Goal: Task Accomplishment & Management: Use online tool/utility

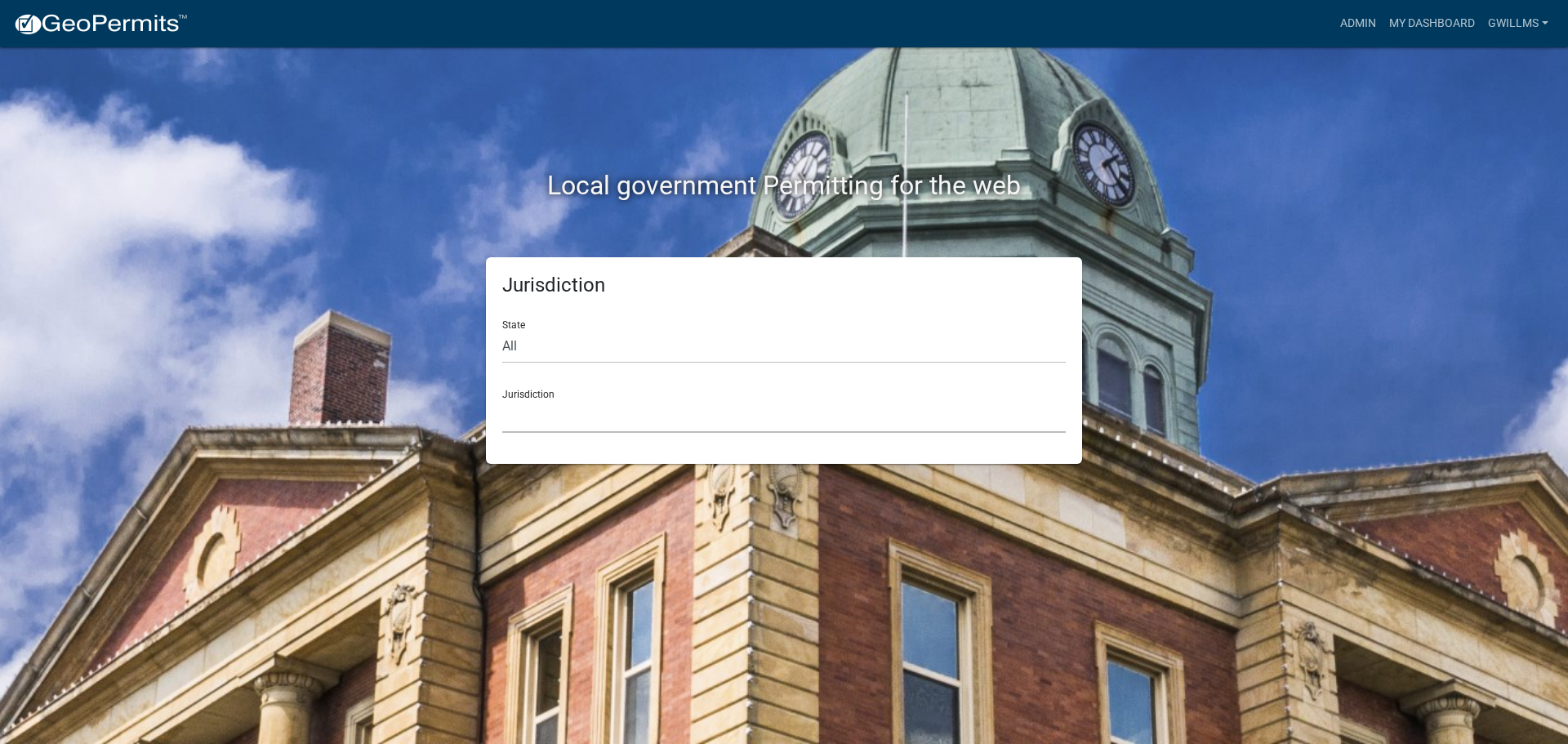
click at [560, 421] on select "[GEOGRAPHIC_DATA], [US_STATE] [GEOGRAPHIC_DATA], [US_STATE][PERSON_NAME][GEOGRA…" at bounding box center [784, 416] width 564 height 34
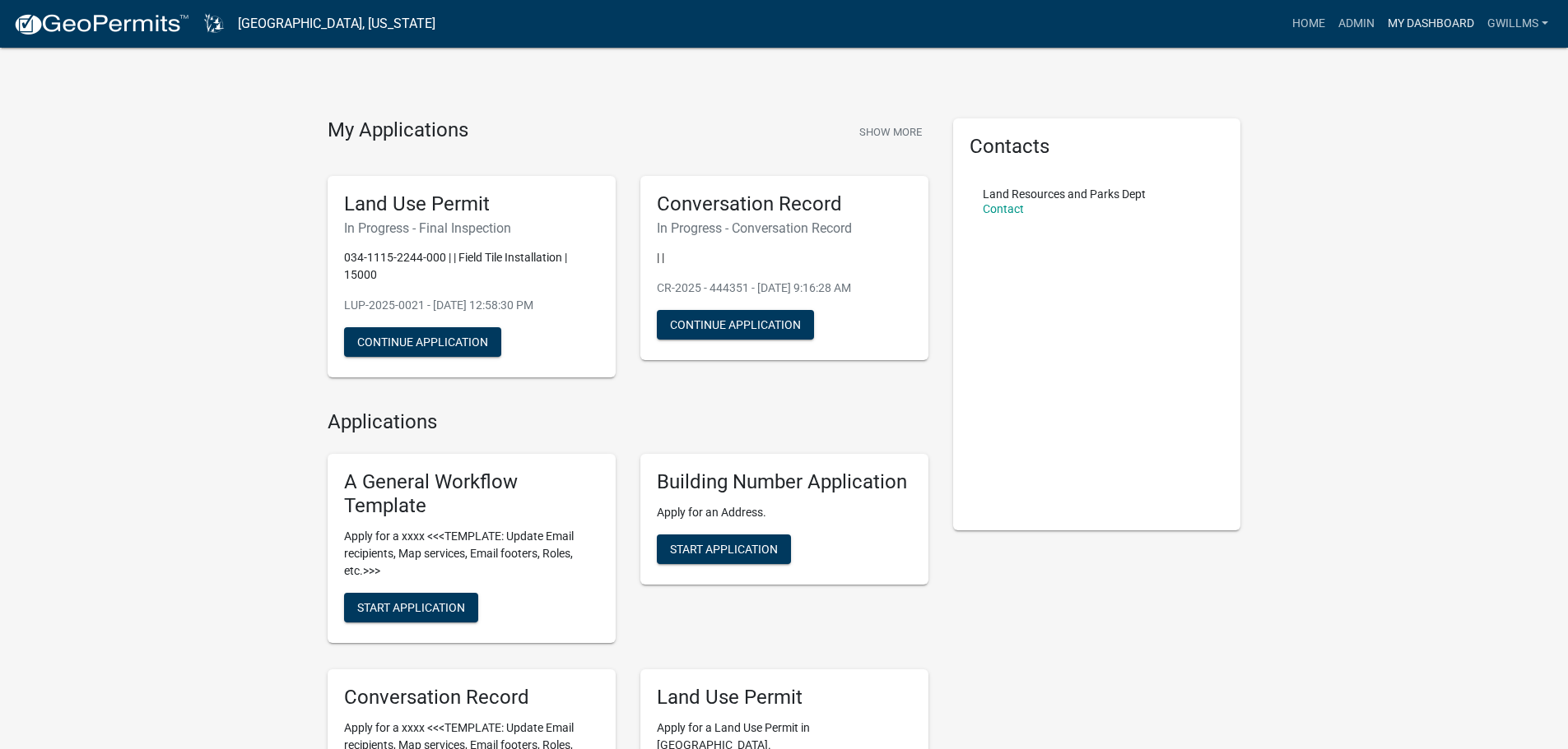
click at [1418, 22] on link "My Dashboard" at bounding box center [1430, 23] width 100 height 31
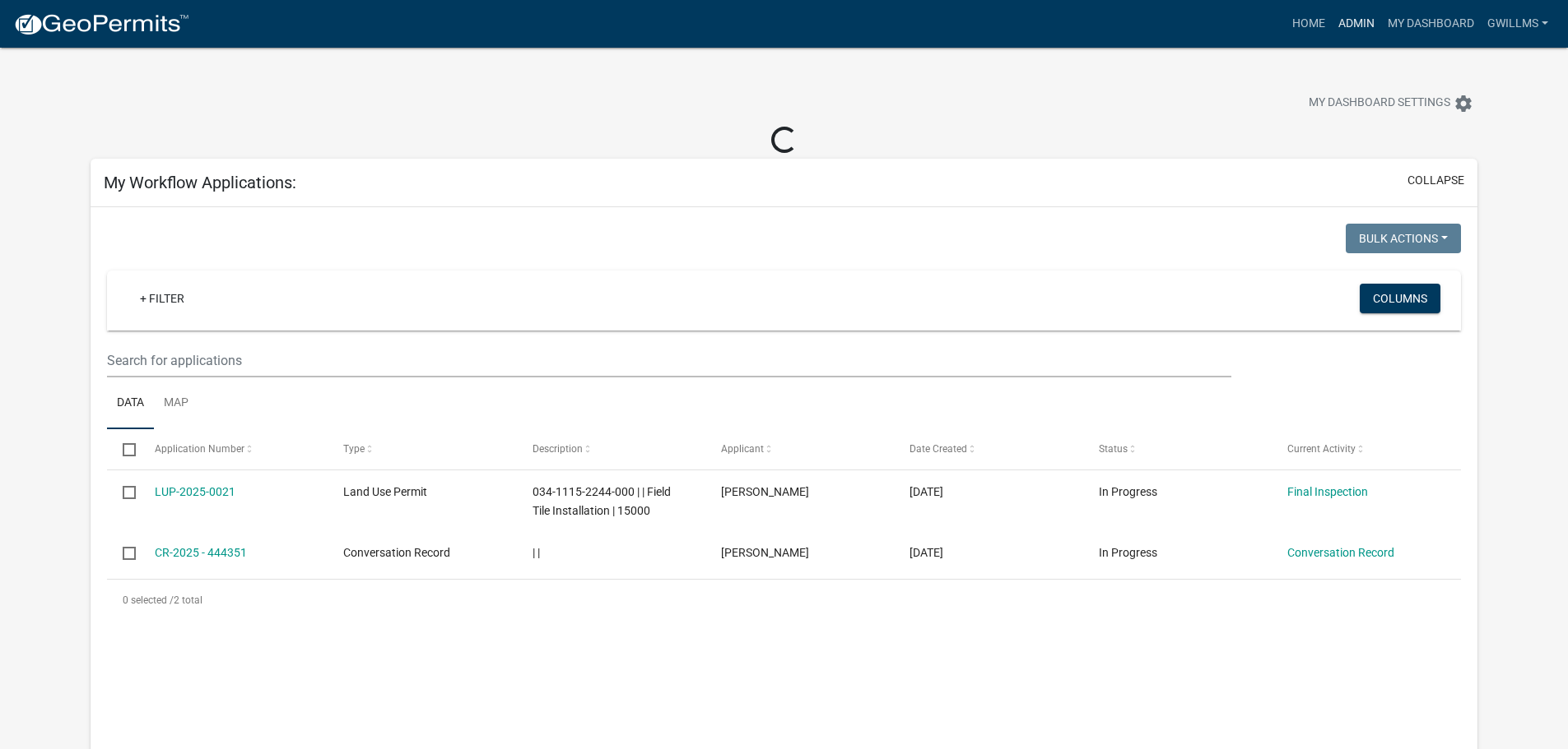
click at [1358, 15] on link "Admin" at bounding box center [1355, 23] width 49 height 31
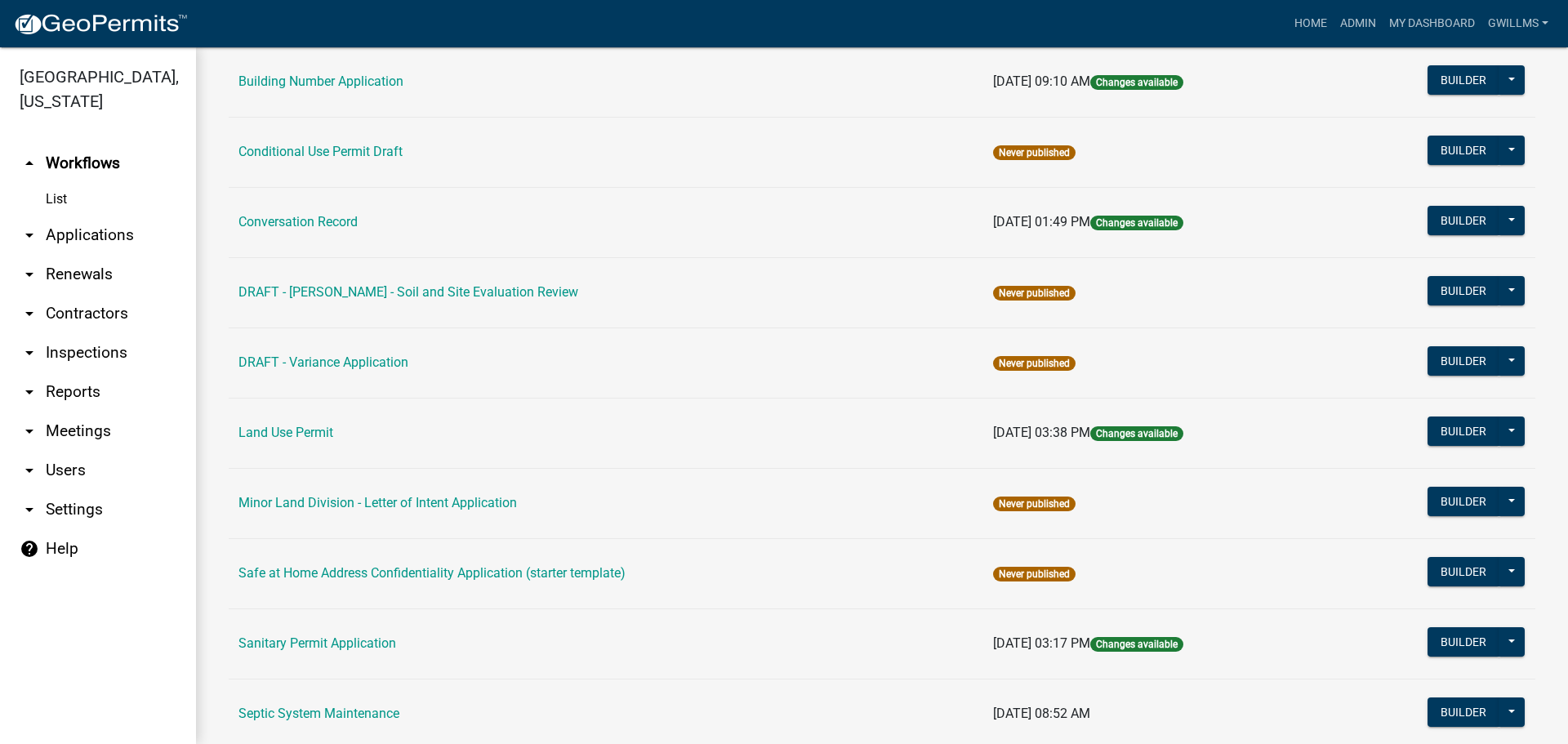
scroll to position [245, 0]
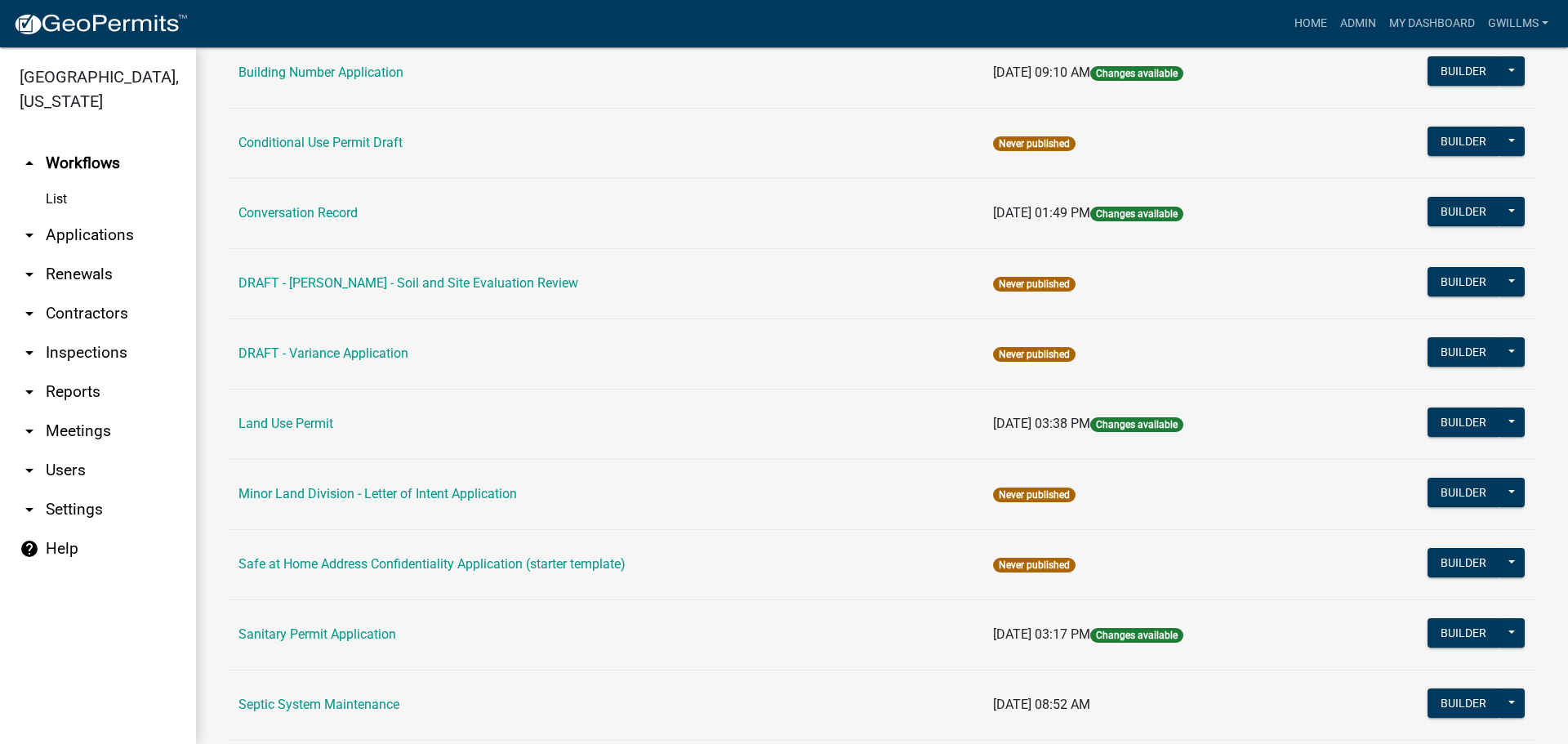
click at [466, 281] on link "DRAFT - [PERSON_NAME] - Soil and Site Evaluation Review" at bounding box center [408, 282] width 339 height 15
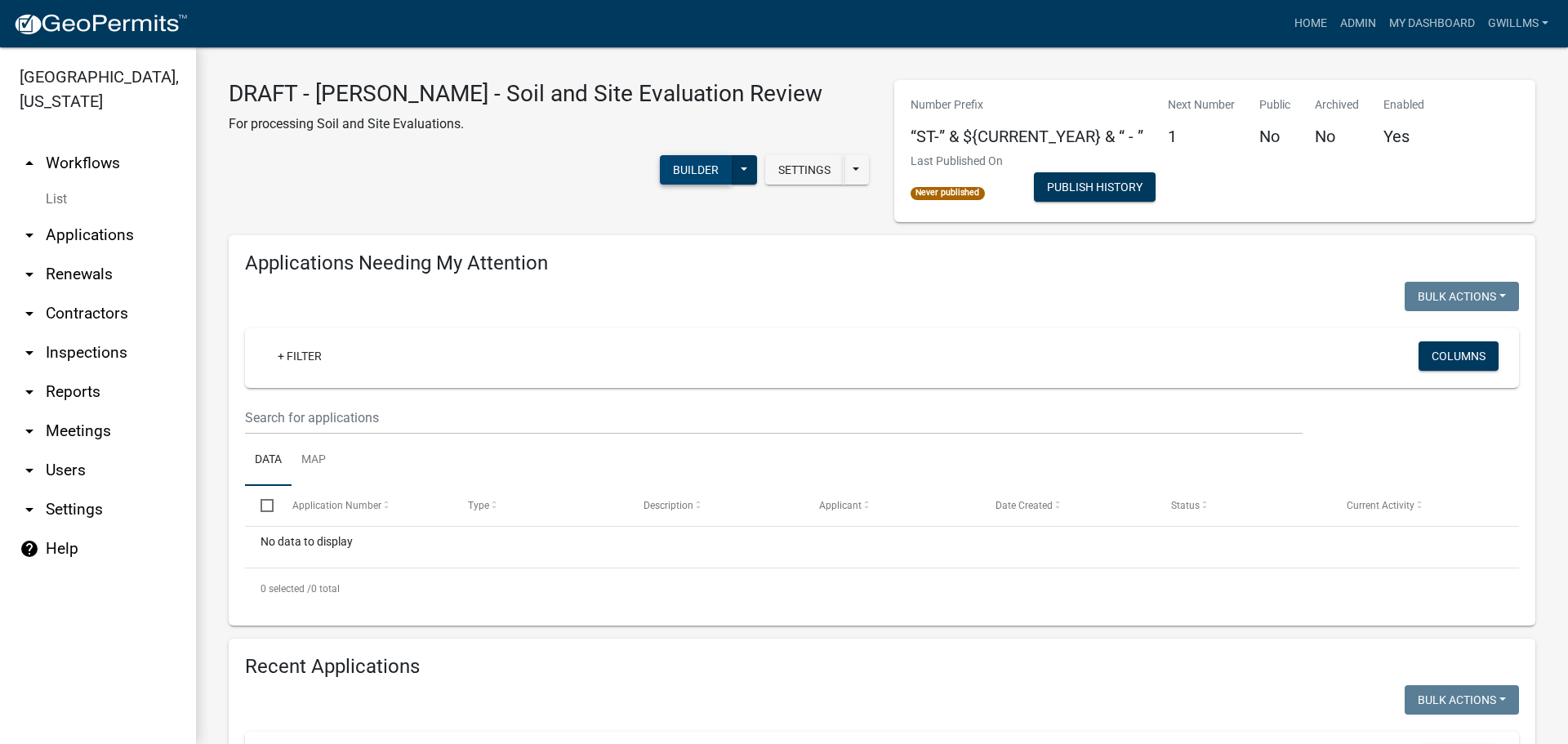
click at [731, 155] on button "Builder" at bounding box center [696, 169] width 72 height 29
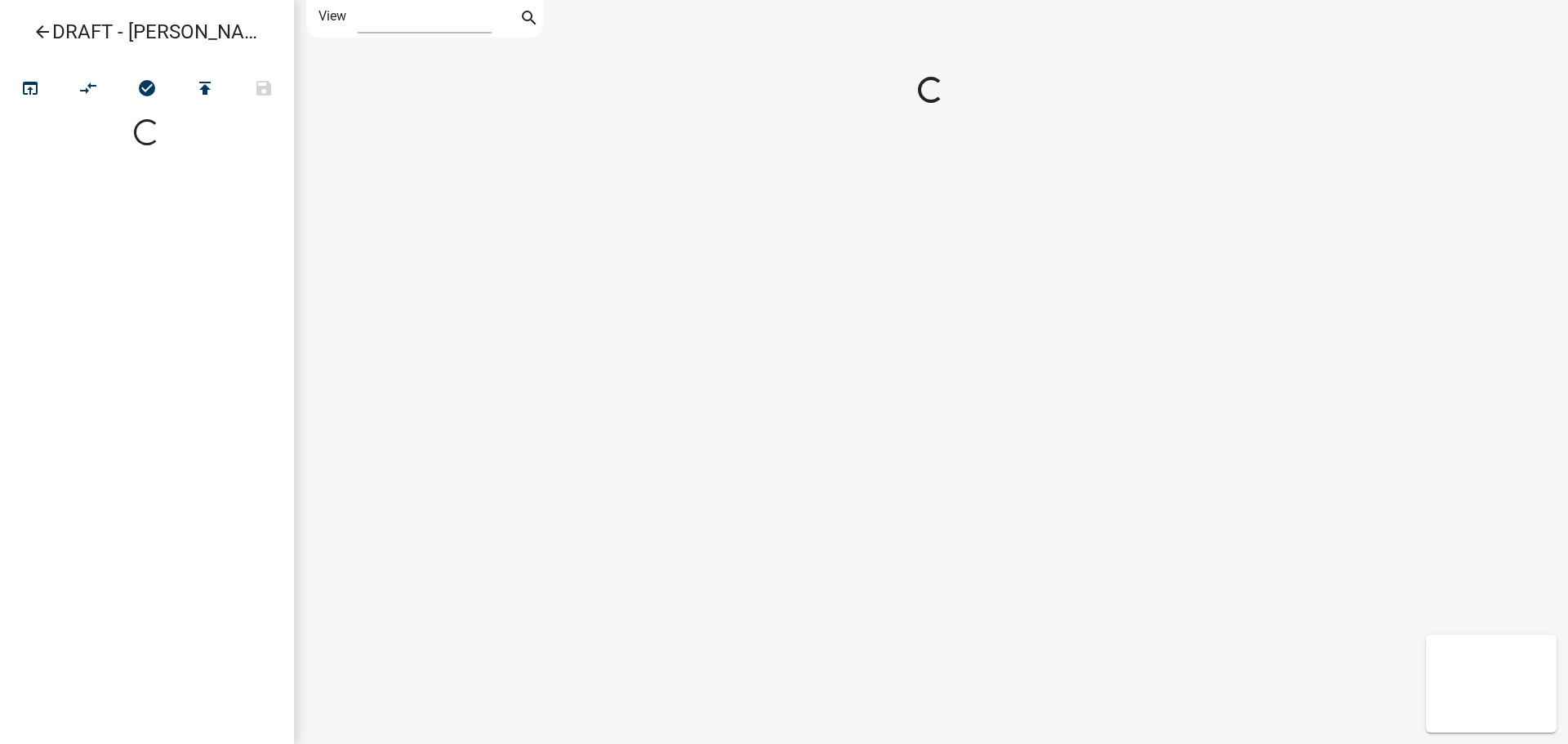
select select "1"
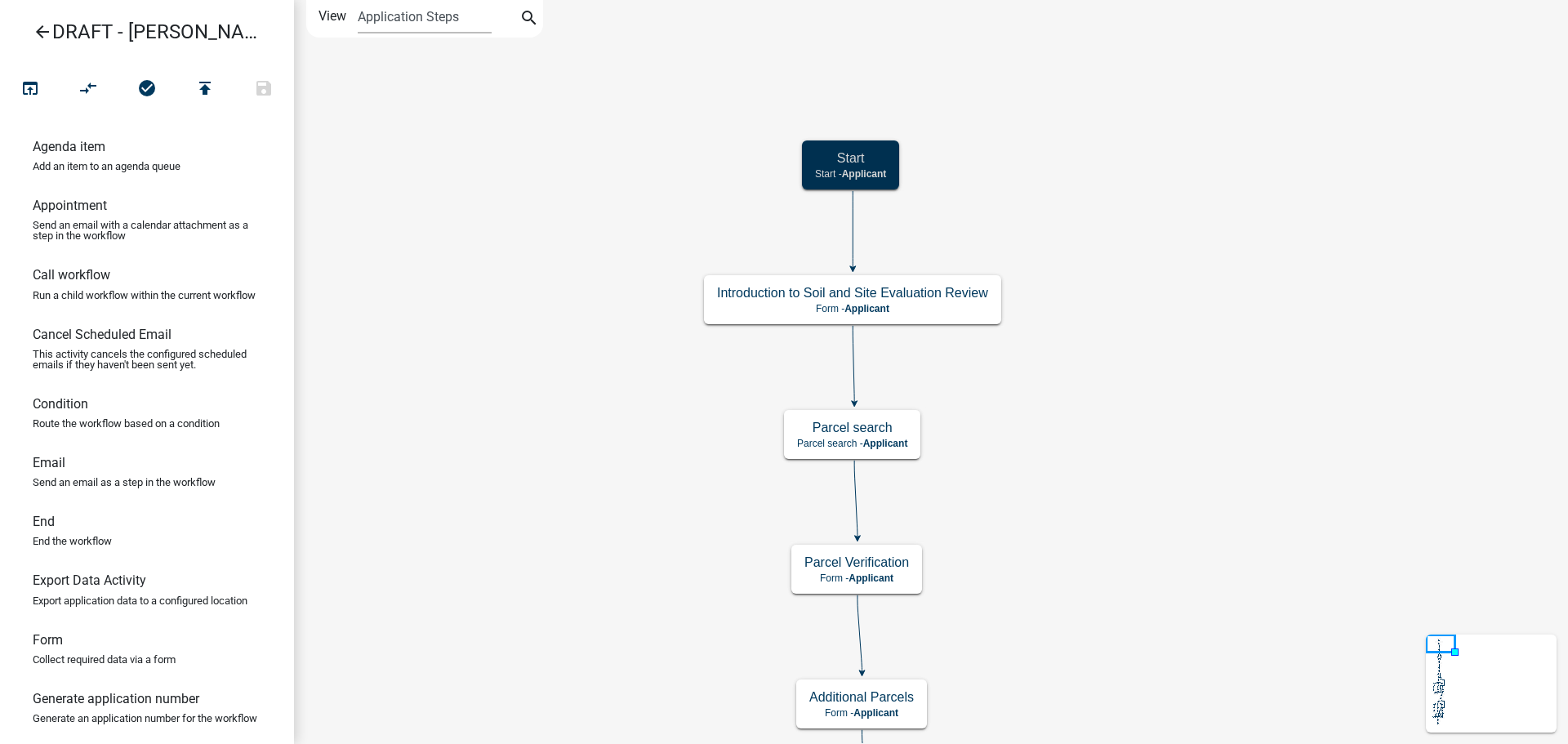
click at [889, 163] on div "Start Start - Applicant" at bounding box center [850, 165] width 97 height 49
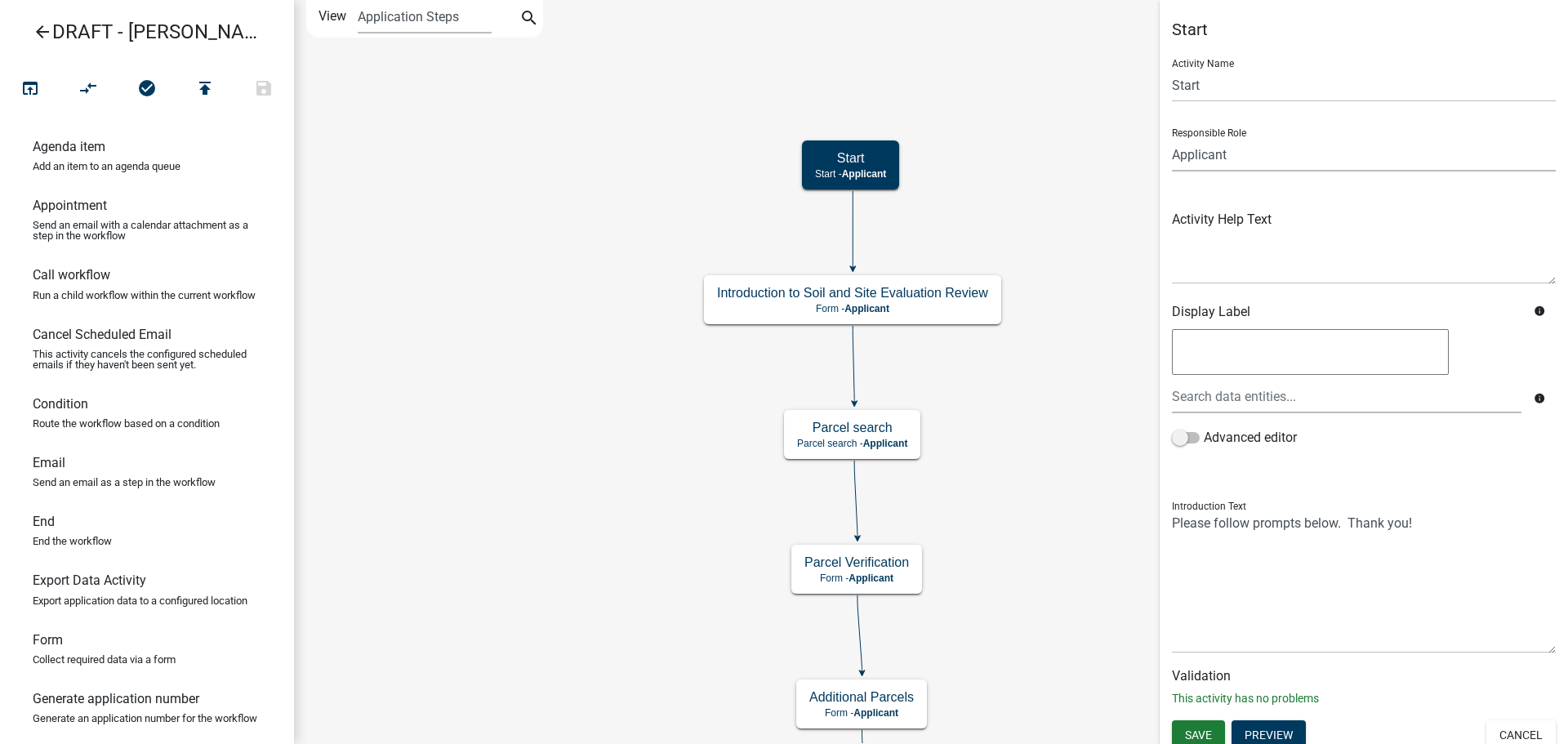
click at [1232, 159] on select "Applicant BOA Admin Land Use Reviewer Support Staff LIO - Safe At Home Custodia…" at bounding box center [1364, 155] width 384 height 34
click at [1517, 736] on button "Cancel" at bounding box center [1522, 735] width 69 height 29
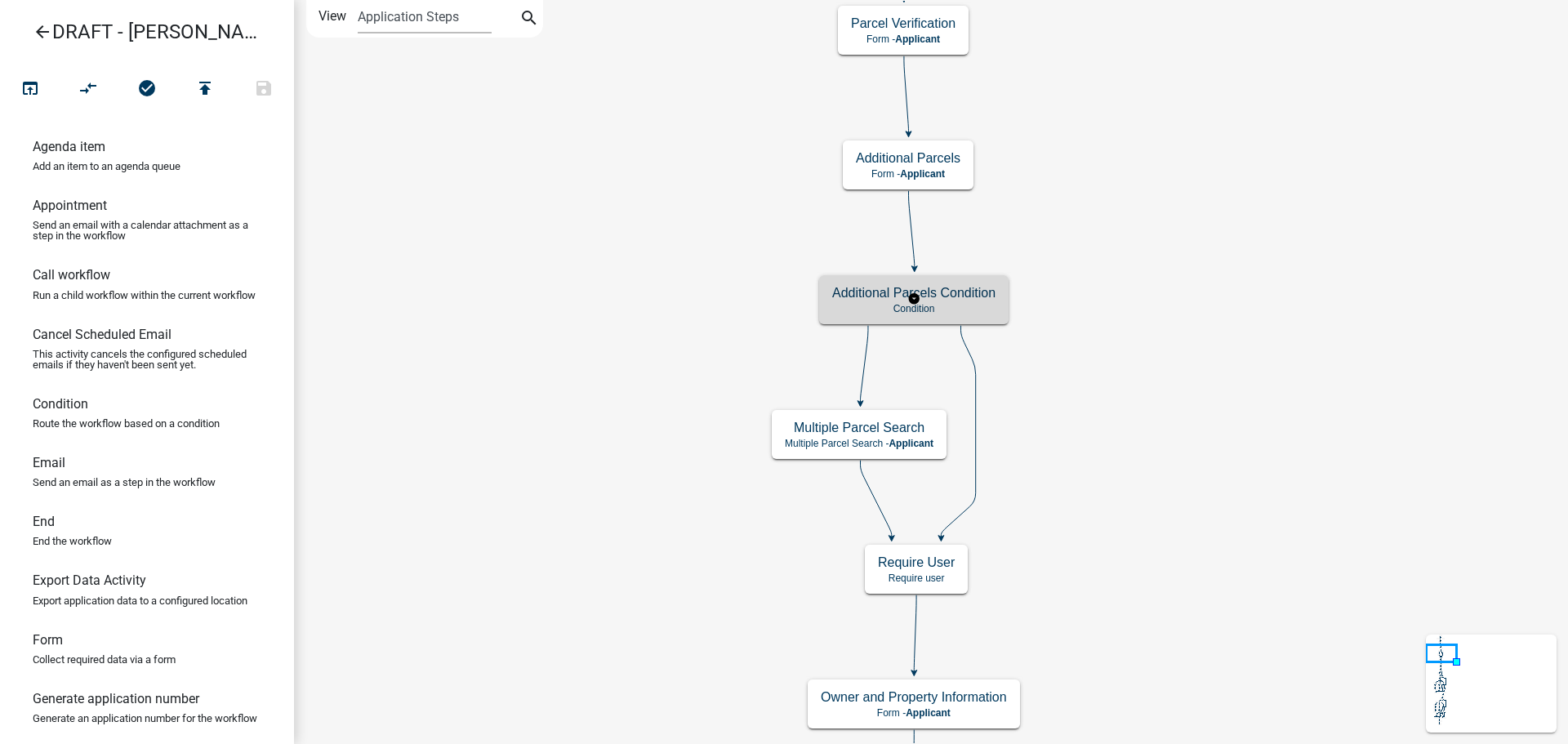
click at [968, 303] on p "Condition" at bounding box center [913, 308] width 163 height 12
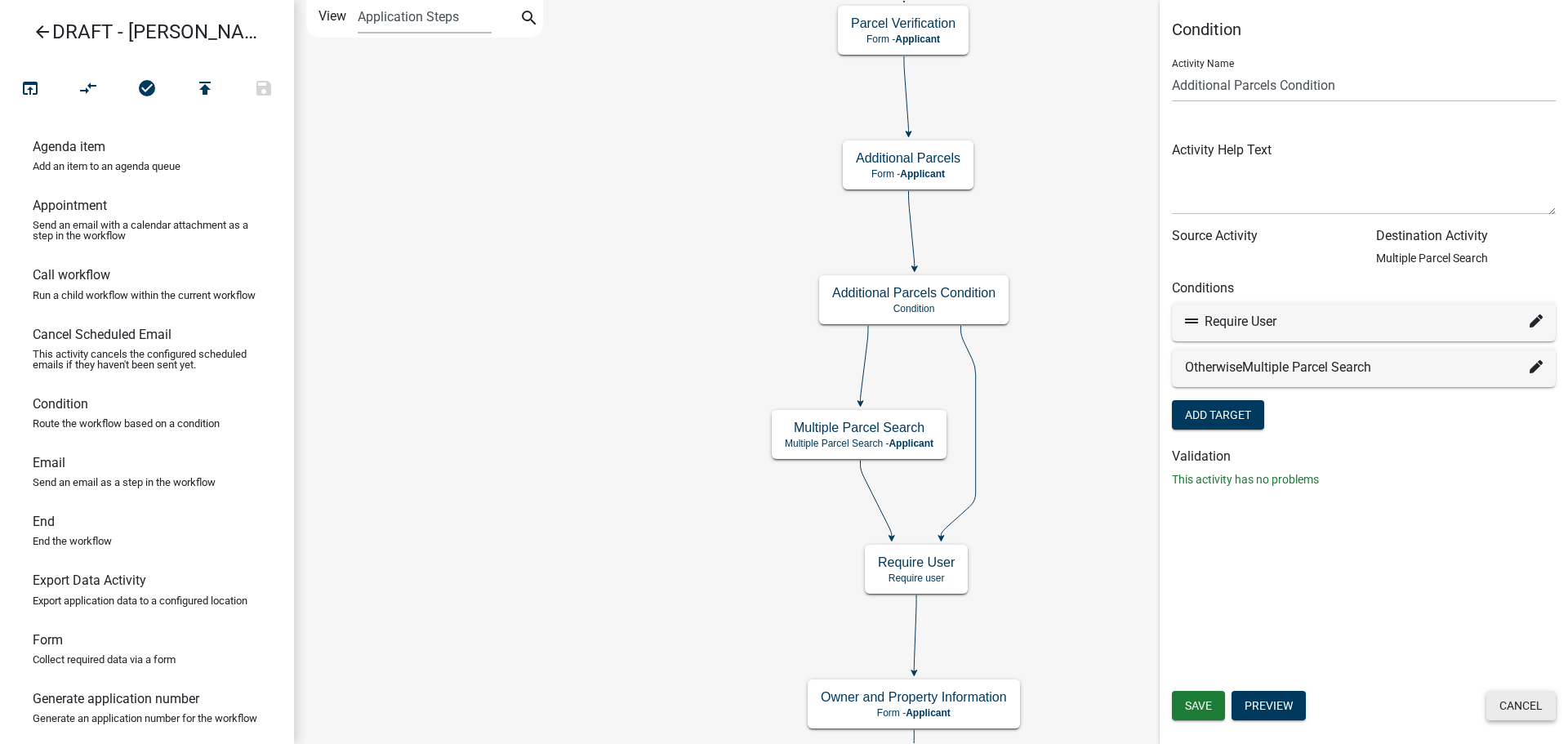
click at [1499, 702] on button "Cancel" at bounding box center [1522, 706] width 69 height 29
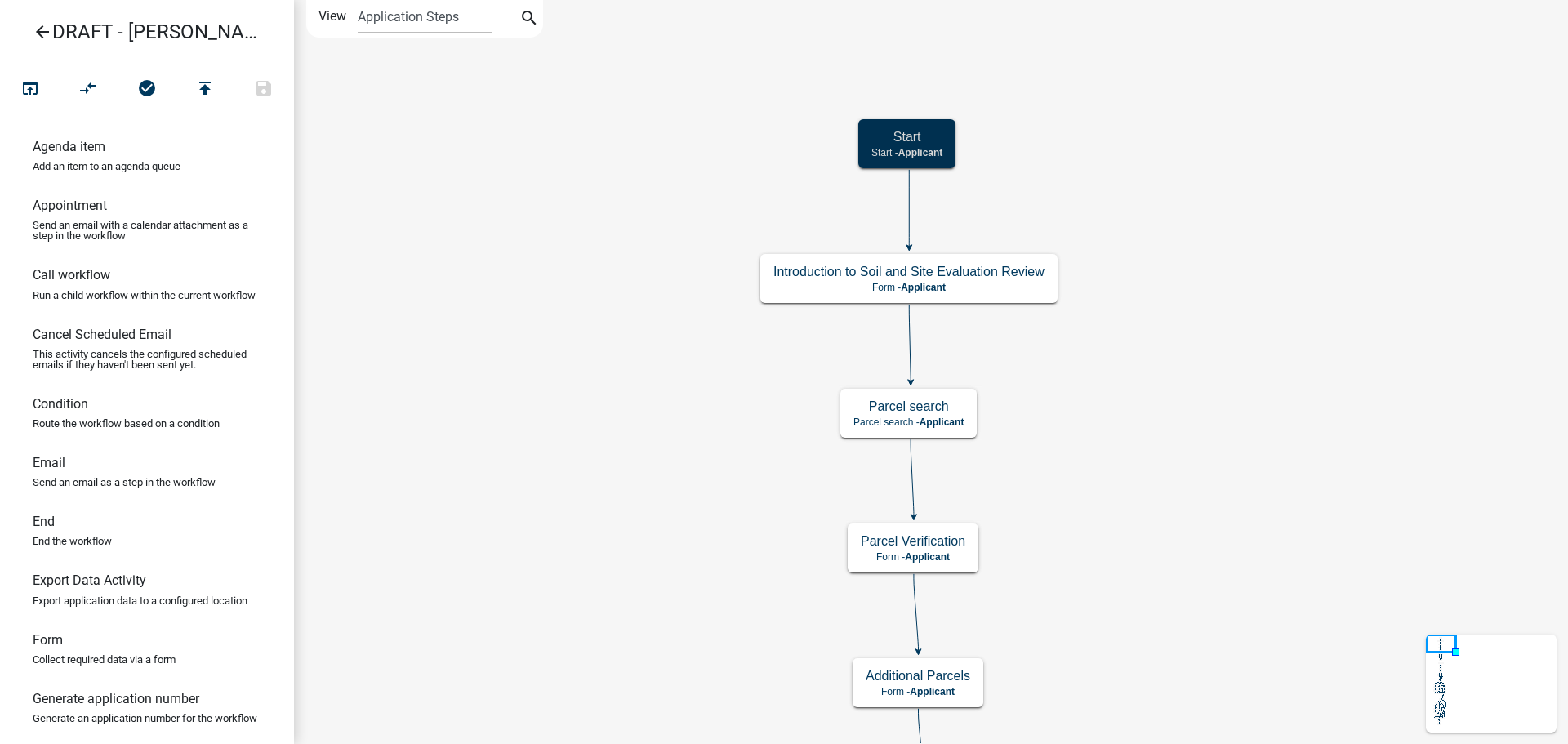
click at [929, 140] on h5 "Start" at bounding box center [907, 136] width 71 height 15
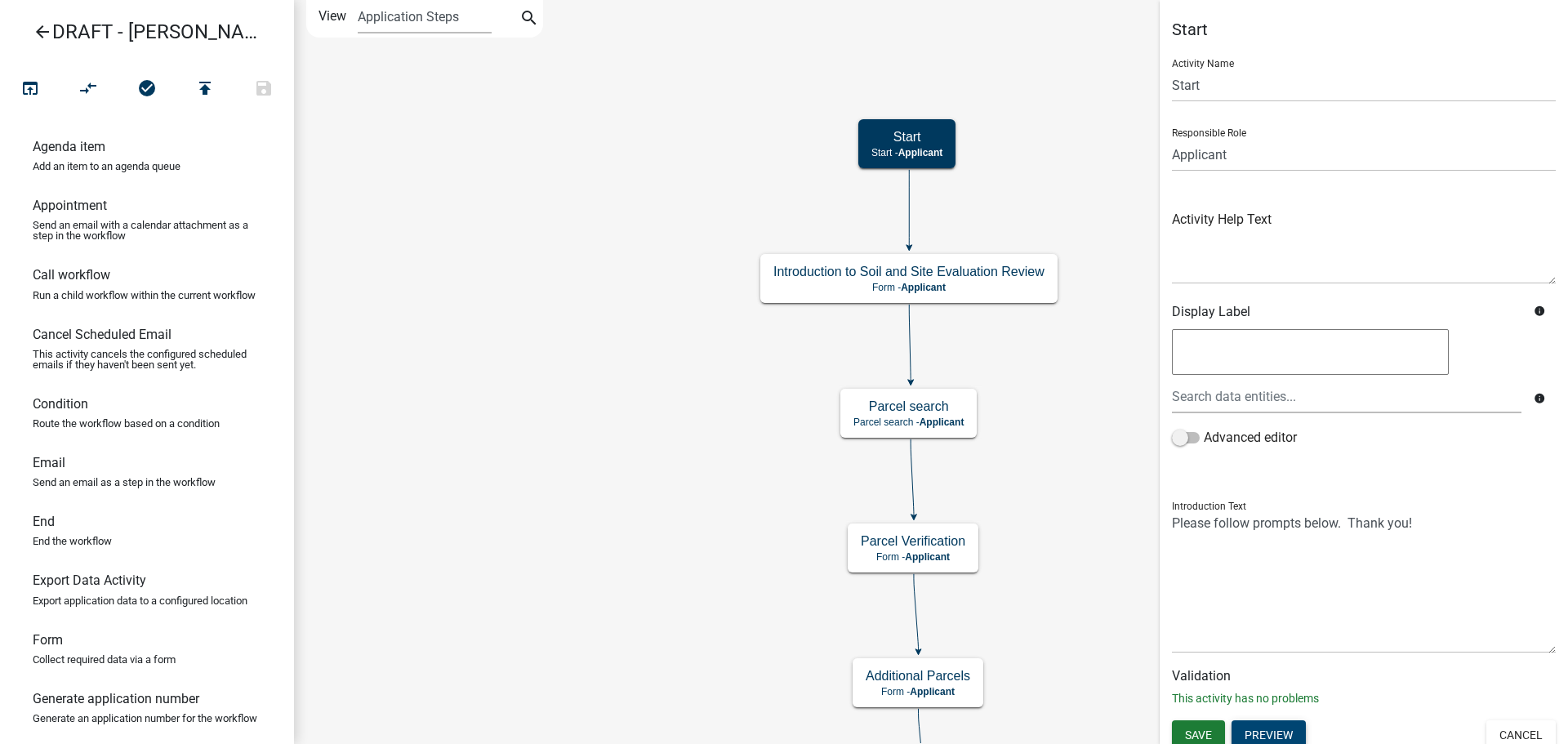
click at [1293, 729] on button "Preview" at bounding box center [1269, 735] width 74 height 29
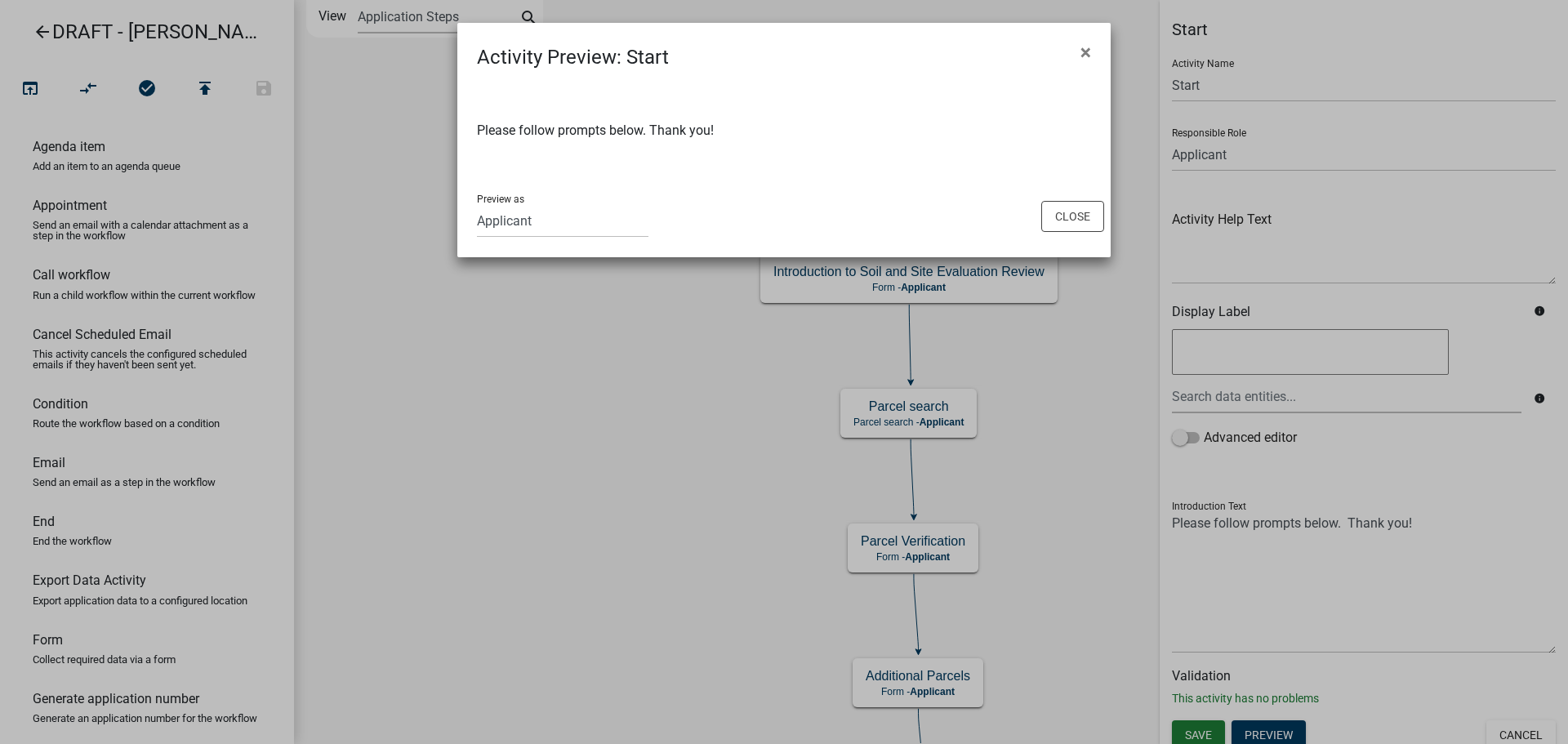
click at [1084, 53] on span "×" at bounding box center [1086, 53] width 11 height 23
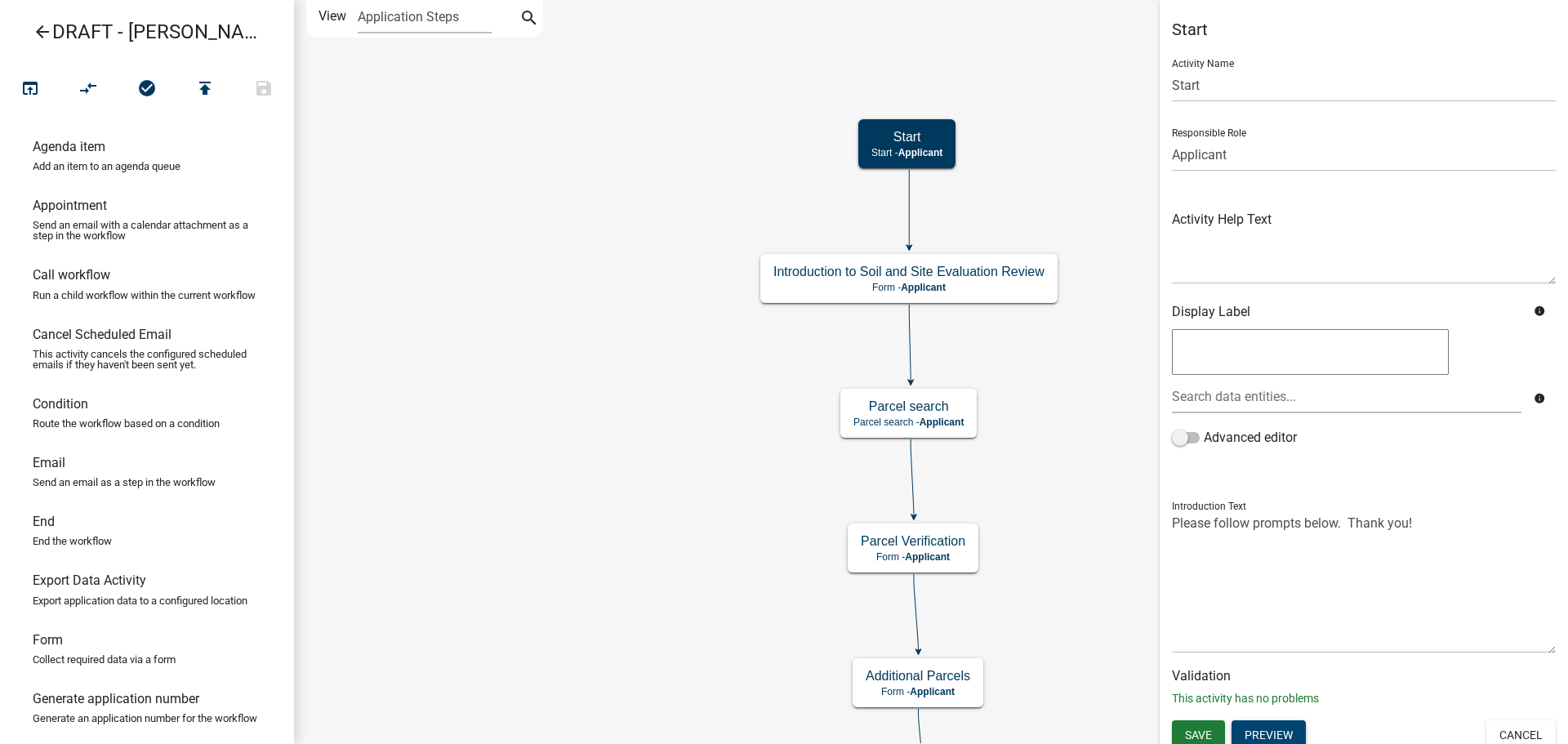
scroll to position [5, 0]
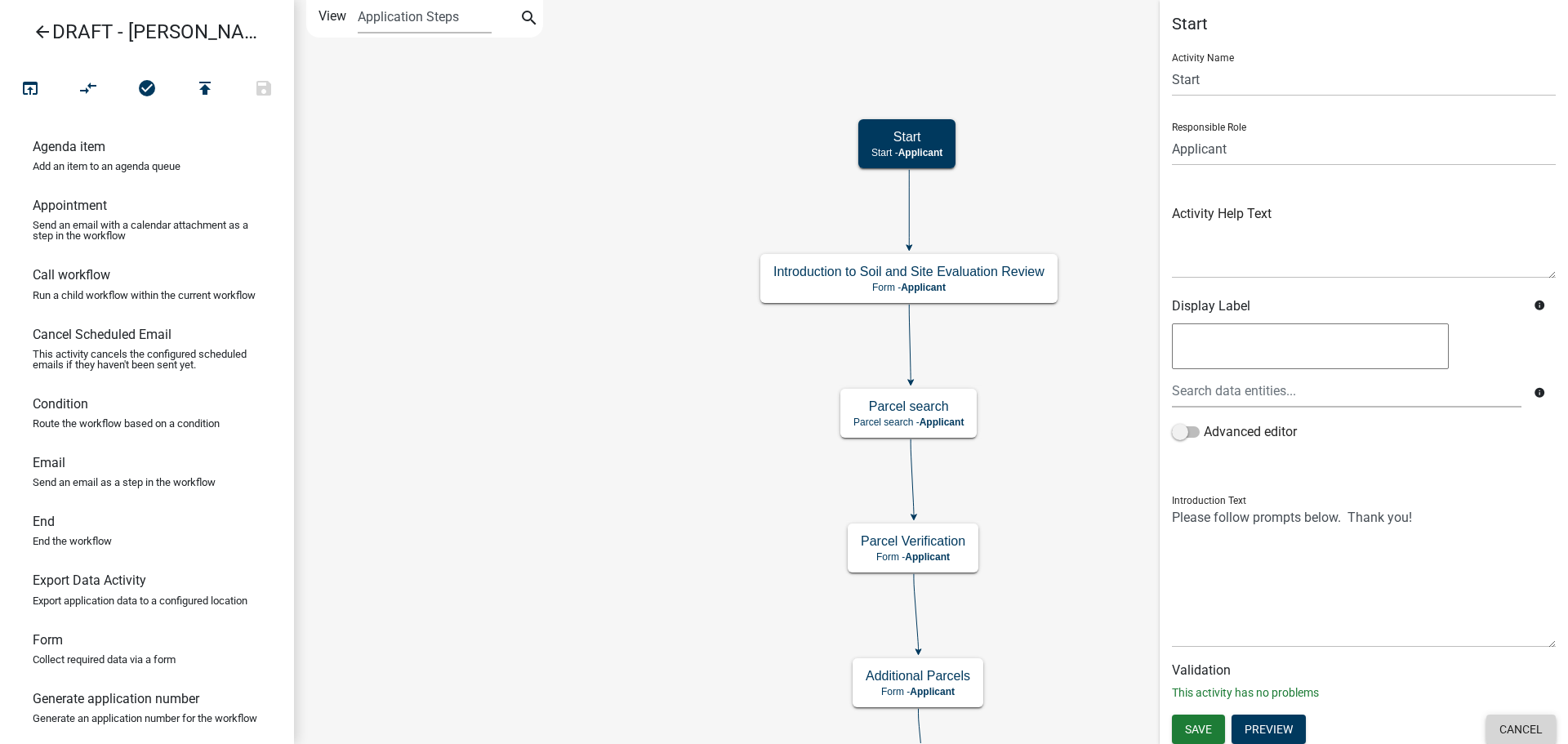
click at [1498, 727] on button "Cancel" at bounding box center [1522, 729] width 69 height 29
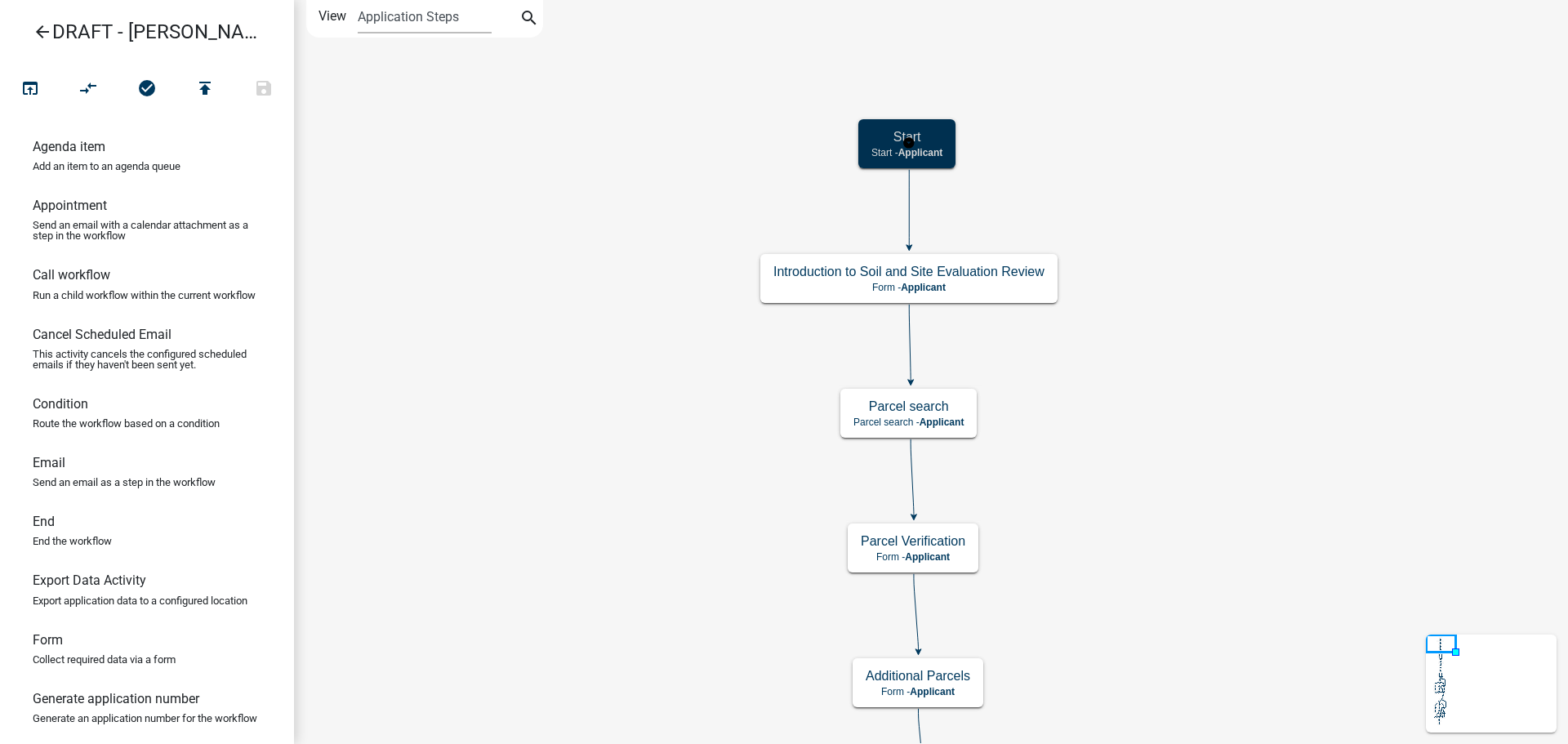
click at [935, 140] on h5 "Start" at bounding box center [907, 136] width 71 height 15
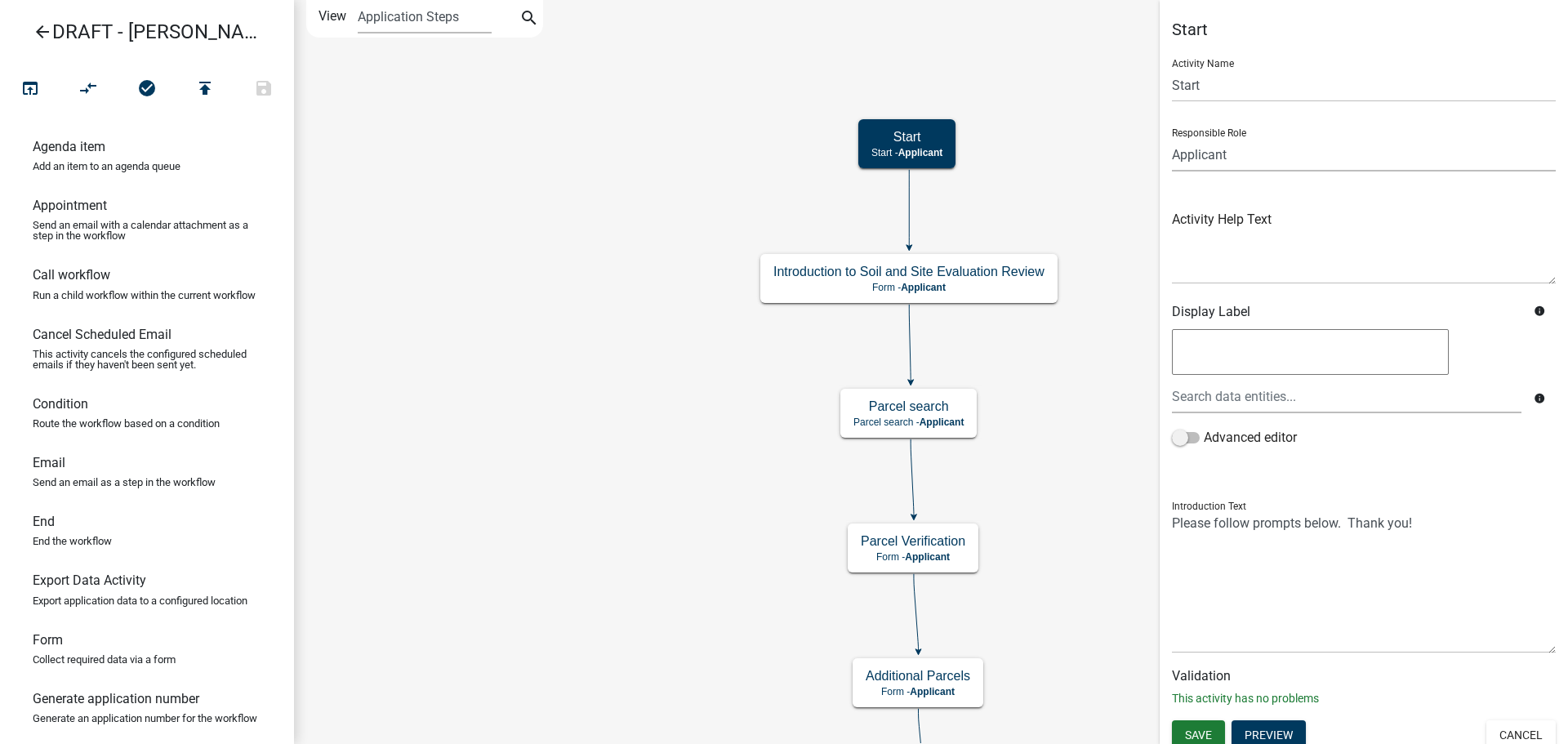
click at [1234, 152] on select "Applicant BOA Admin Land Use Reviewer Support Staff LIO - Safe At Home Custodia…" at bounding box center [1364, 155] width 384 height 34
select select "842A7722-B4D0-4A2D-BCCB-F8824BE455D2"
click at [1172, 138] on select "Applicant BOA Admin Land Use Reviewer Support Staff LIO - Safe At Home Custodia…" at bounding box center [1364, 155] width 384 height 34
click at [1201, 730] on span "Save" at bounding box center [1198, 734] width 27 height 13
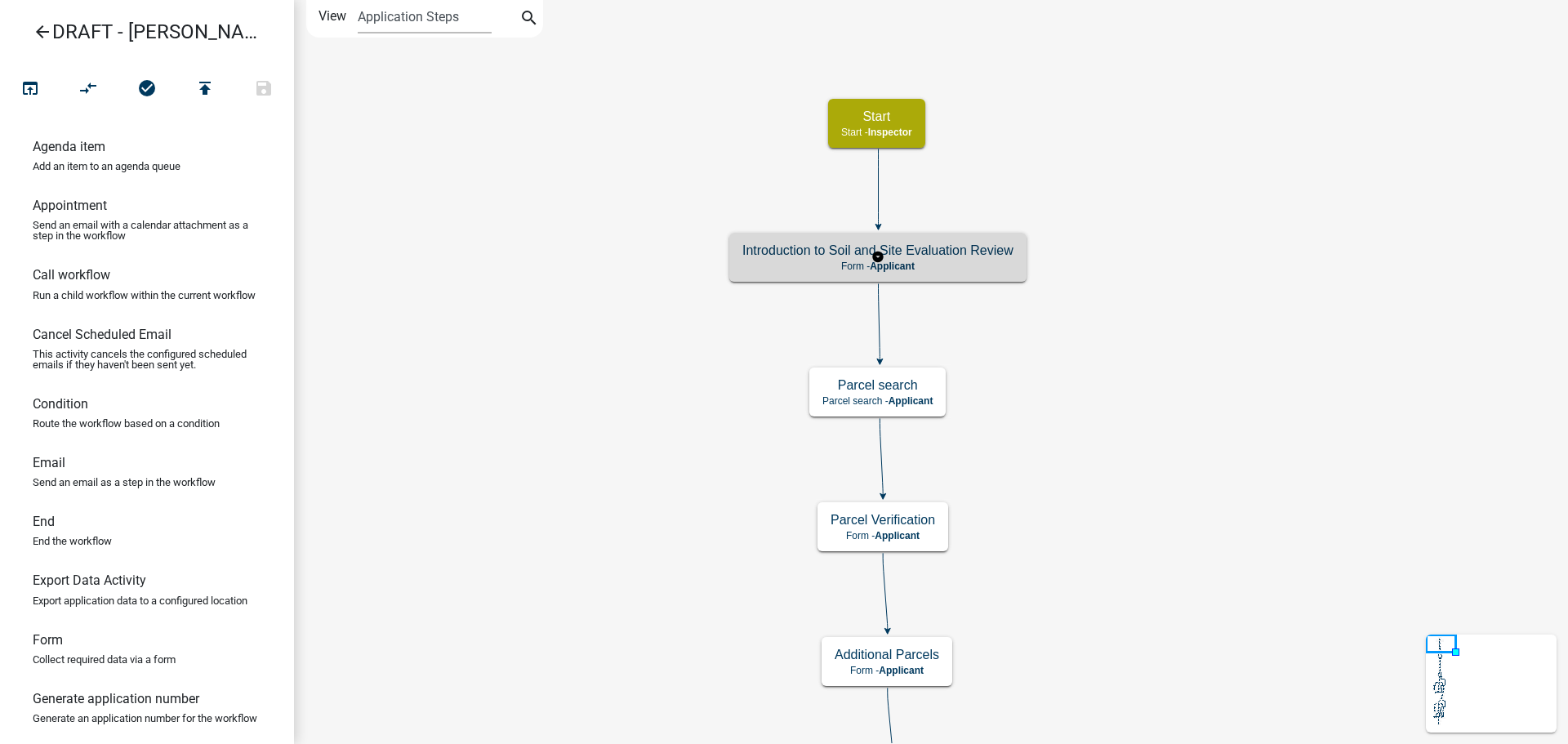
click at [983, 265] on p "Form - Applicant" at bounding box center [878, 266] width 271 height 12
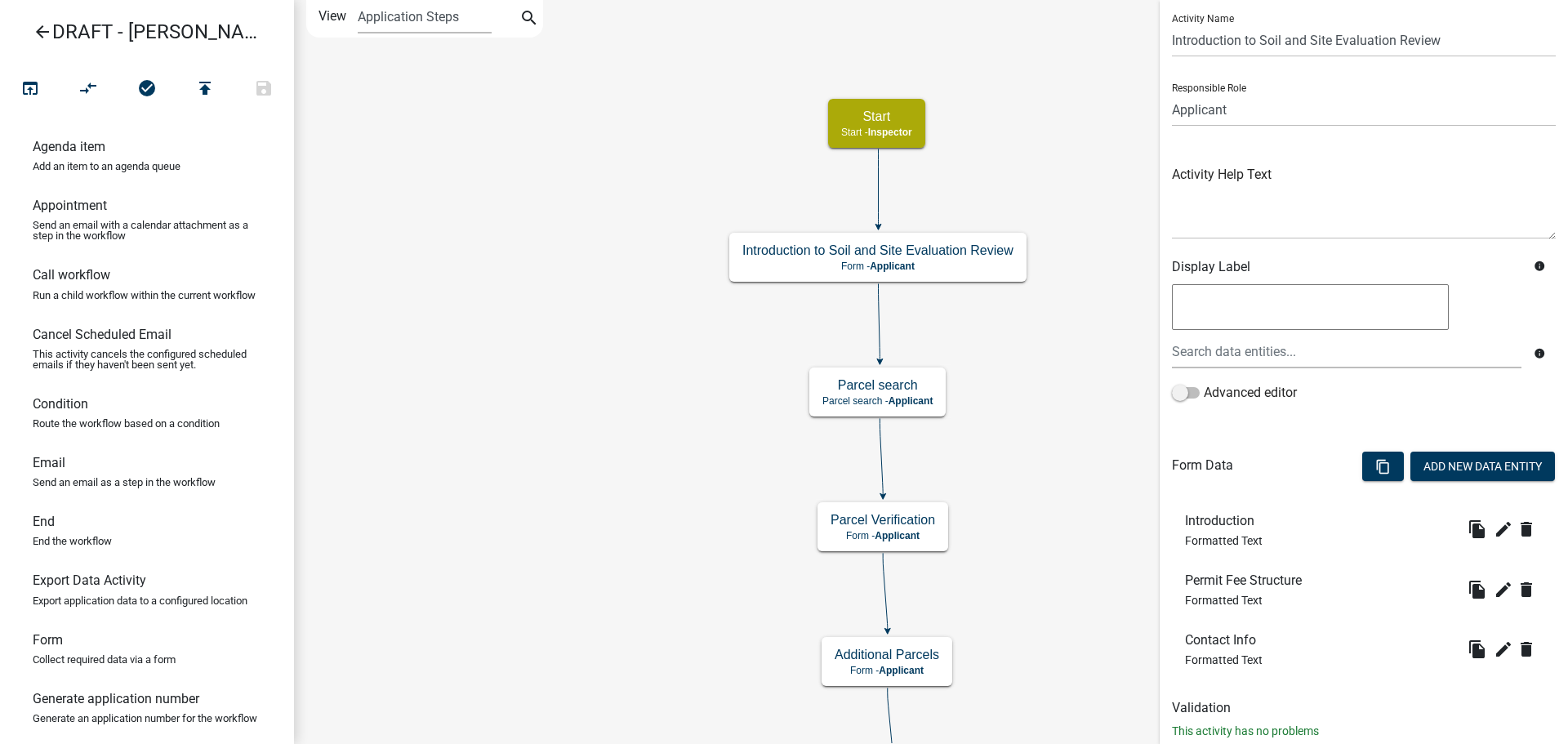
scroll to position [87, 0]
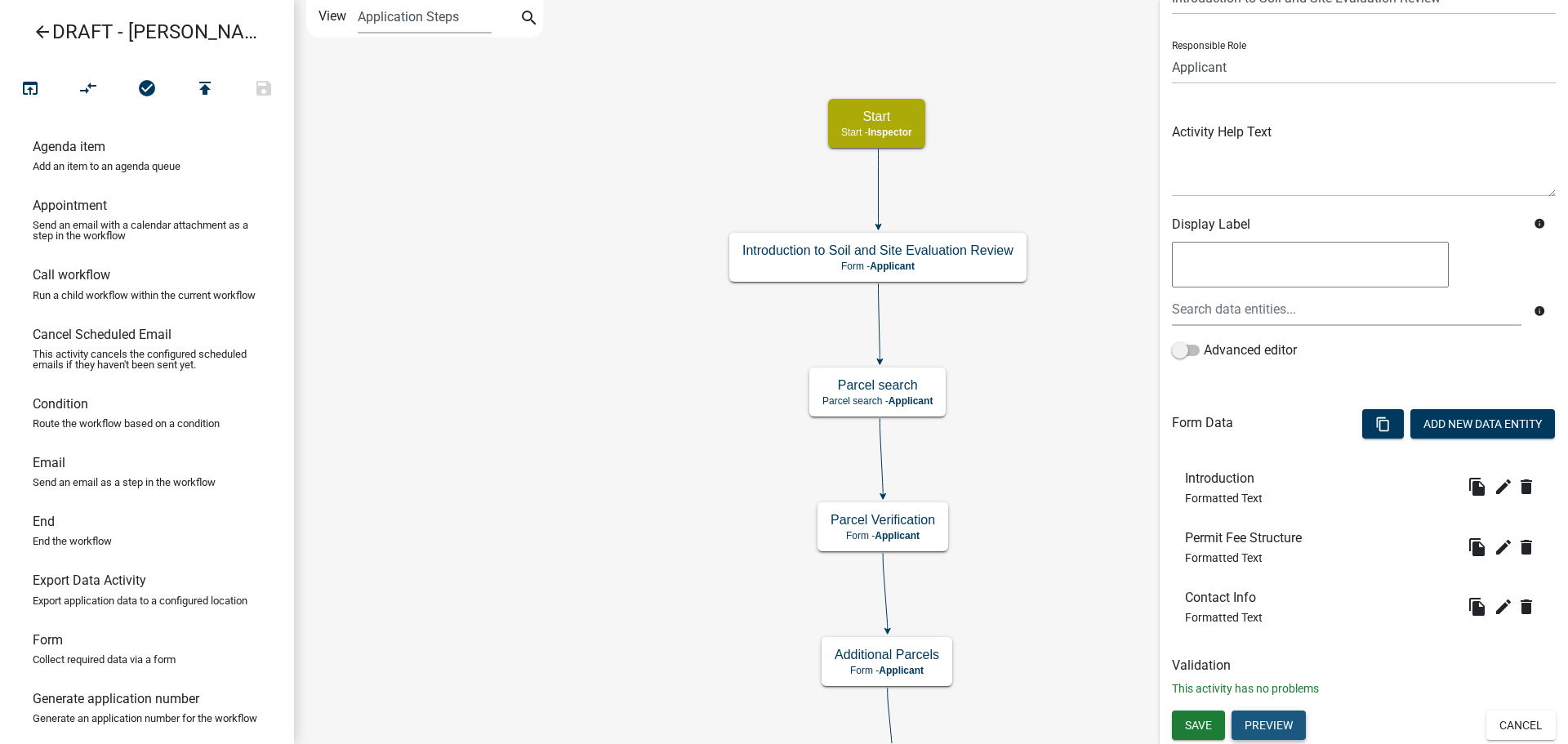
click at [1281, 733] on button "Preview" at bounding box center [1269, 725] width 74 height 29
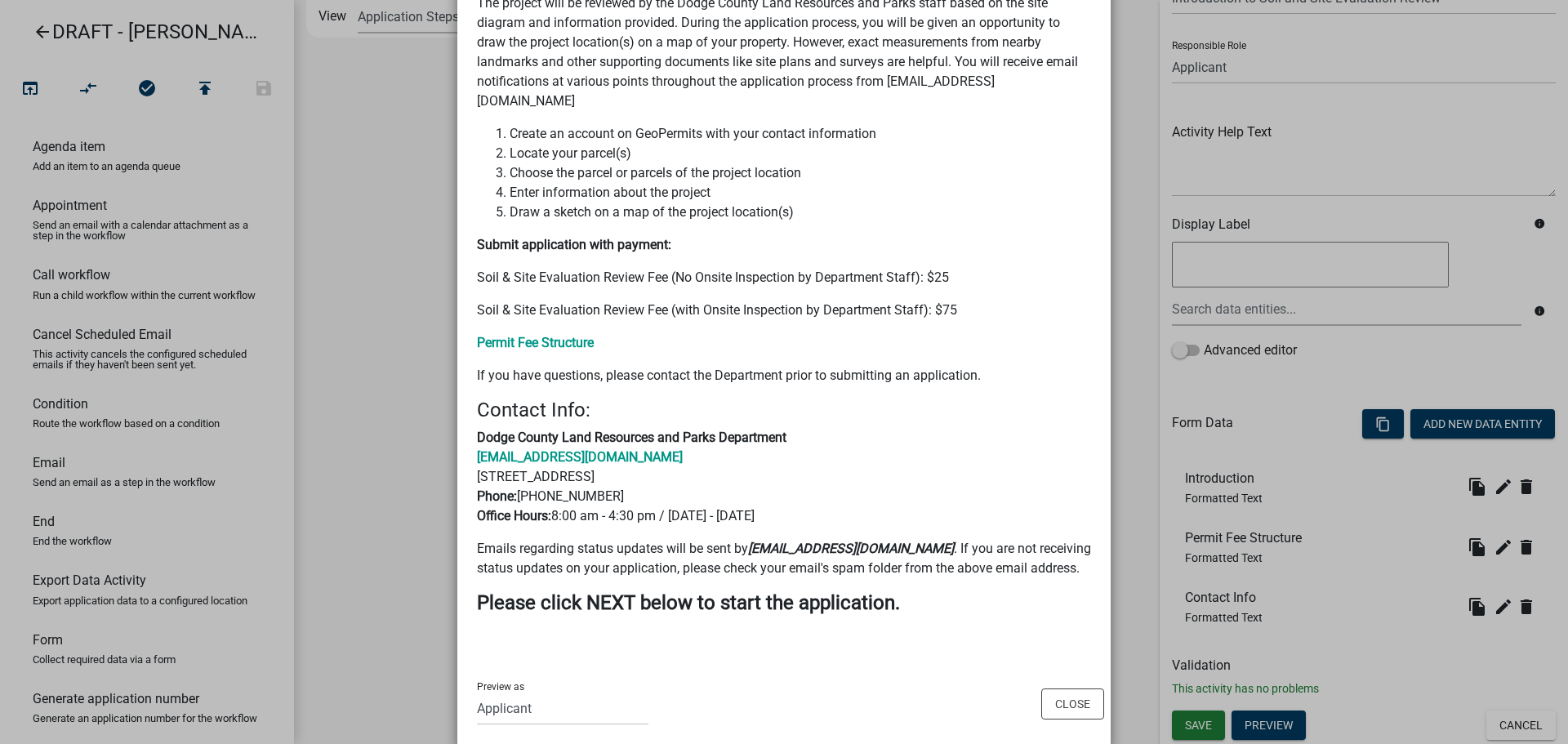
scroll to position [166, 0]
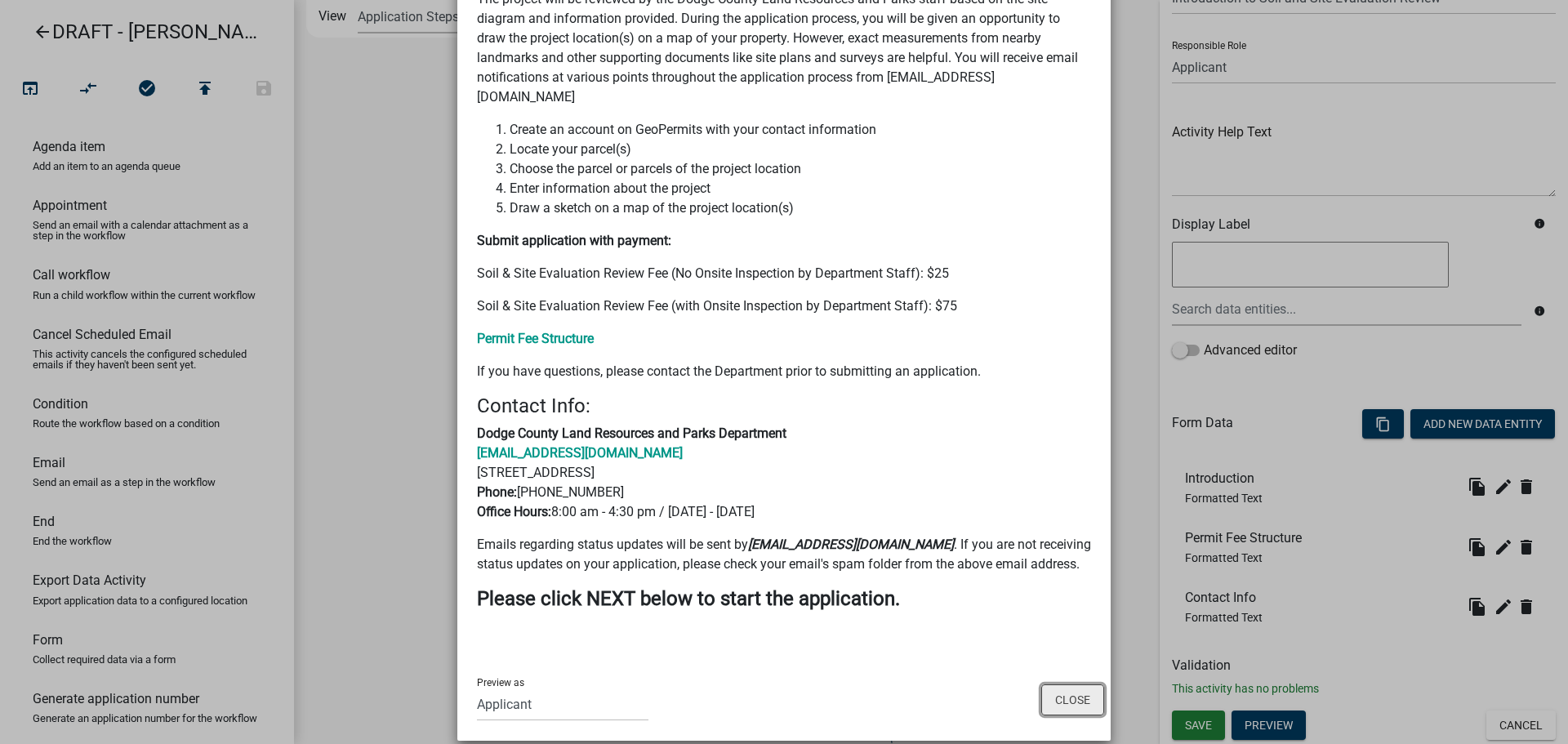
click at [1075, 684] on button "Close" at bounding box center [1073, 699] width 63 height 31
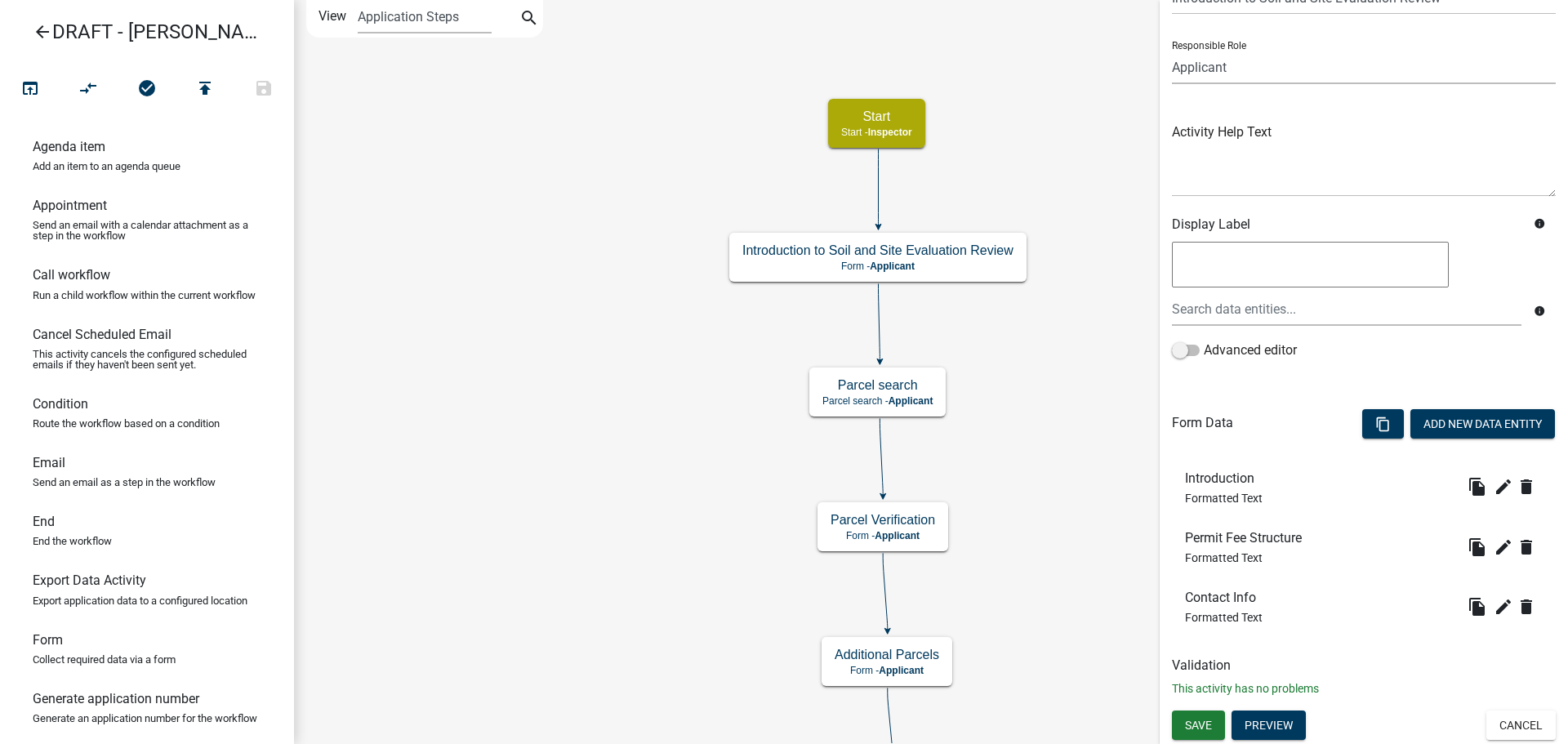
click at [1275, 68] on select "Applicant BOA Admin Land Use Reviewer Support Staff LIO - Safe At Home Custodia…" at bounding box center [1364, 68] width 384 height 34
select select "842A7722-B4D0-4A2D-BCCB-F8824BE455D2"
click at [1172, 51] on select "Applicant BOA Admin Land Use Reviewer Support Staff LIO - Safe At Home Custodia…" at bounding box center [1364, 68] width 384 height 34
click at [1213, 723] on span "Save" at bounding box center [1198, 724] width 27 height 13
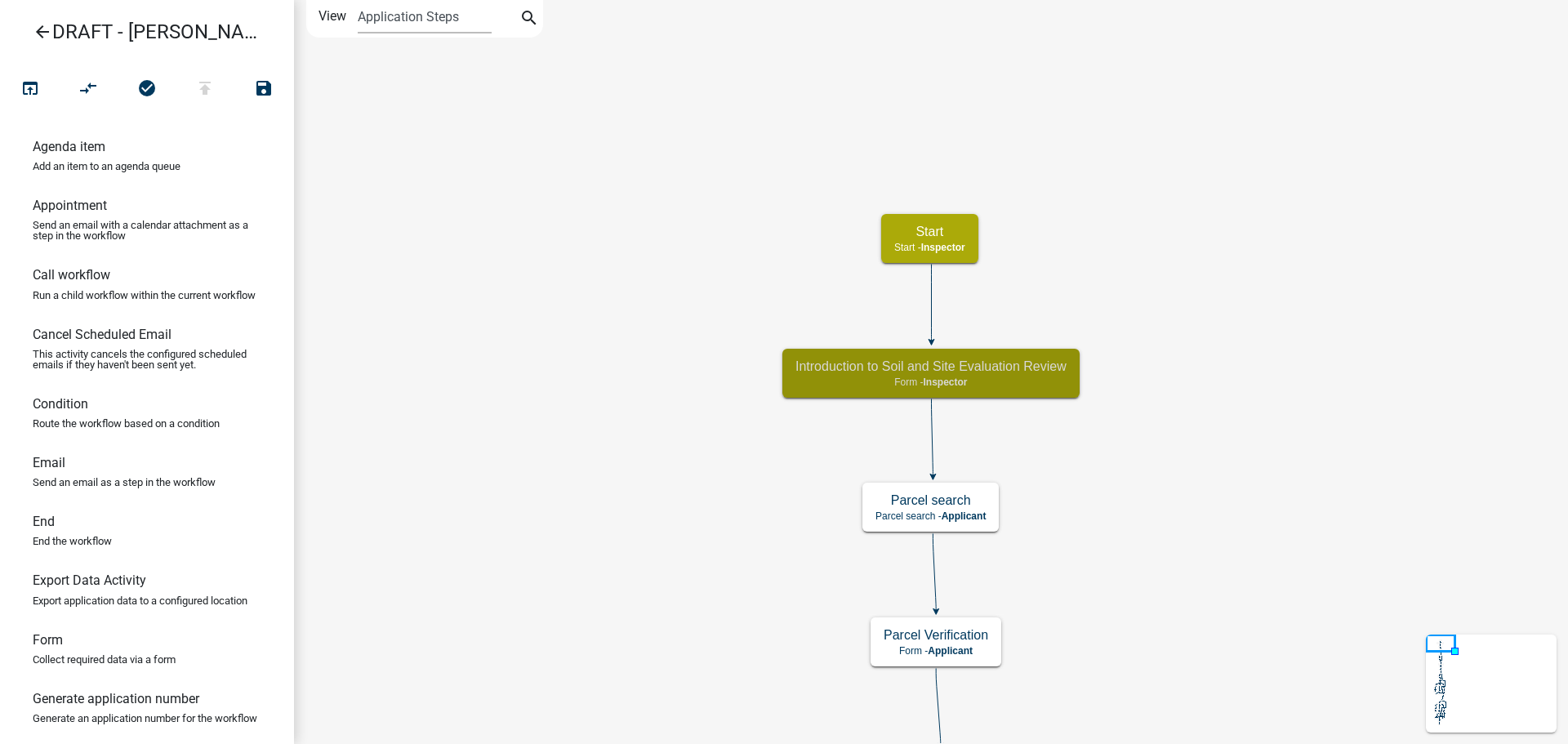
scroll to position [0, 0]
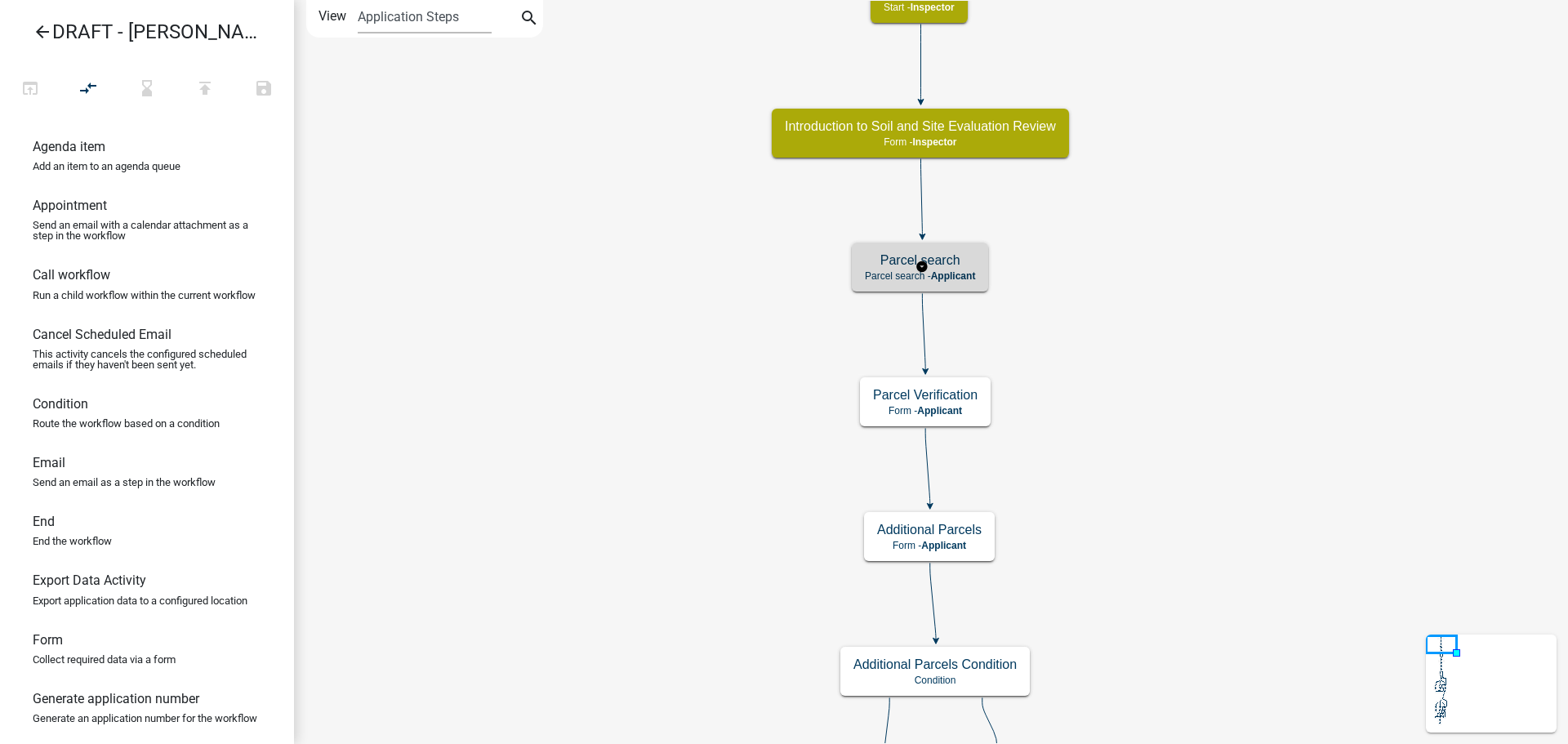
click at [956, 260] on h5 "Parcel search" at bounding box center [920, 259] width 110 height 15
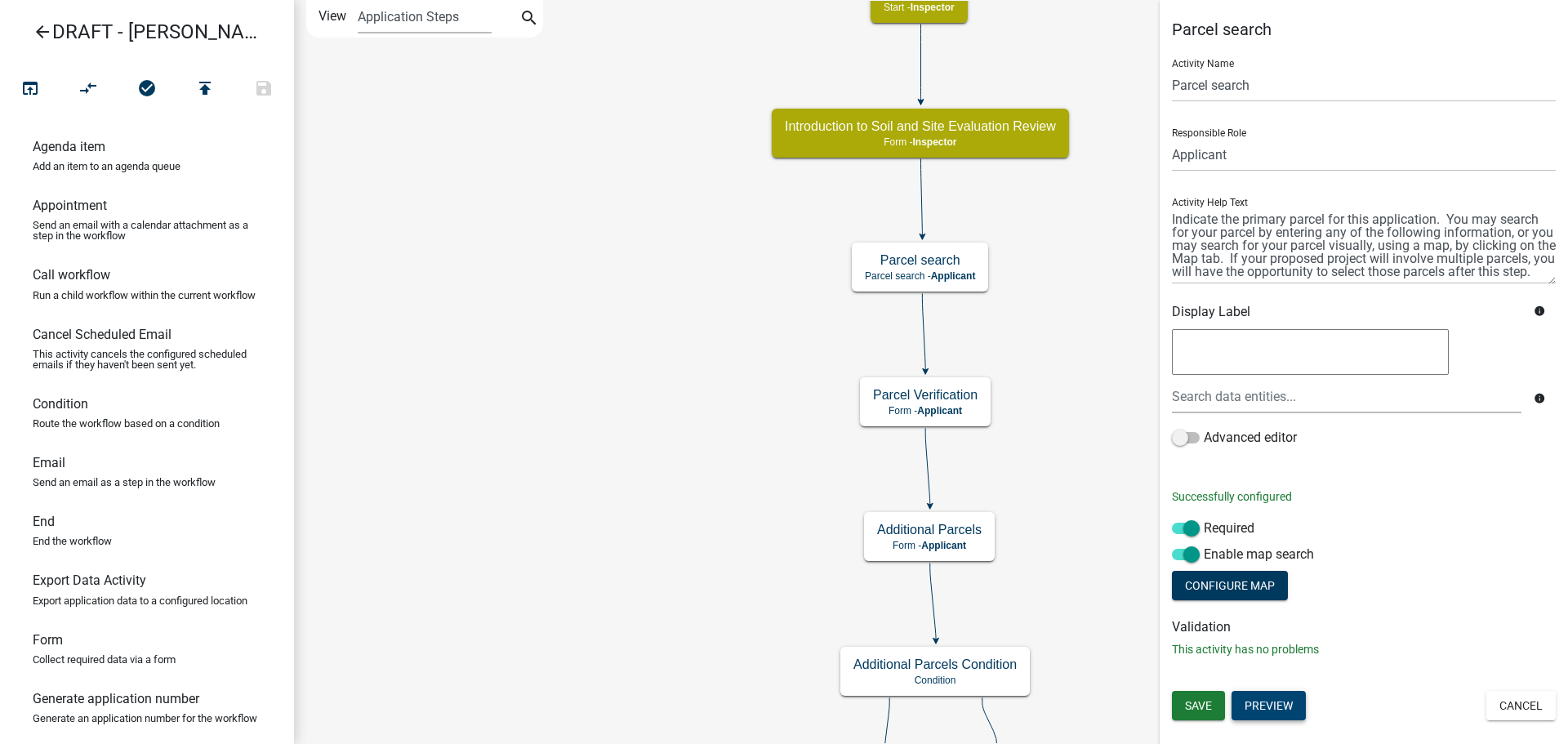
click at [1264, 699] on button "Preview" at bounding box center [1269, 706] width 74 height 29
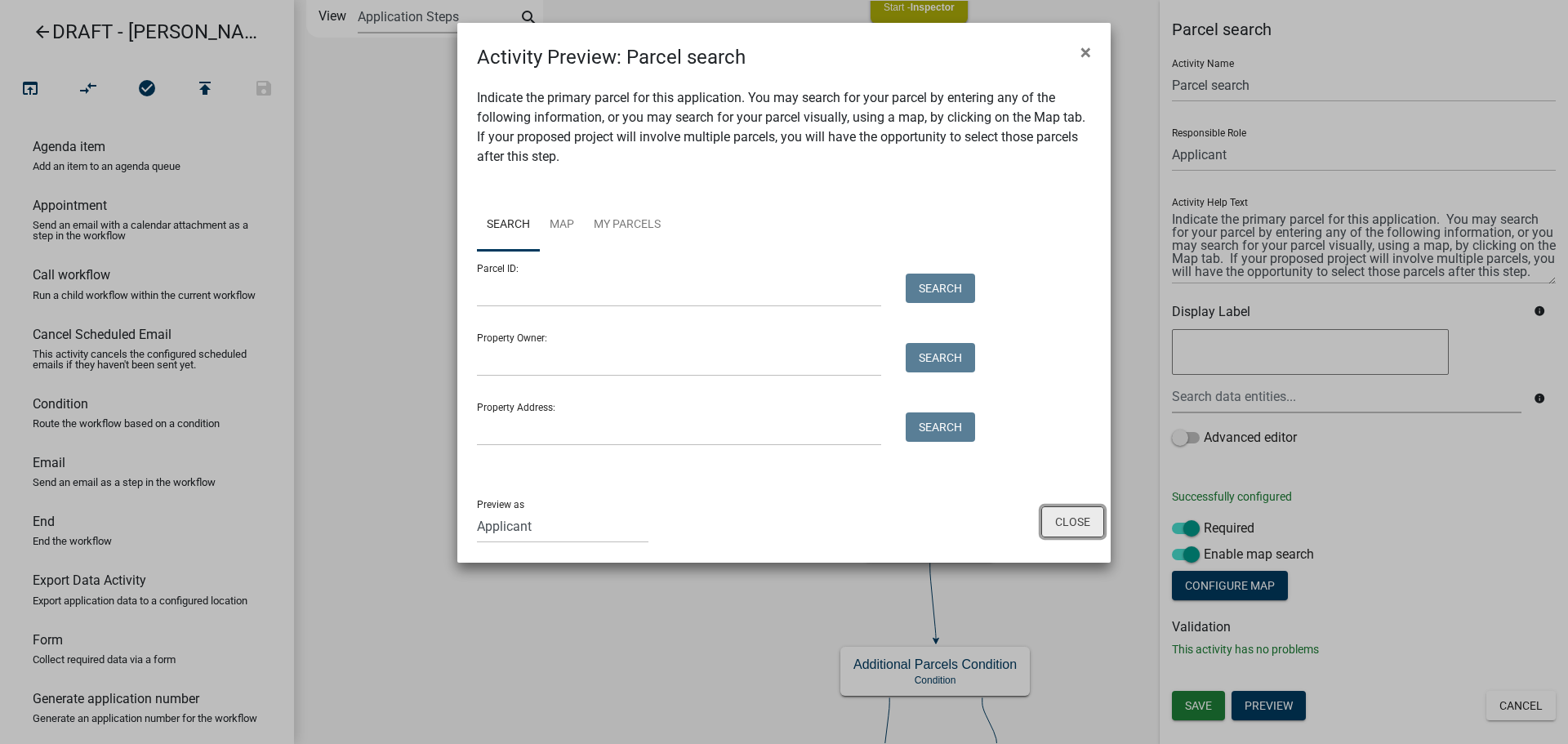
click at [1085, 526] on button "Close" at bounding box center [1073, 521] width 63 height 31
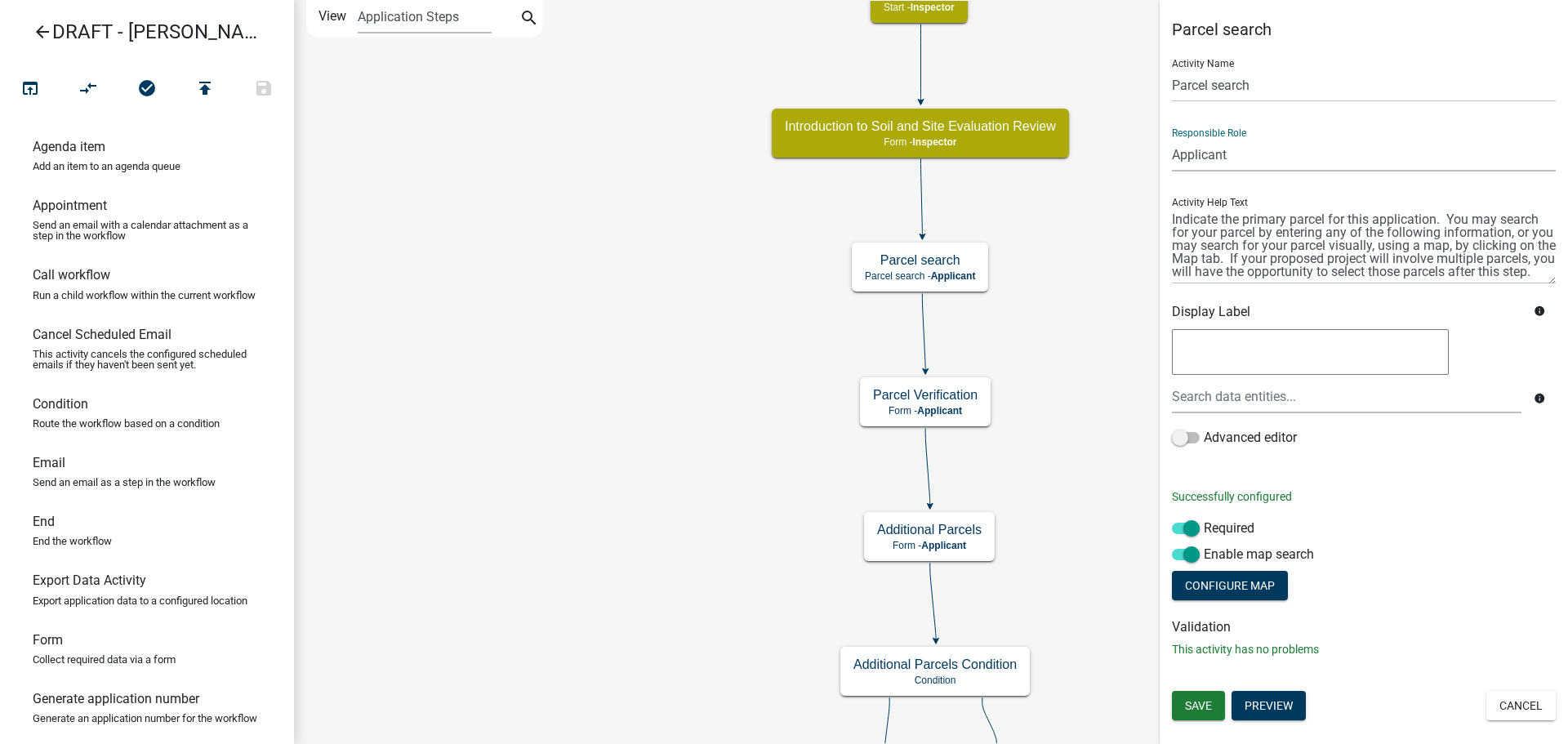
click at [1208, 158] on select "Applicant BOA Admin Land Use Reviewer Support Staff LIO - Safe At Home Custodia…" at bounding box center [1364, 155] width 384 height 34
select select "842A7722-B4D0-4A2D-BCCB-F8824BE455D2"
click at [1172, 138] on select "Applicant BOA Admin Land Use Reviewer Support Staff LIO - Safe At Home Custodia…" at bounding box center [1364, 155] width 384 height 34
click at [1202, 707] on span "Save" at bounding box center [1198, 706] width 27 height 13
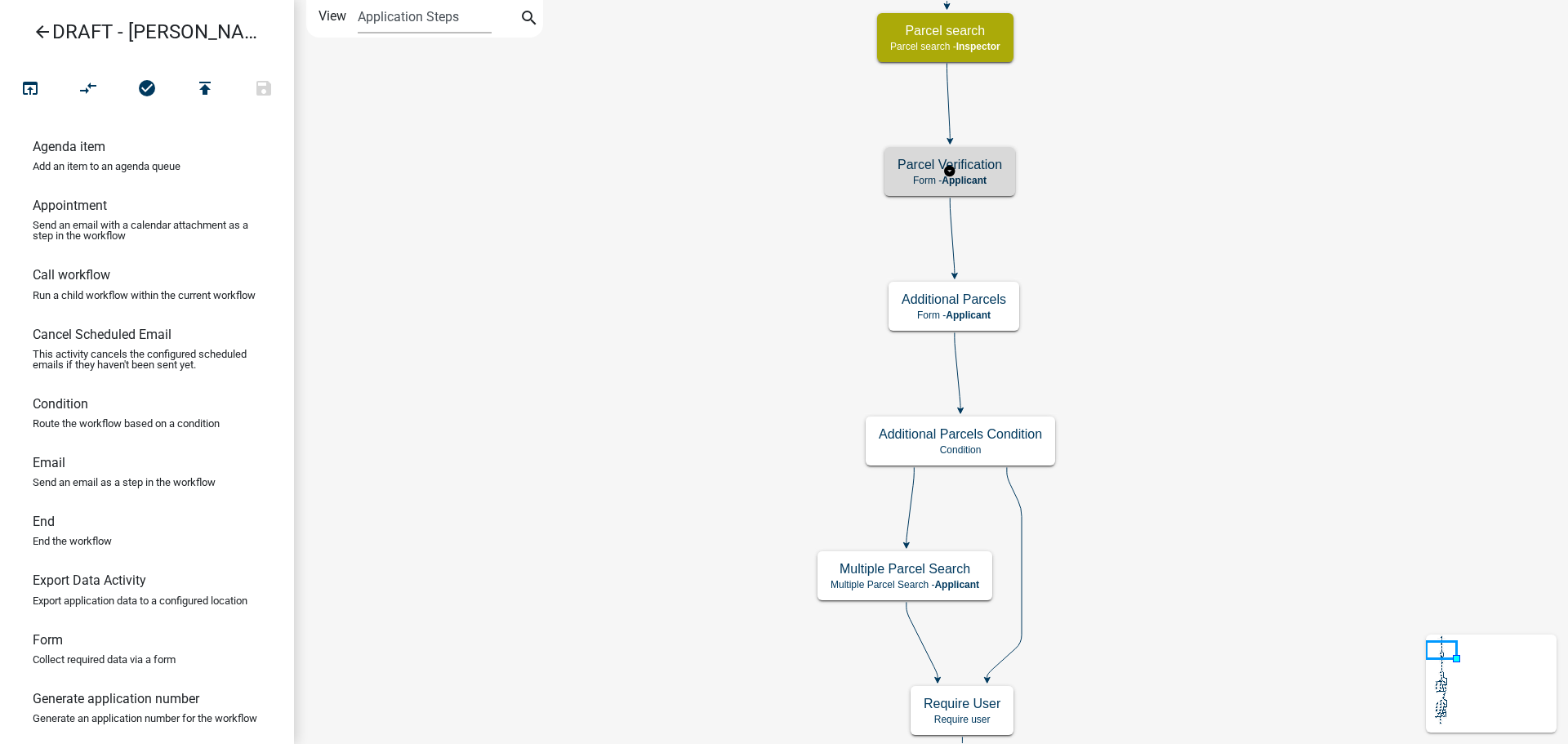
click at [999, 175] on p "Form - Applicant" at bounding box center [950, 180] width 104 height 12
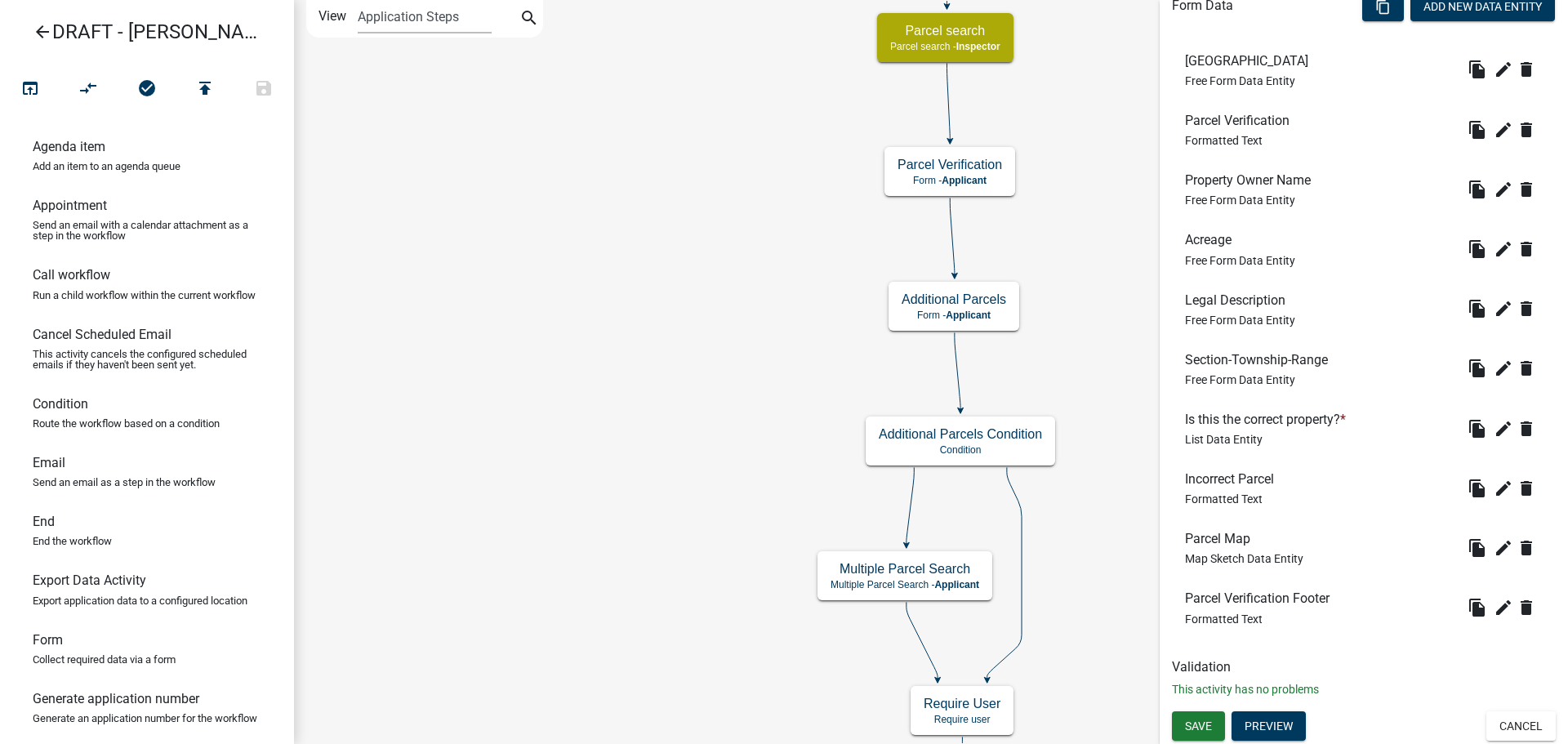
scroll to position [506, 0]
click at [1286, 715] on button "Preview" at bounding box center [1269, 725] width 74 height 29
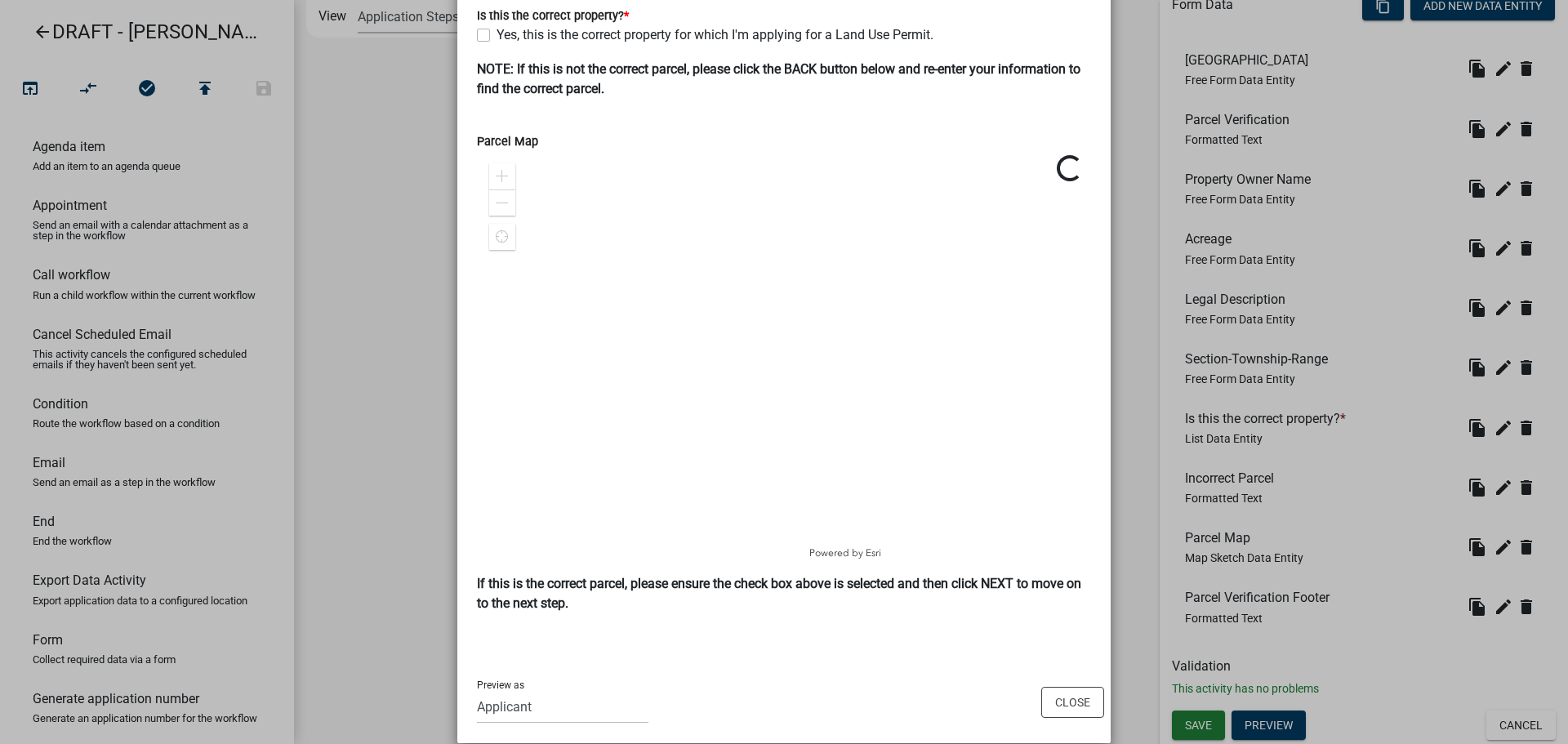
scroll to position [674, 0]
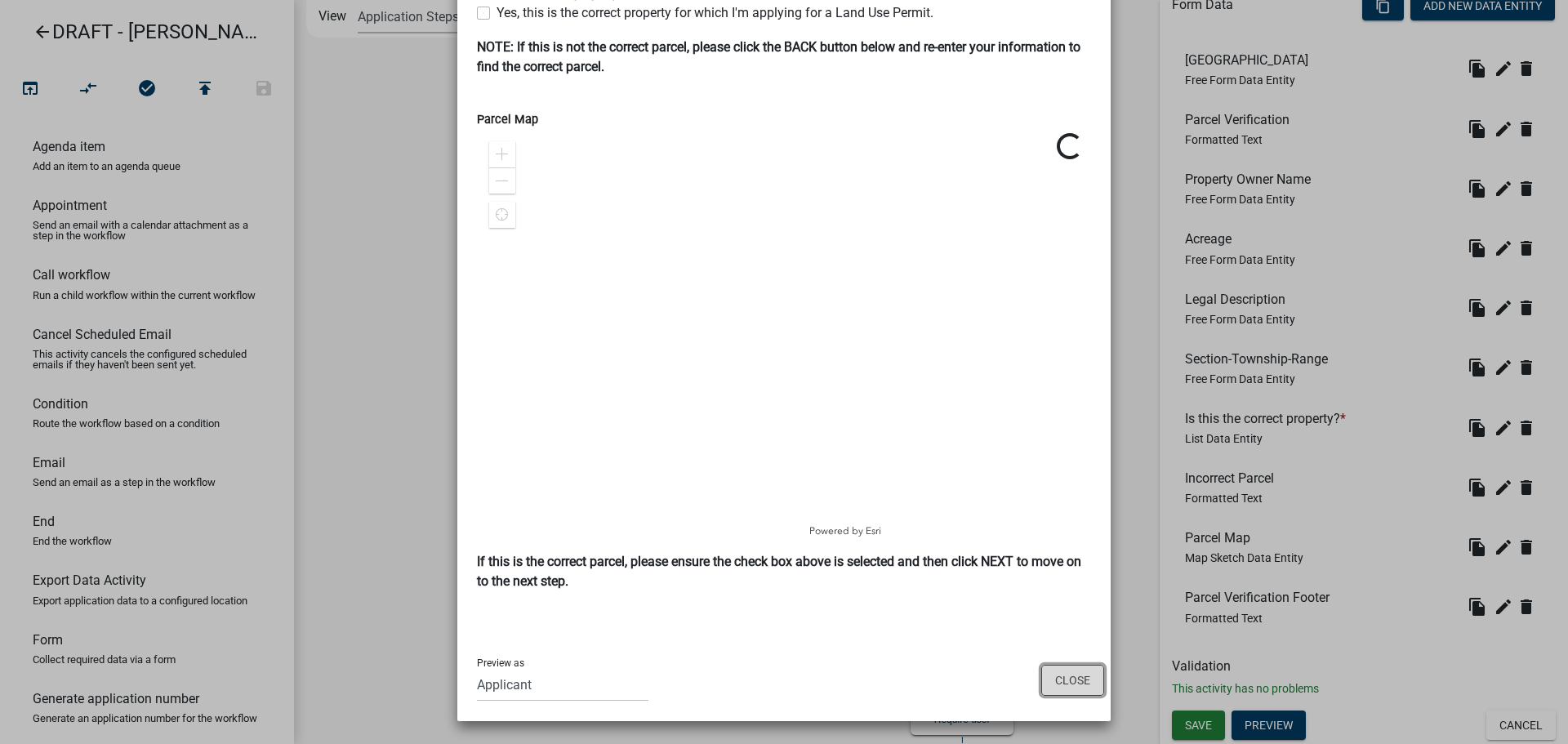
click at [1078, 684] on button "Close" at bounding box center [1073, 680] width 63 height 31
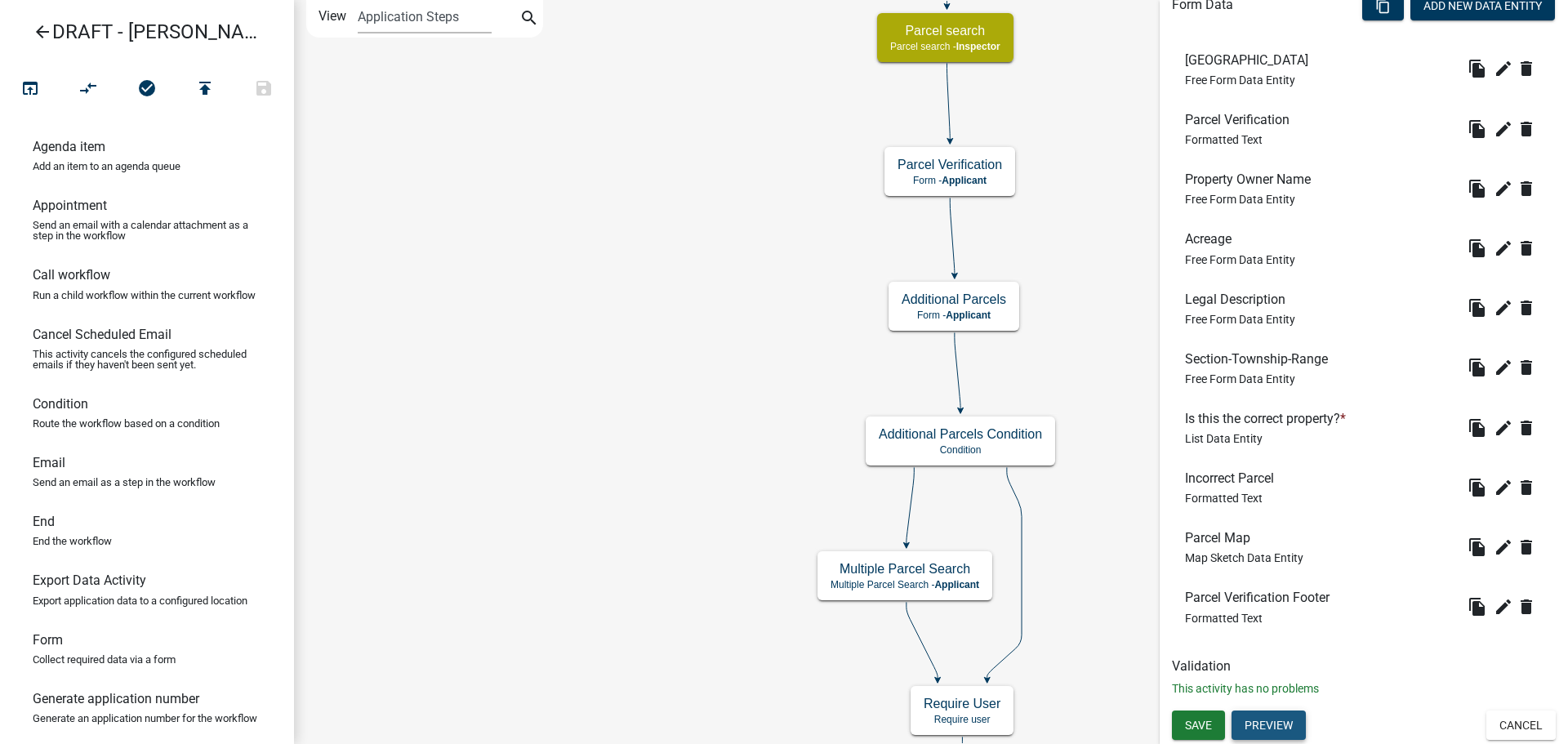
click at [1281, 725] on button "Preview" at bounding box center [1269, 725] width 74 height 29
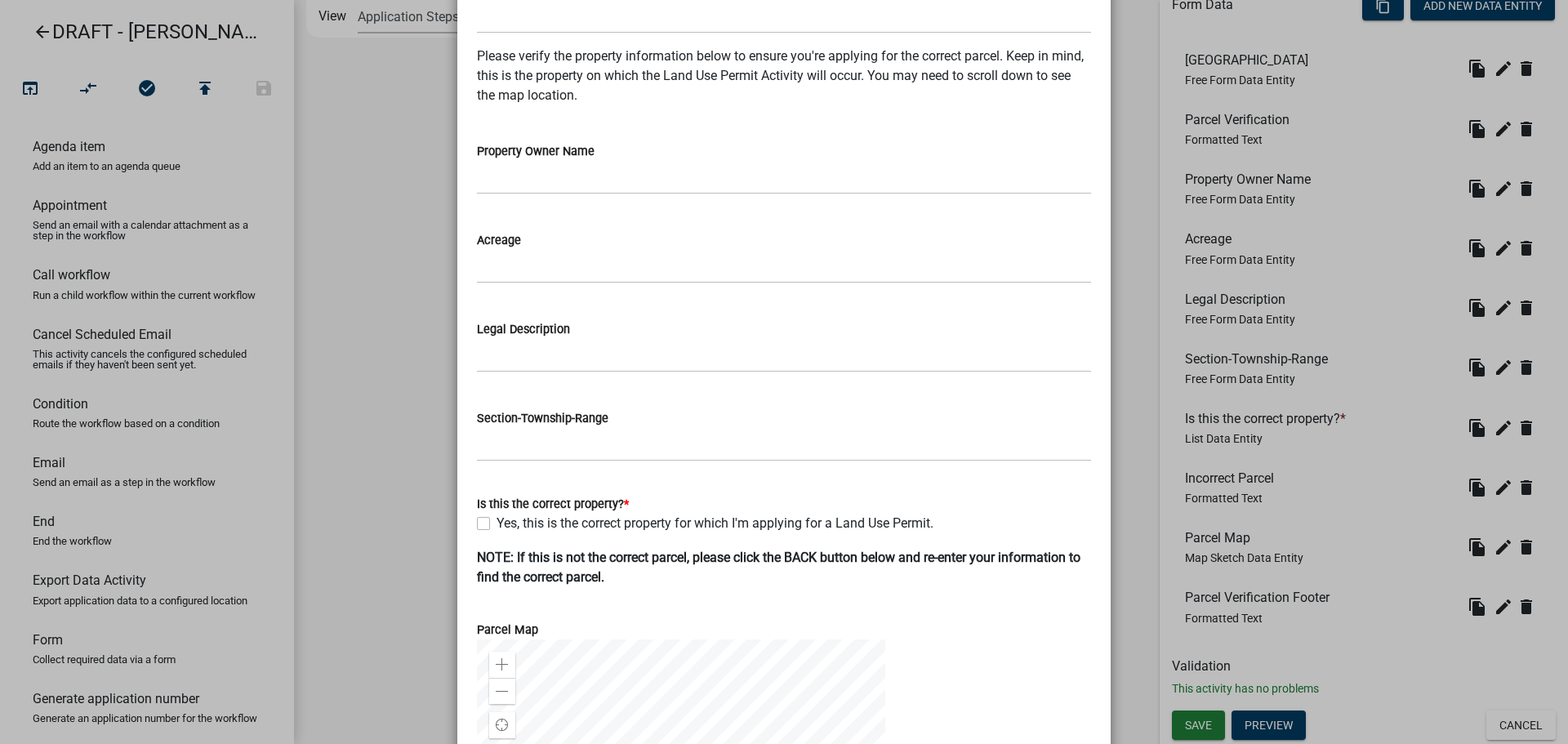
scroll to position [0, 0]
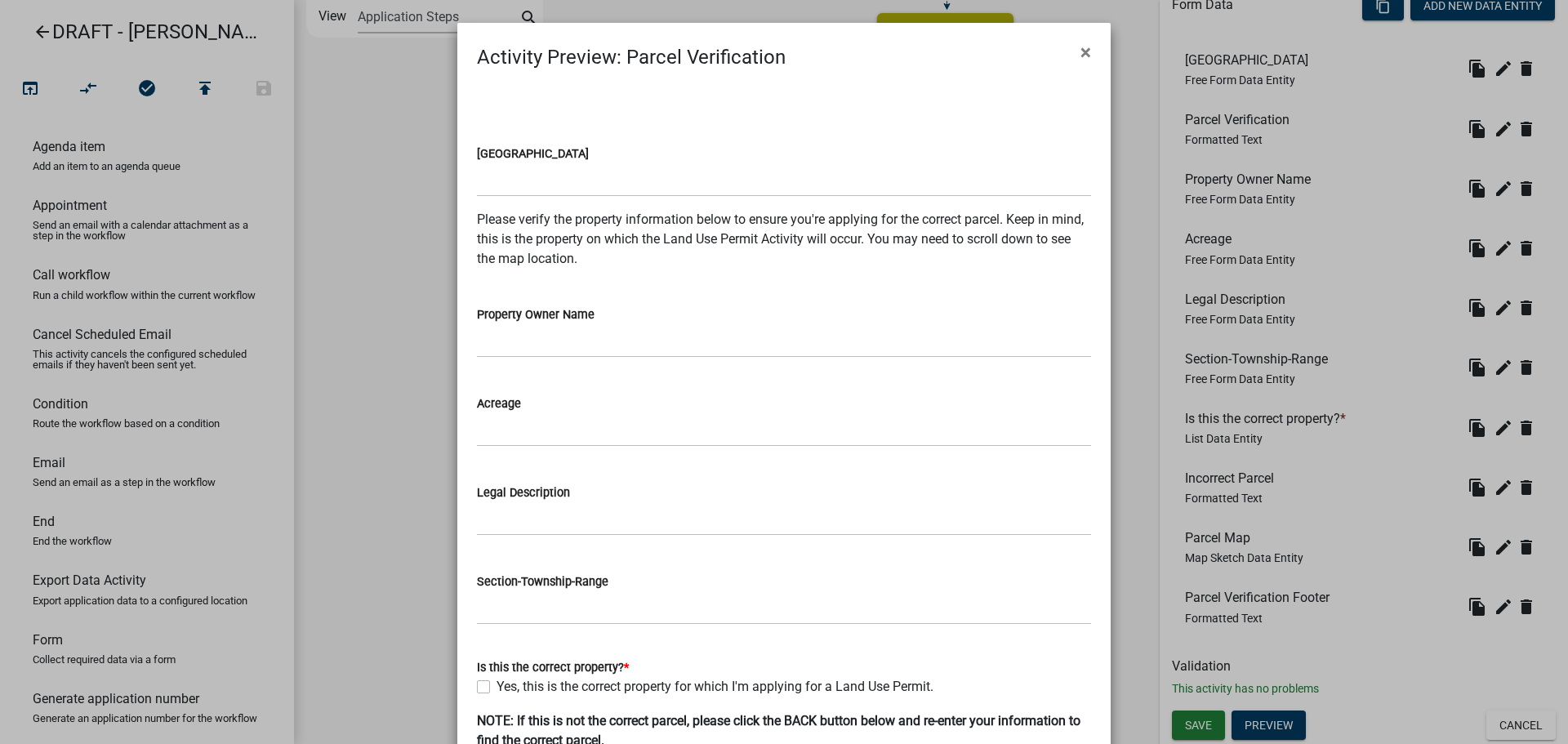
click at [1067, 49] on button "×" at bounding box center [1085, 52] width 37 height 45
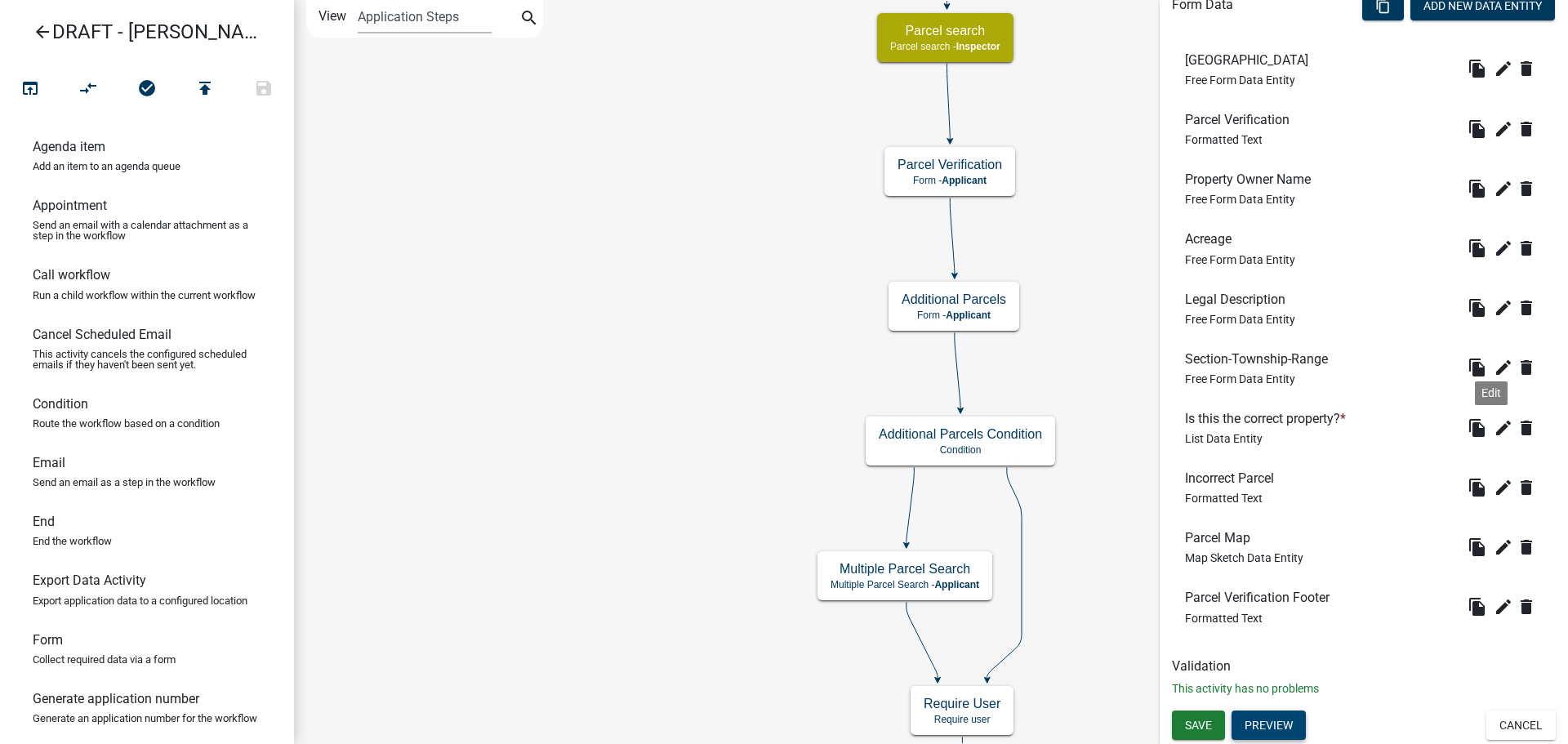
click at [1494, 426] on icon "edit" at bounding box center [1504, 428] width 20 height 20
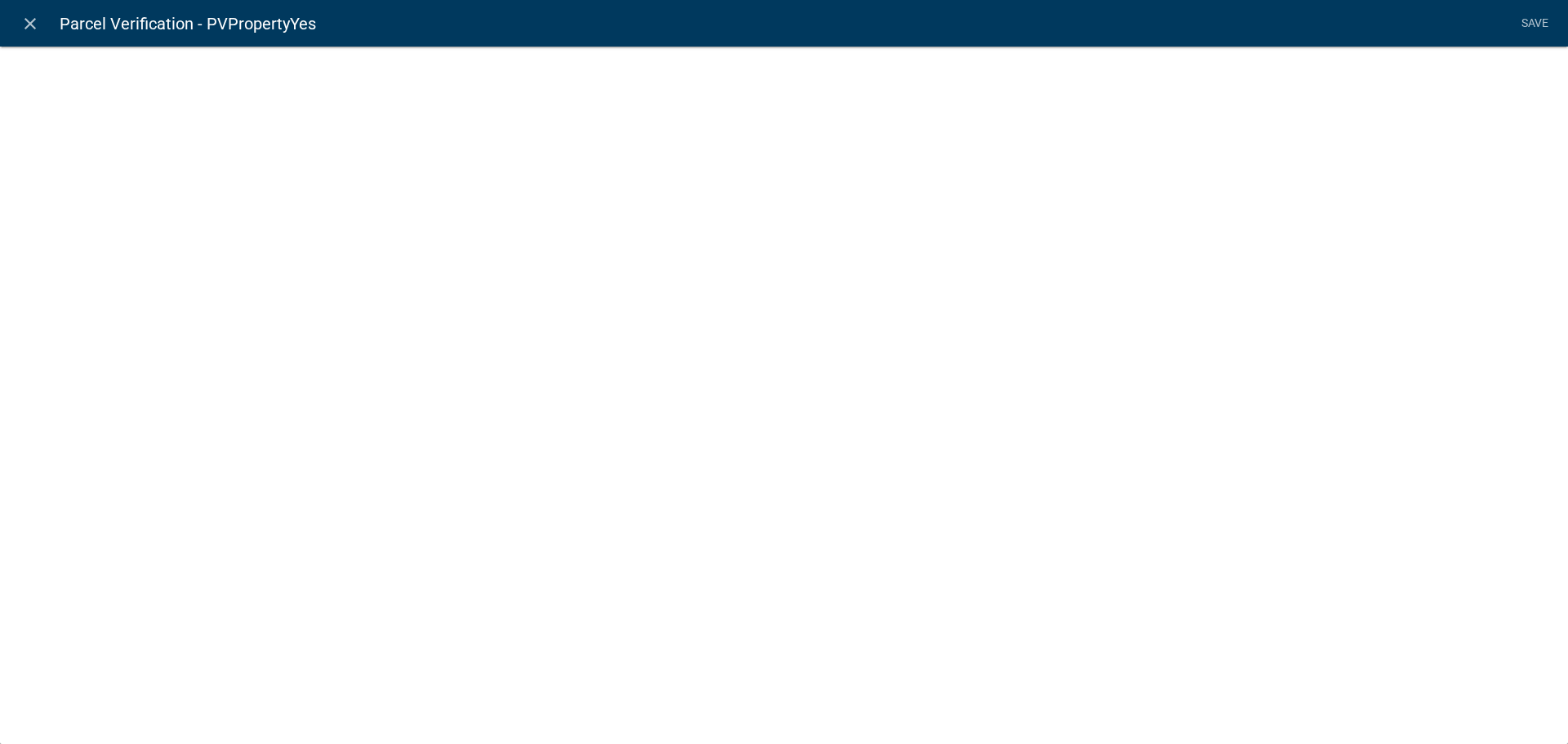
select select "list-data"
select select
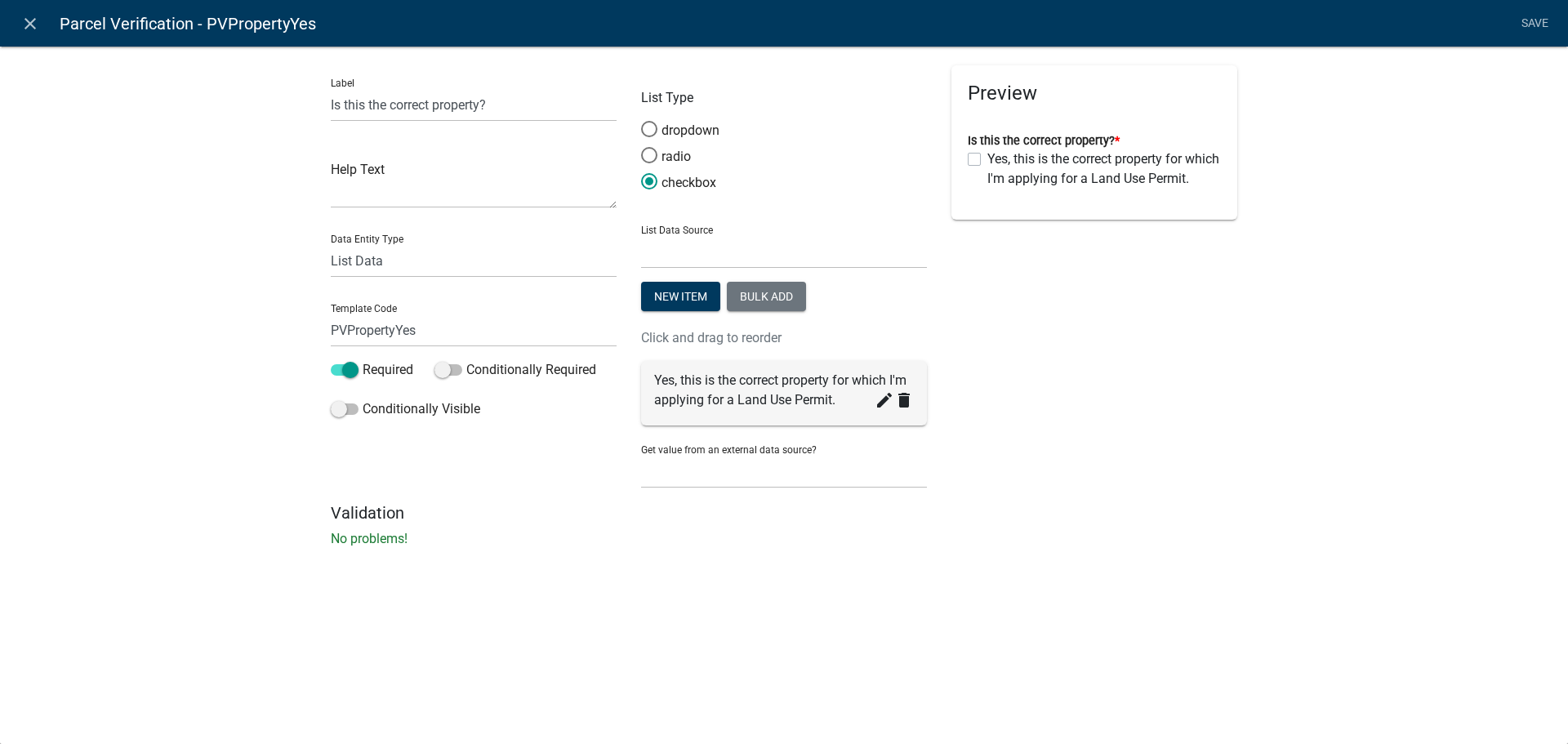
click at [1057, 189] on label "Yes, this is the correct property for which I'm applying for a Land Use Permit." at bounding box center [1104, 169] width 233 height 39
click at [998, 160] on input "Yes, this is the correct property for which I'm applying for a Land Use Permit." at bounding box center [992, 155] width 11 height 11
click at [1020, 189] on label "Yes, this is the correct property for which I'm applying for a Land Use Permit." at bounding box center [1104, 169] width 233 height 39
click at [998, 160] on input "Yes, this is the correct property for which I'm applying for a Land Use Permit." at bounding box center [992, 155] width 11 height 11
click at [1000, 174] on label "Yes, this is the correct property for which I'm applying for a Land Use Permit." at bounding box center [1104, 169] width 233 height 39
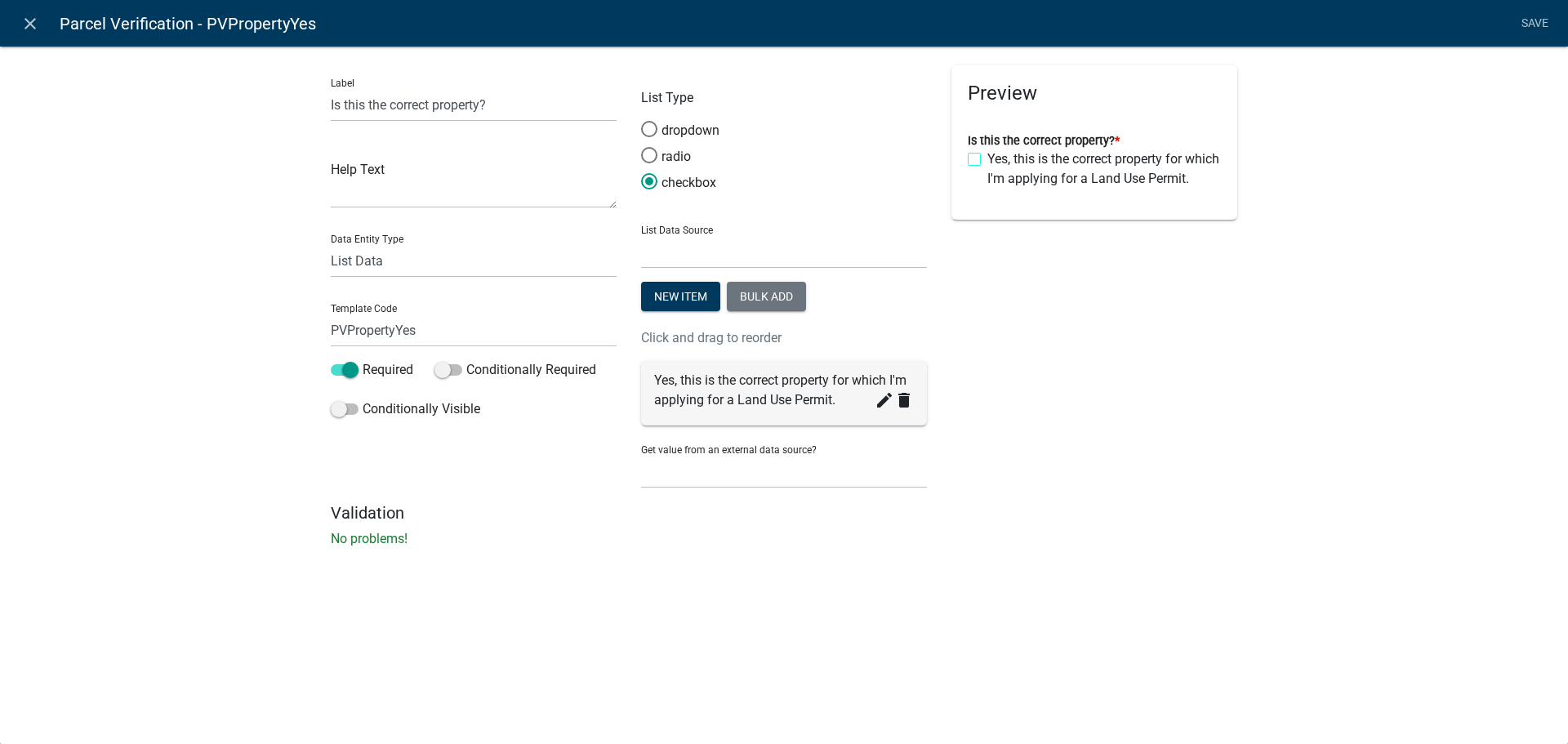
click at [998, 160] on input "Yes, this is the correct property for which I'm applying for a Land Use Permit." at bounding box center [992, 155] width 11 height 11
click at [992, 172] on label "Yes, this is the correct property for which I'm applying for a Land Use Permit." at bounding box center [1104, 169] width 233 height 39
click at [992, 160] on input "Yes, this is the correct property for which I'm applying for a Land Use Permit." at bounding box center [992, 155] width 11 height 11
checkbox input "false"
click at [883, 399] on icon "create" at bounding box center [885, 400] width 20 height 20
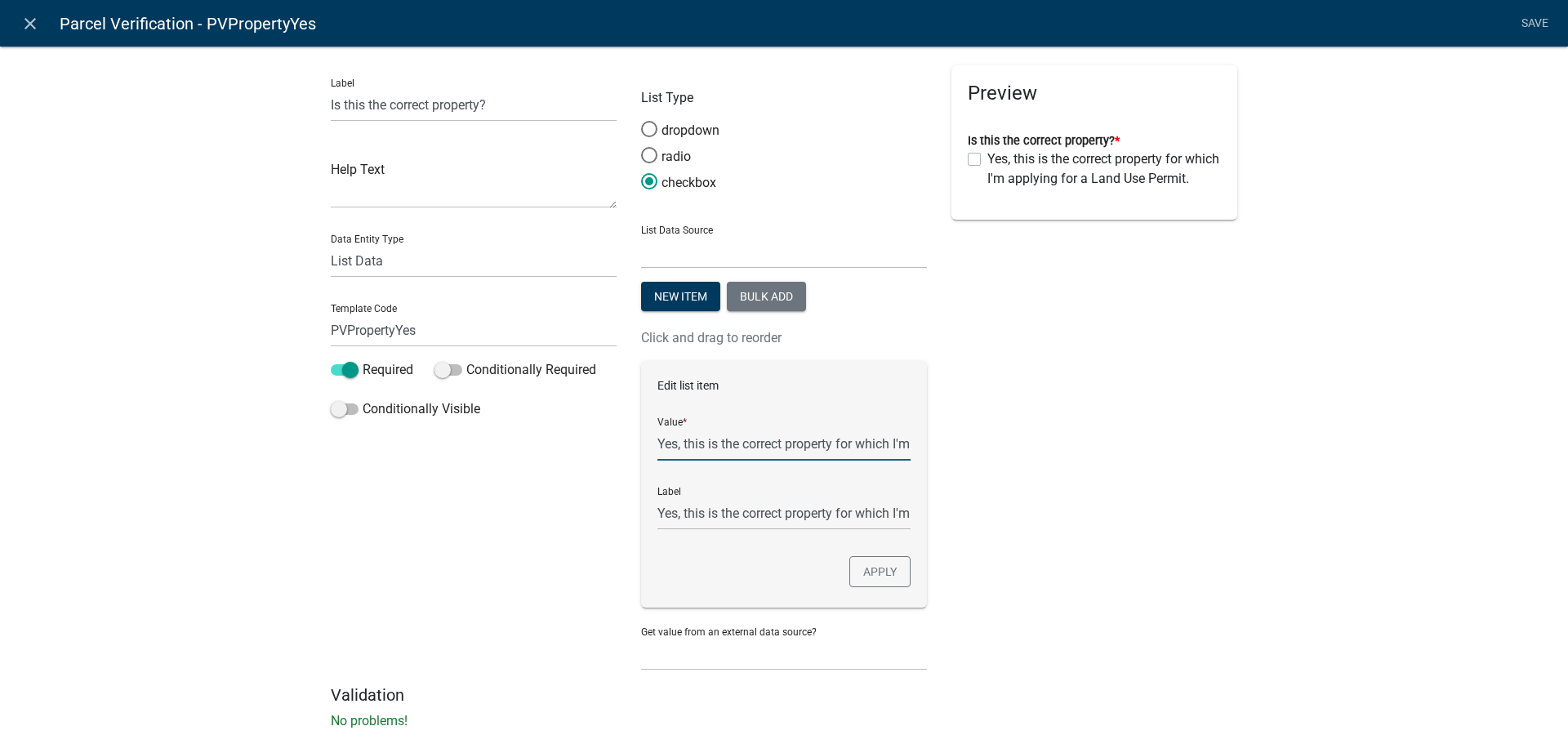
click at [862, 446] on input "Yes, this is the correct property for which I'm applying for a Land Use Permit." at bounding box center [784, 444] width 253 height 34
click at [895, 516] on input "Yes, this is the correct property for which I'm applying for a Land Use Permit." at bounding box center [784, 513] width 253 height 34
click at [899, 512] on input "Yes, this is the correct property for which I'm applying for a Land Use Permit." at bounding box center [784, 513] width 253 height 34
click at [902, 516] on input "Yes, this is the correct property for which I'm applying for a Land Use Permit." at bounding box center [784, 513] width 253 height 34
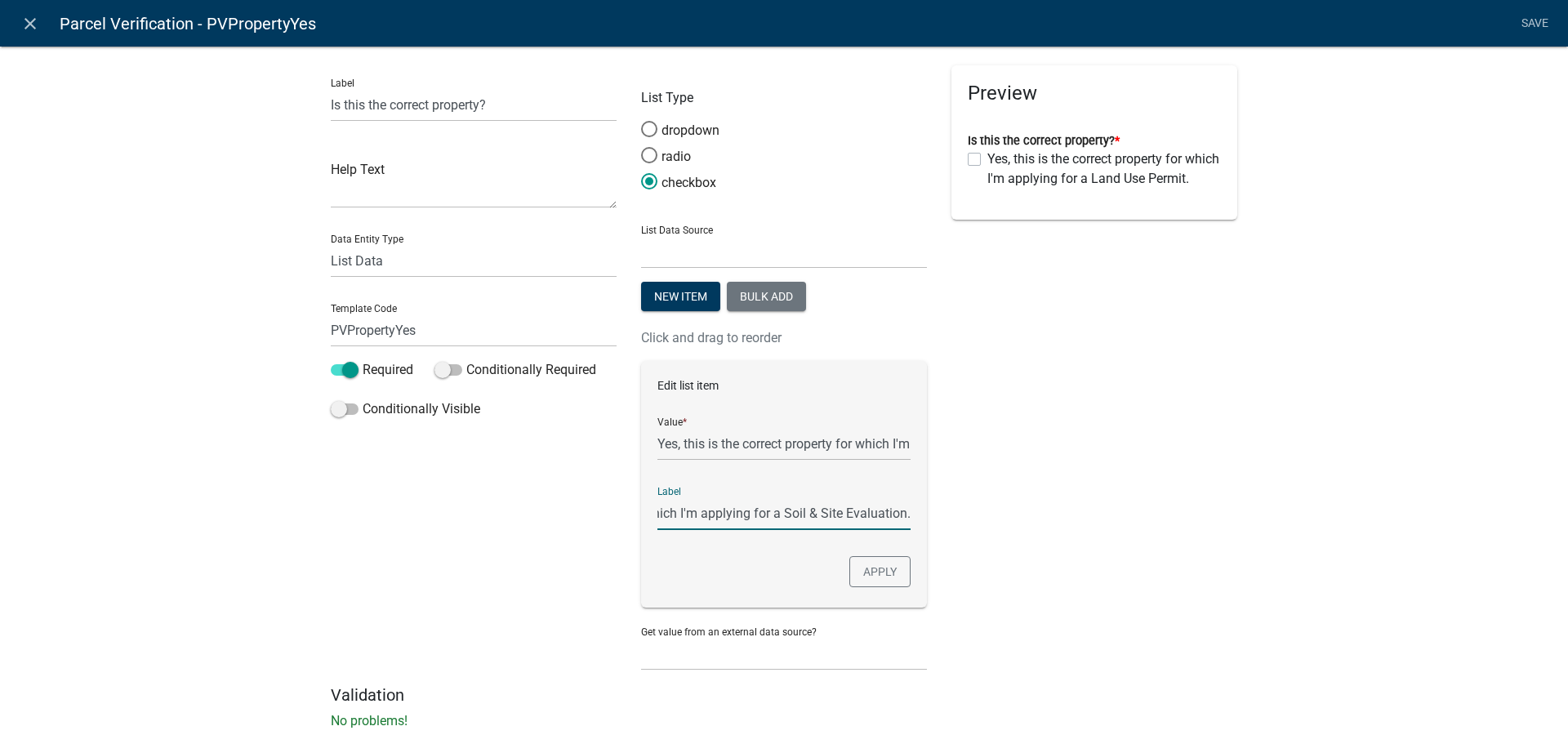
scroll to position [0, 214]
type input "Yes, this is the correct property for which I'm applying for a Soil & Site Eval…"
click at [857, 433] on input "Yes, this is the correct property for which I'm applying for a Land Use Permit." at bounding box center [784, 444] width 253 height 34
click at [899, 439] on input "Yes, this is the correct property for which I'm applying for a Land Use Permit." at bounding box center [784, 444] width 253 height 34
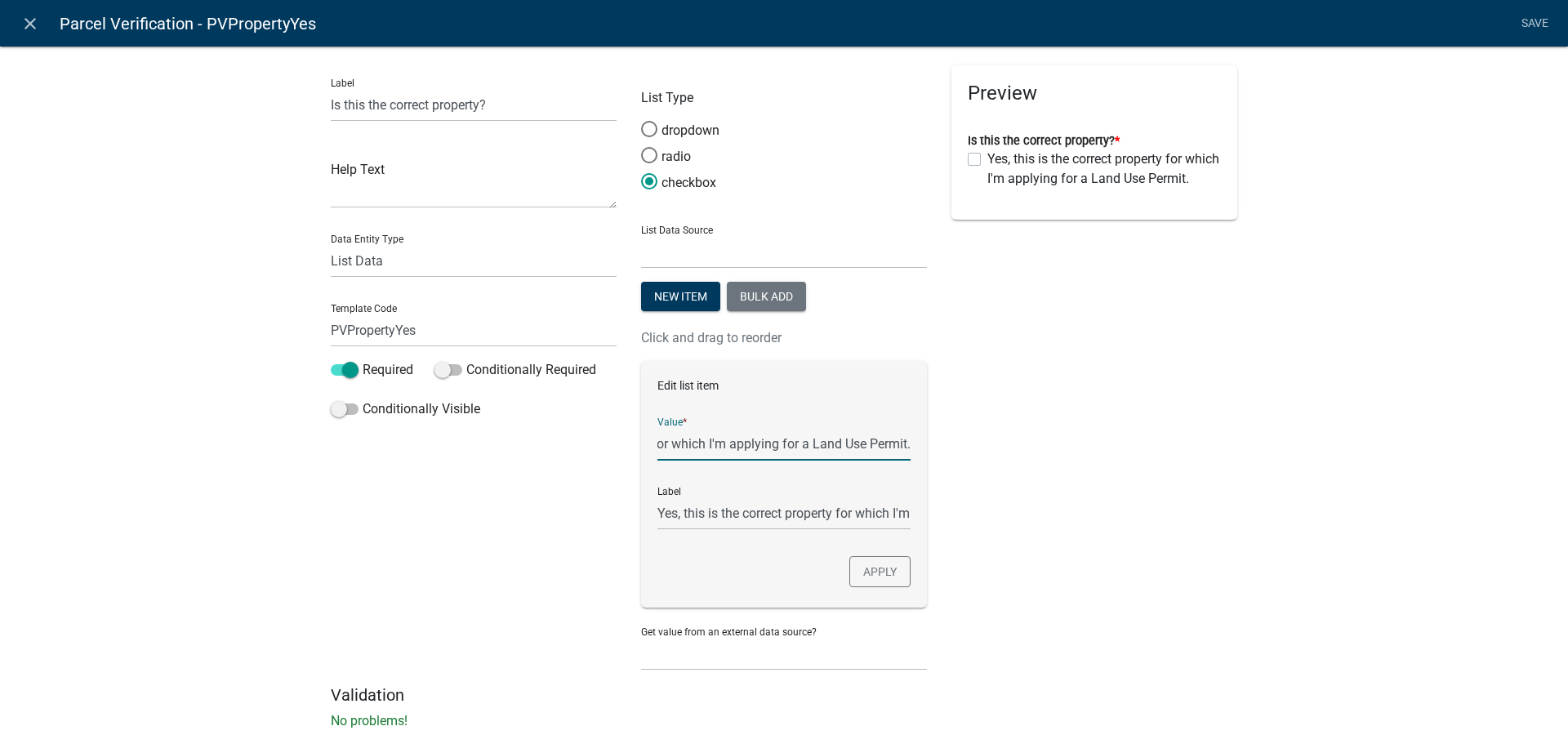
click at [901, 439] on input "Yes, this is the correct property for which I'm applying for a Land Use Permit." at bounding box center [784, 444] width 253 height 34
type input "Yes, this is the correct property for which I'm applying for a Soil & Site Eval…"
click at [896, 581] on button "Apply" at bounding box center [879, 571] width 61 height 31
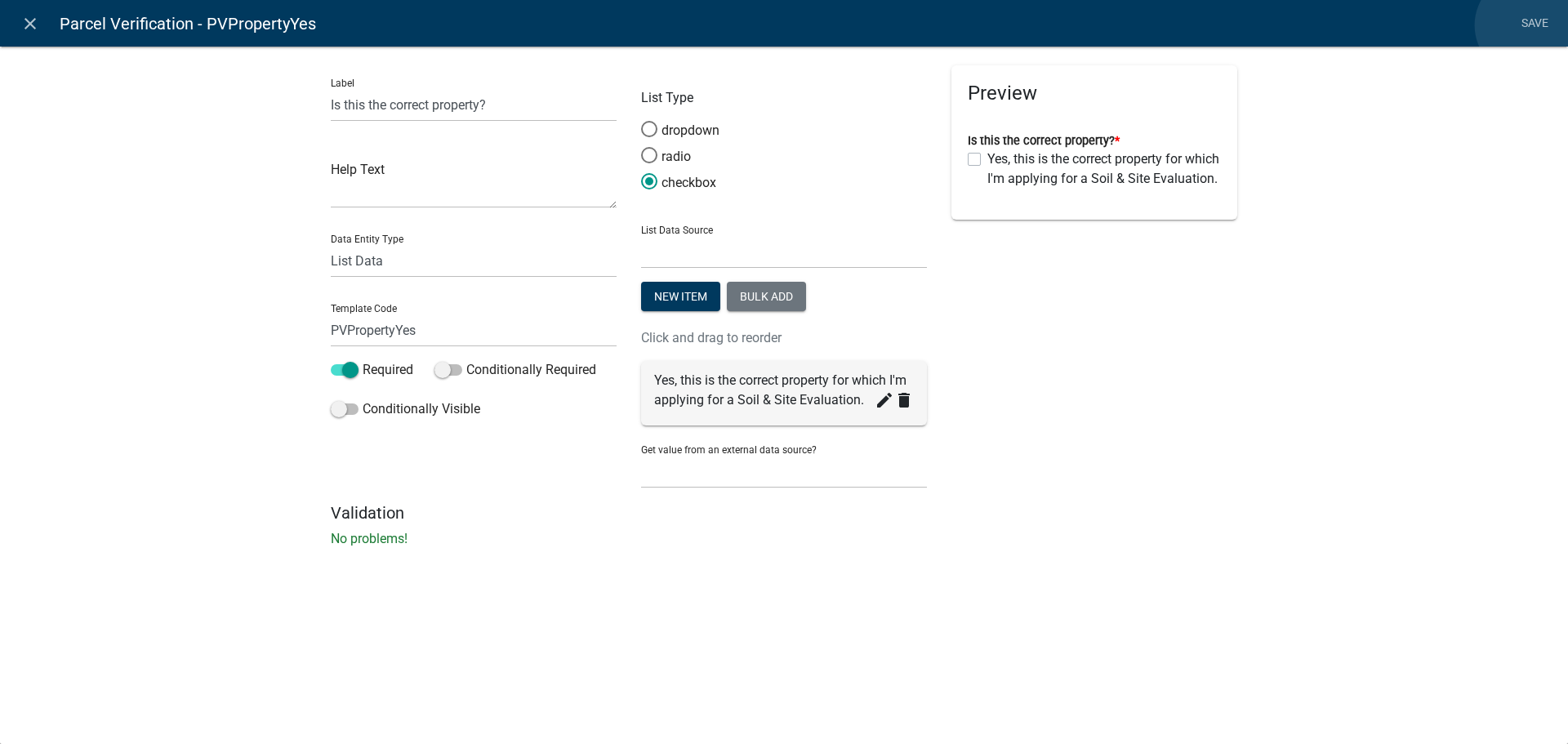
click at [1527, 25] on link "Save" at bounding box center [1535, 23] width 41 height 31
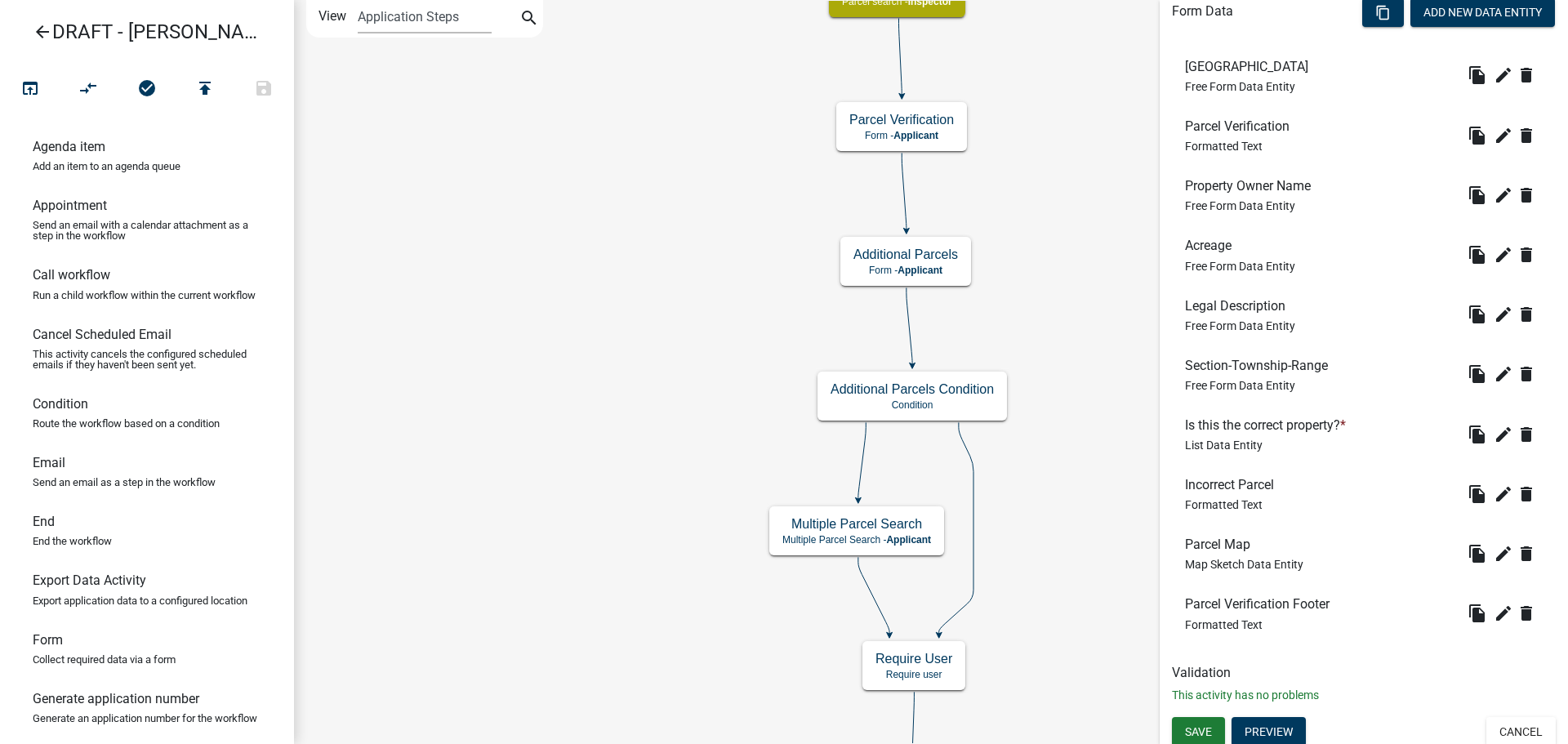
scroll to position [506, 0]
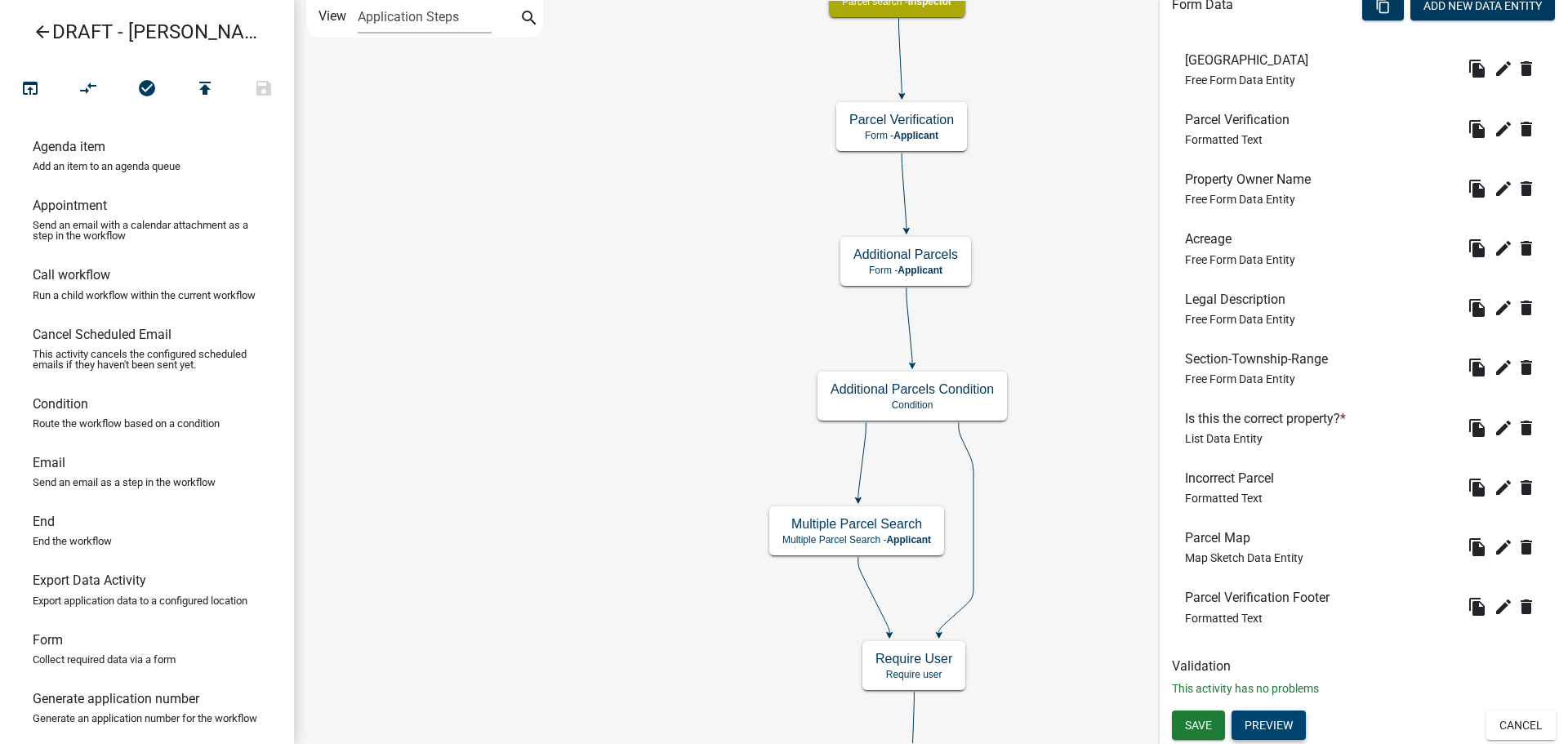
click at [1262, 721] on button "Preview" at bounding box center [1269, 725] width 74 height 29
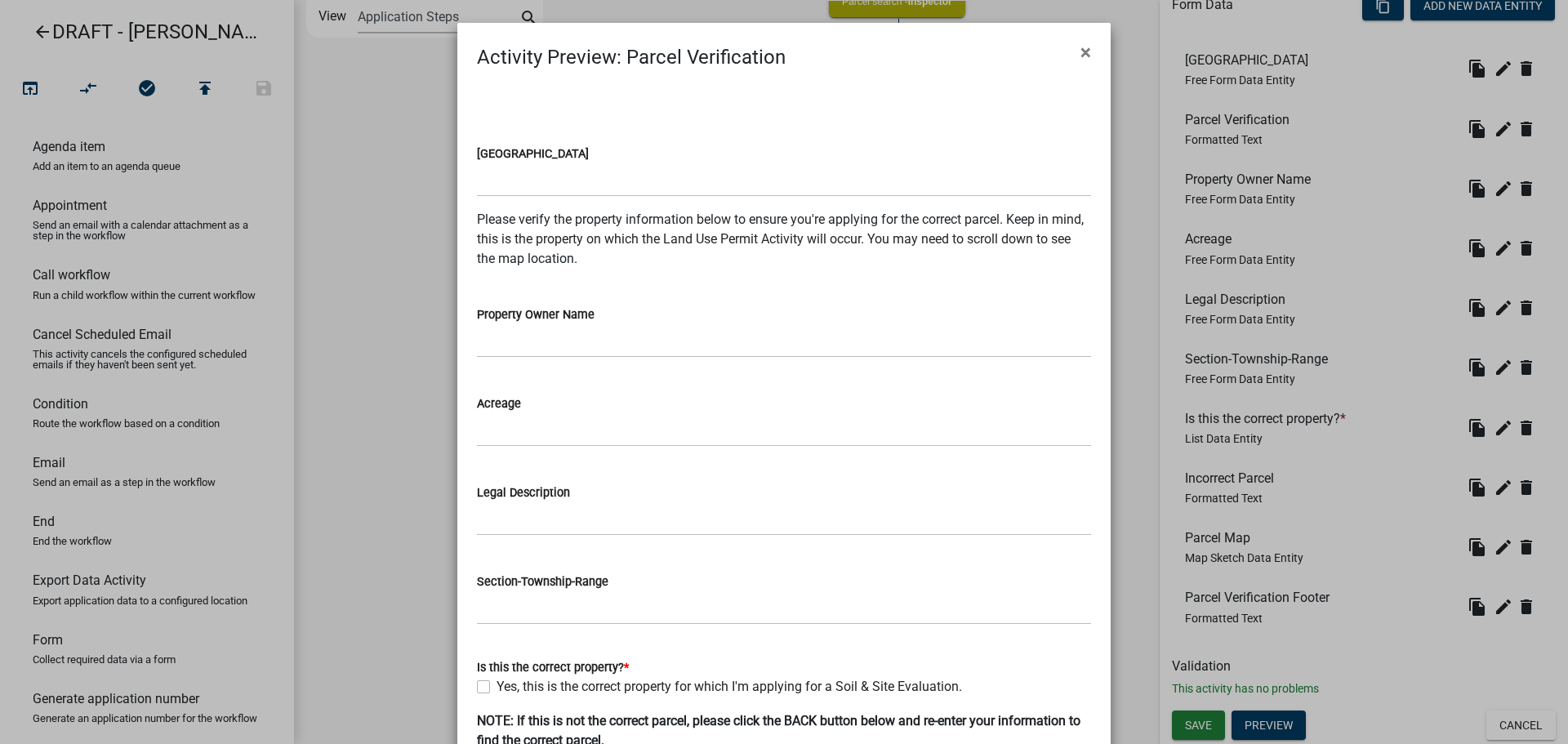
click at [1084, 49] on span "×" at bounding box center [1086, 53] width 11 height 23
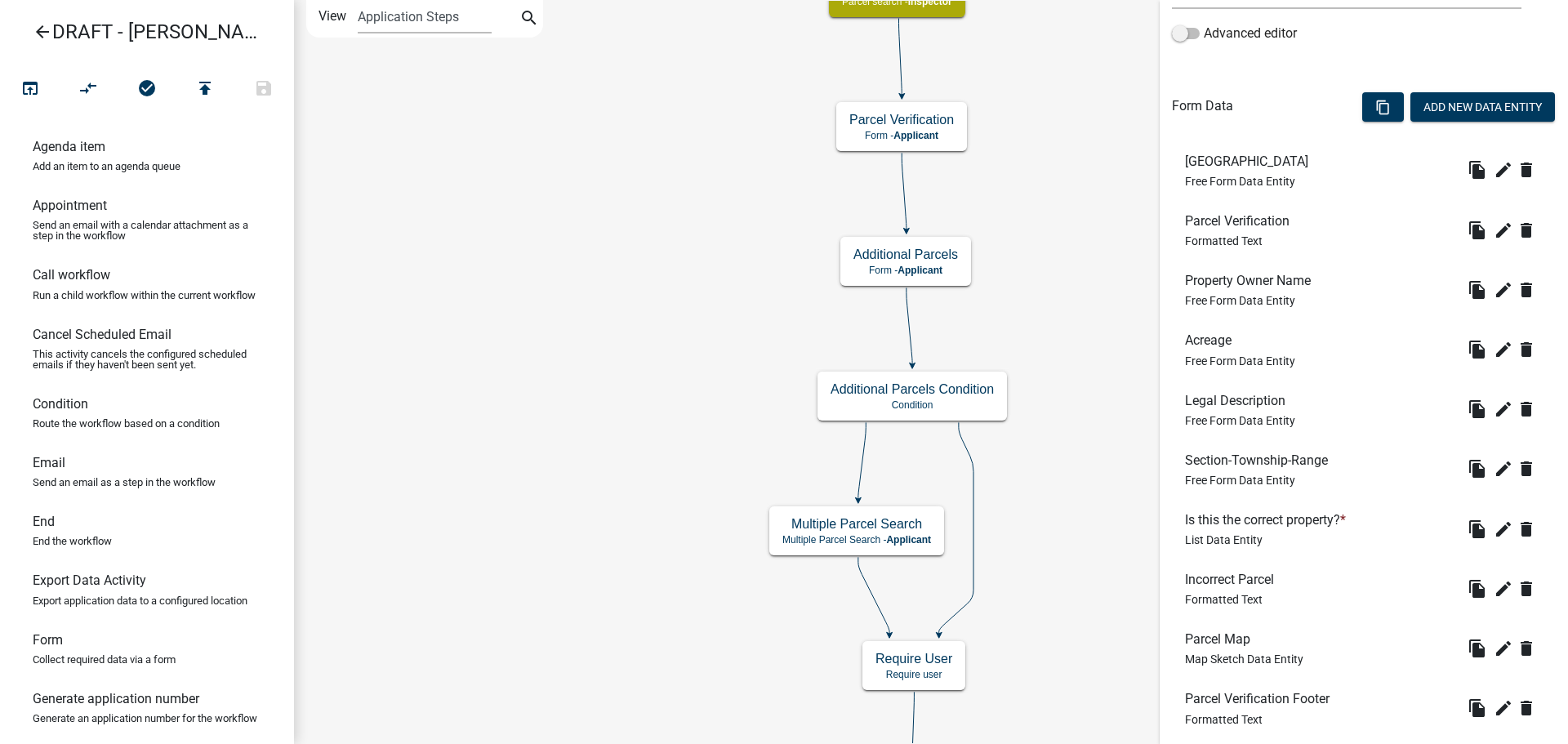
scroll to position [260, 0]
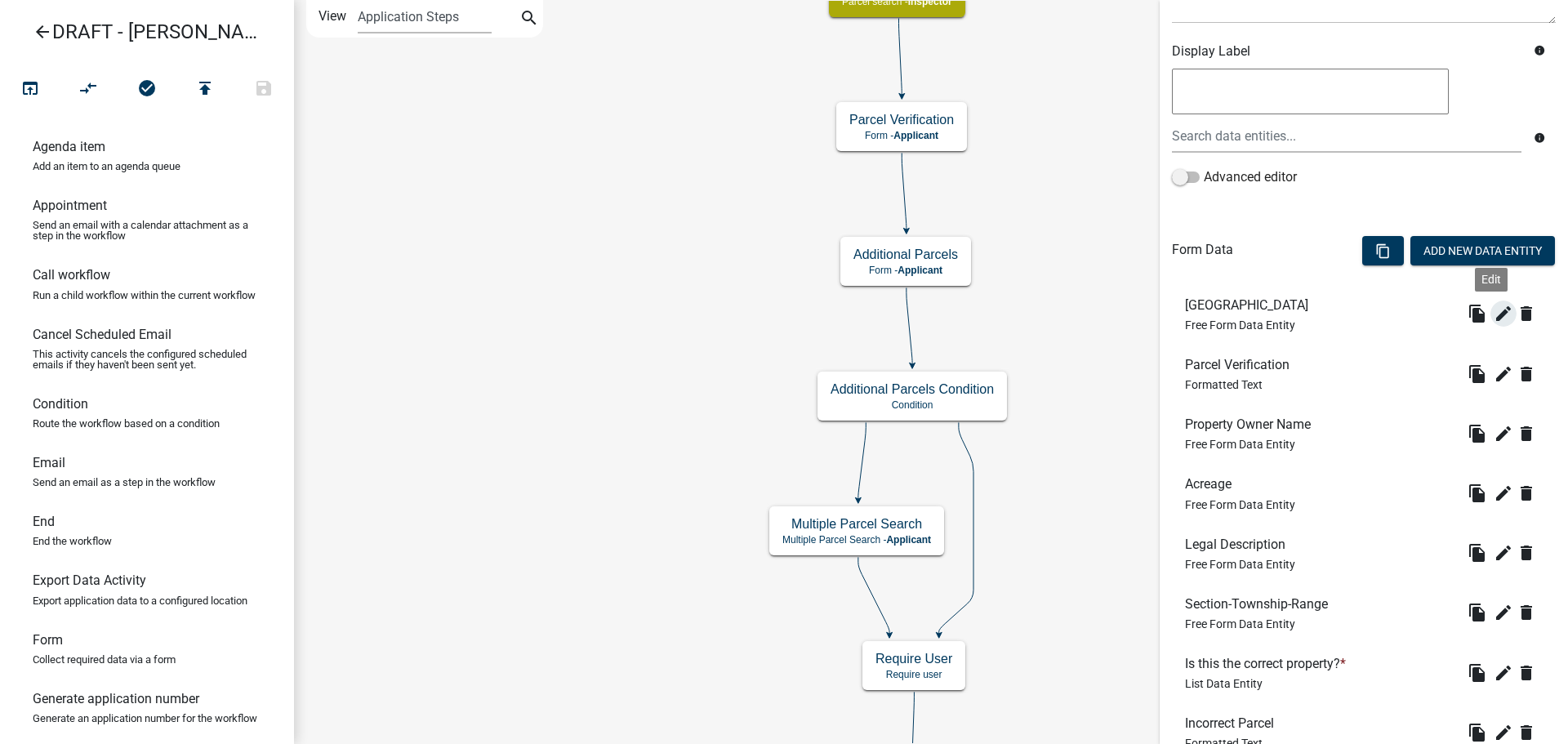
click at [1494, 315] on icon "edit" at bounding box center [1504, 314] width 20 height 20
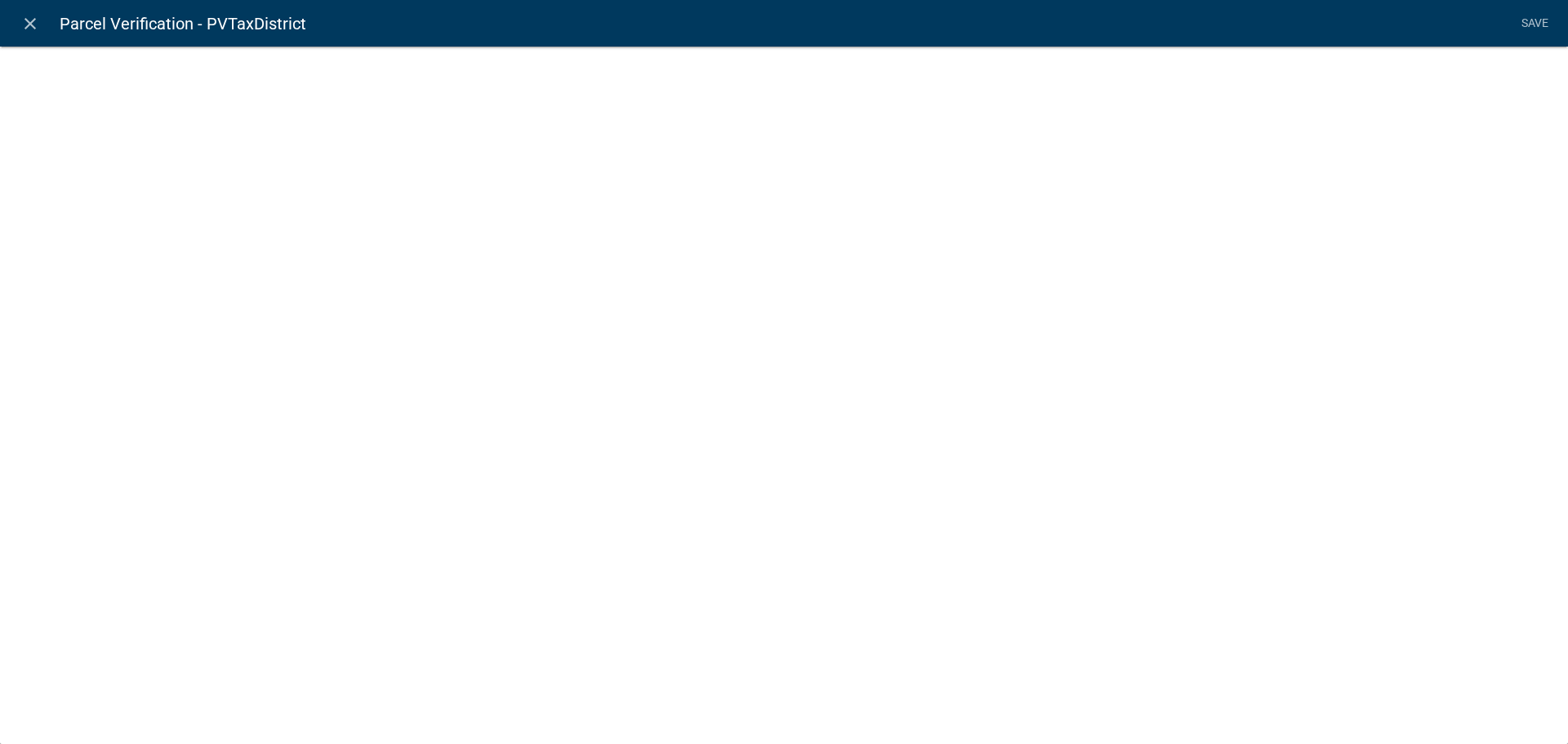
select select "1: Object"
select select "11: Object"
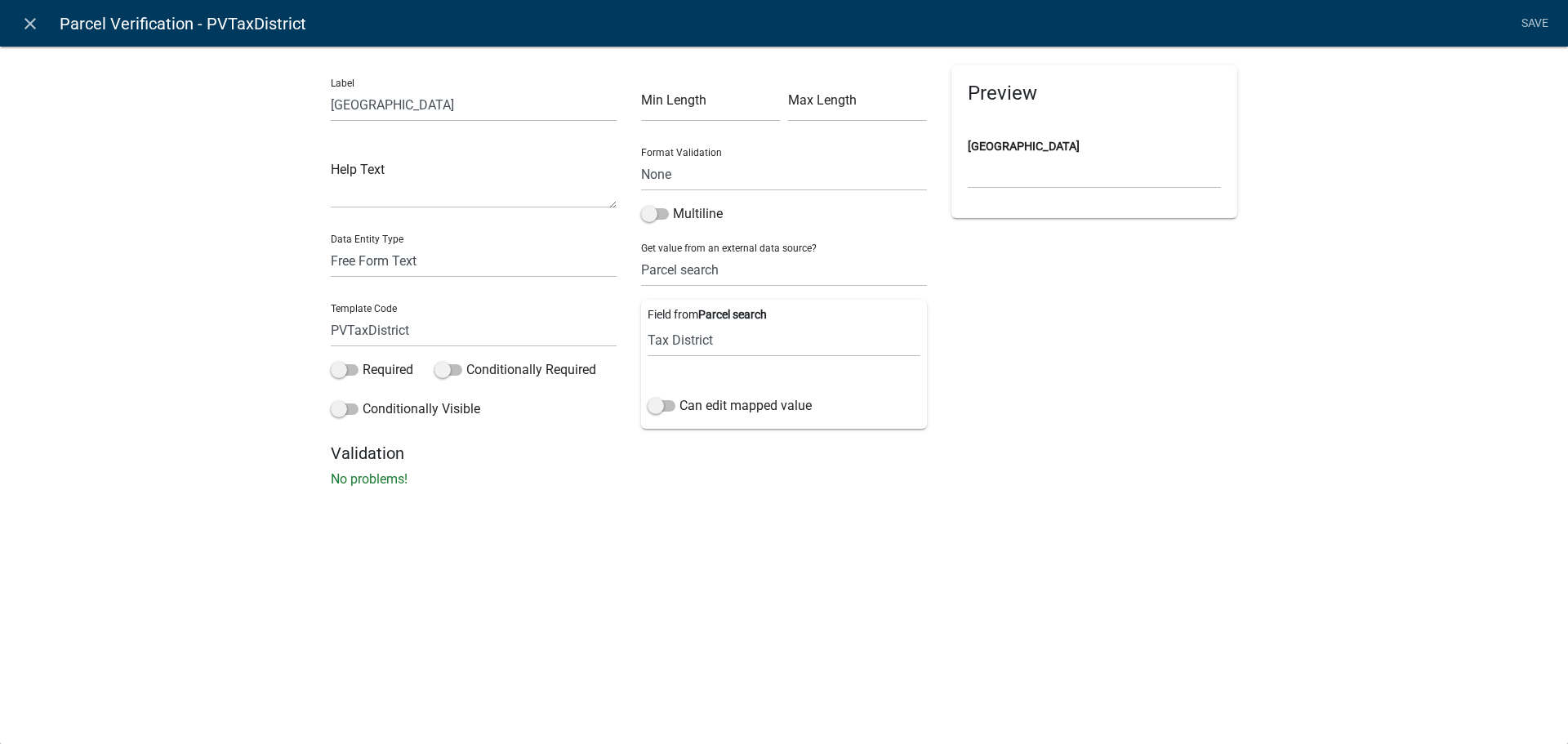
click at [1534, 25] on link "Save" at bounding box center [1535, 23] width 41 height 31
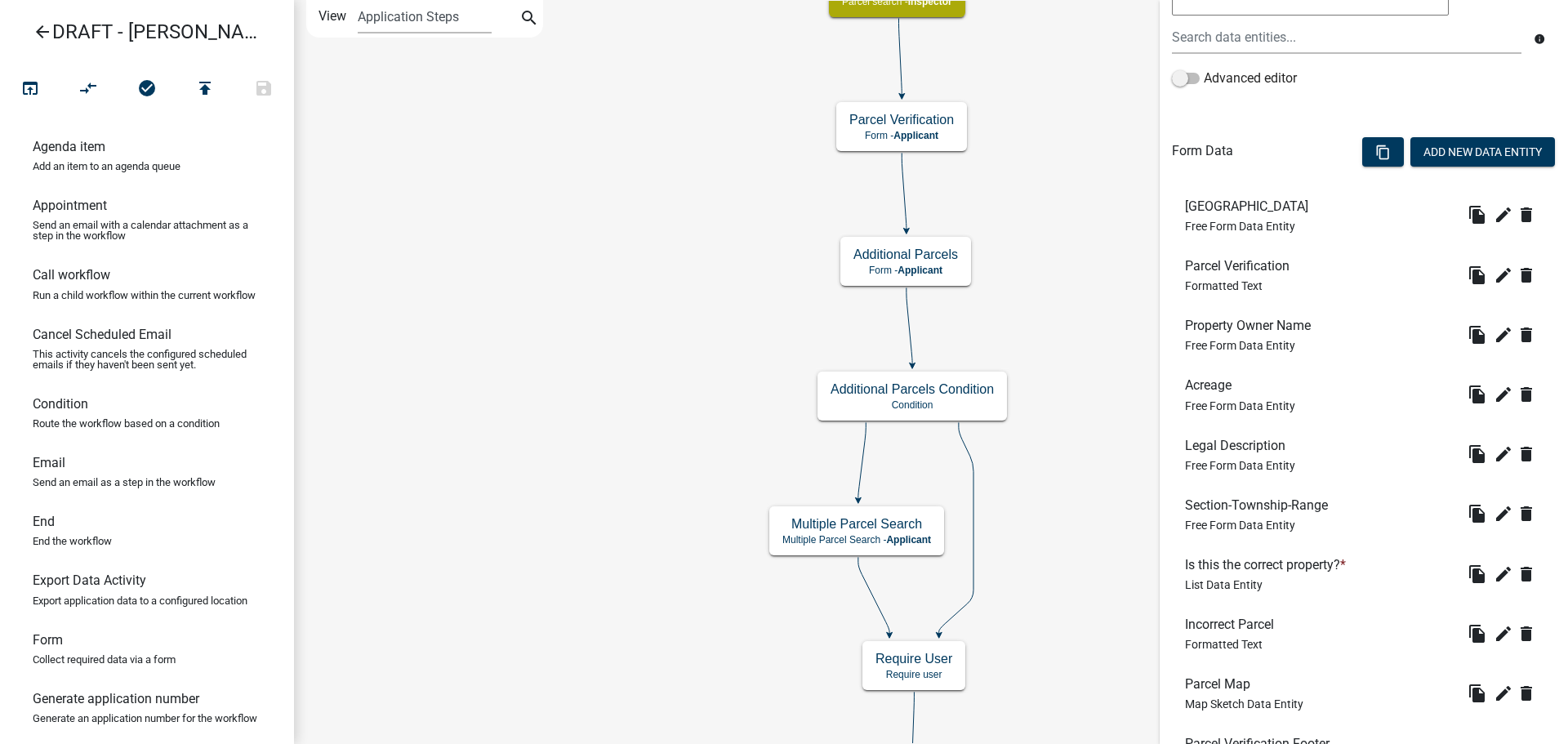
scroll to position [506, 0]
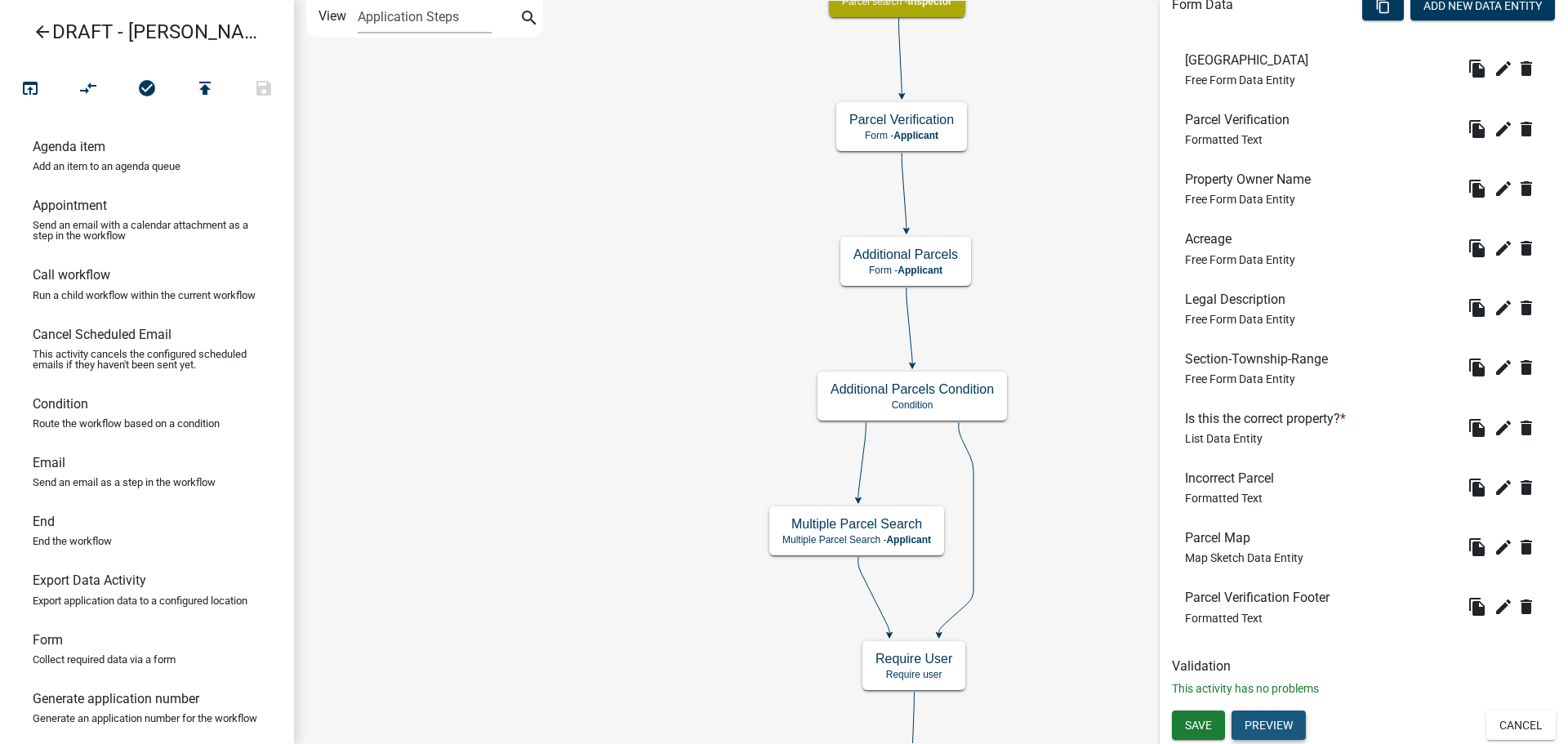
click at [1275, 719] on button "Preview" at bounding box center [1269, 725] width 74 height 29
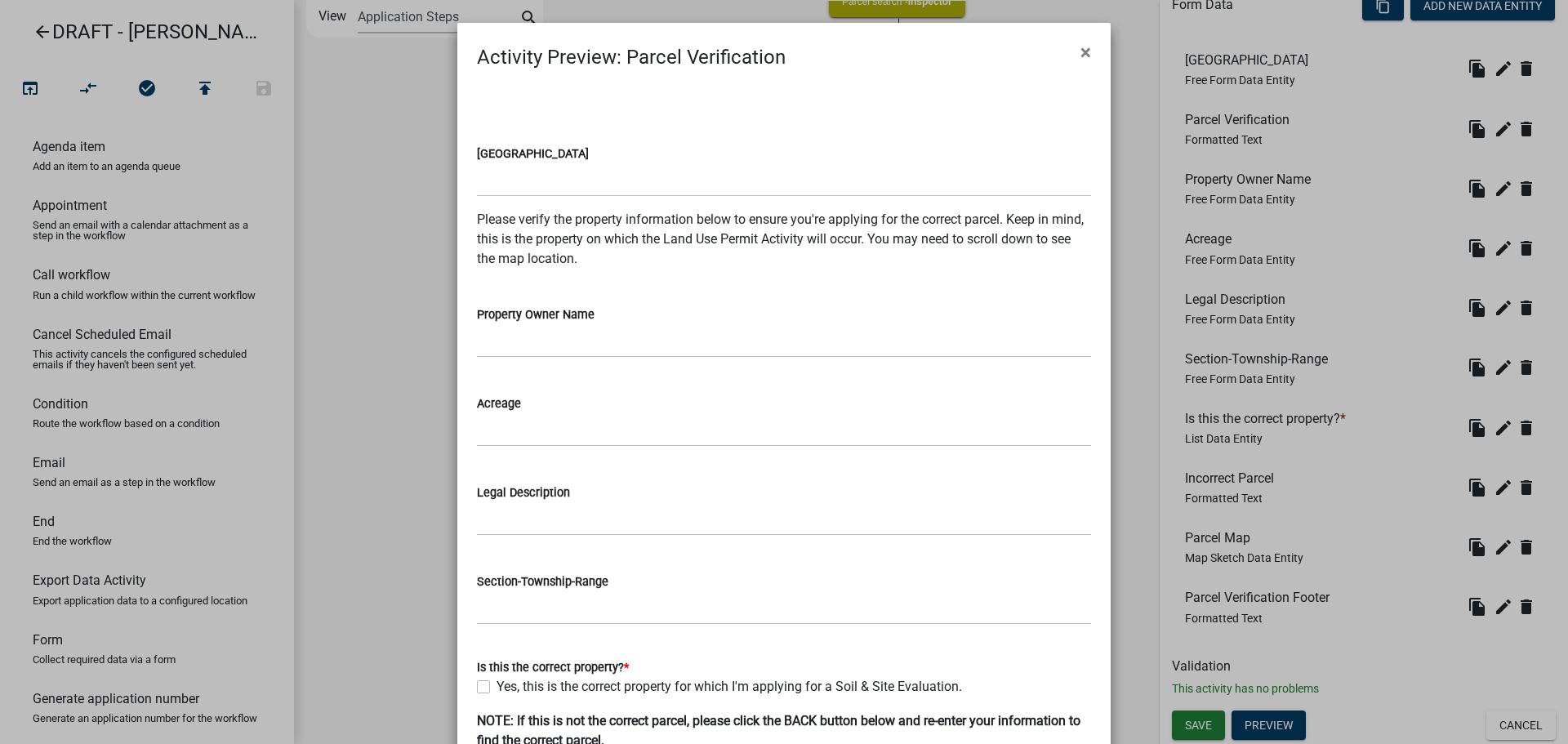
click at [1087, 49] on button "×" at bounding box center [1085, 52] width 37 height 45
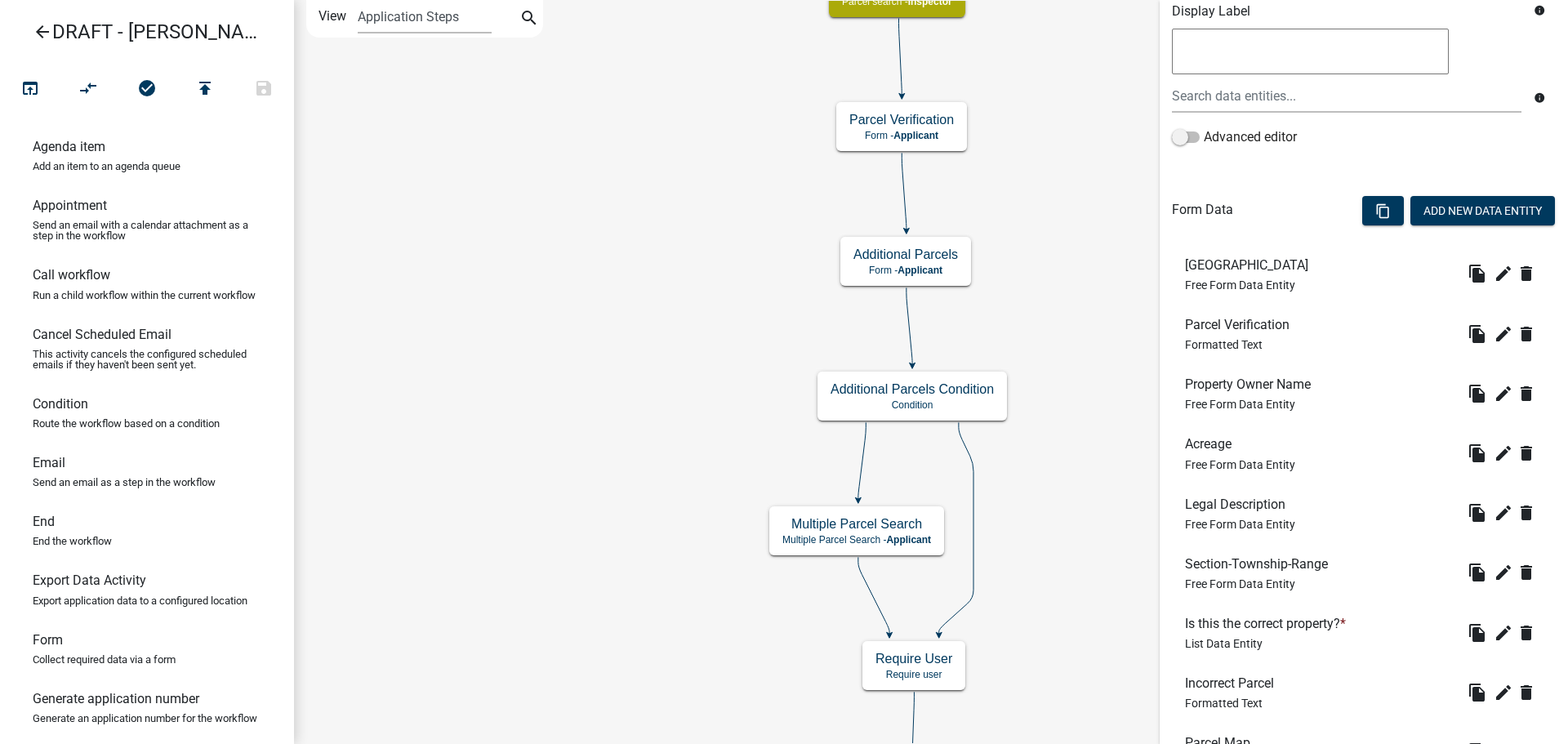
scroll to position [260, 0]
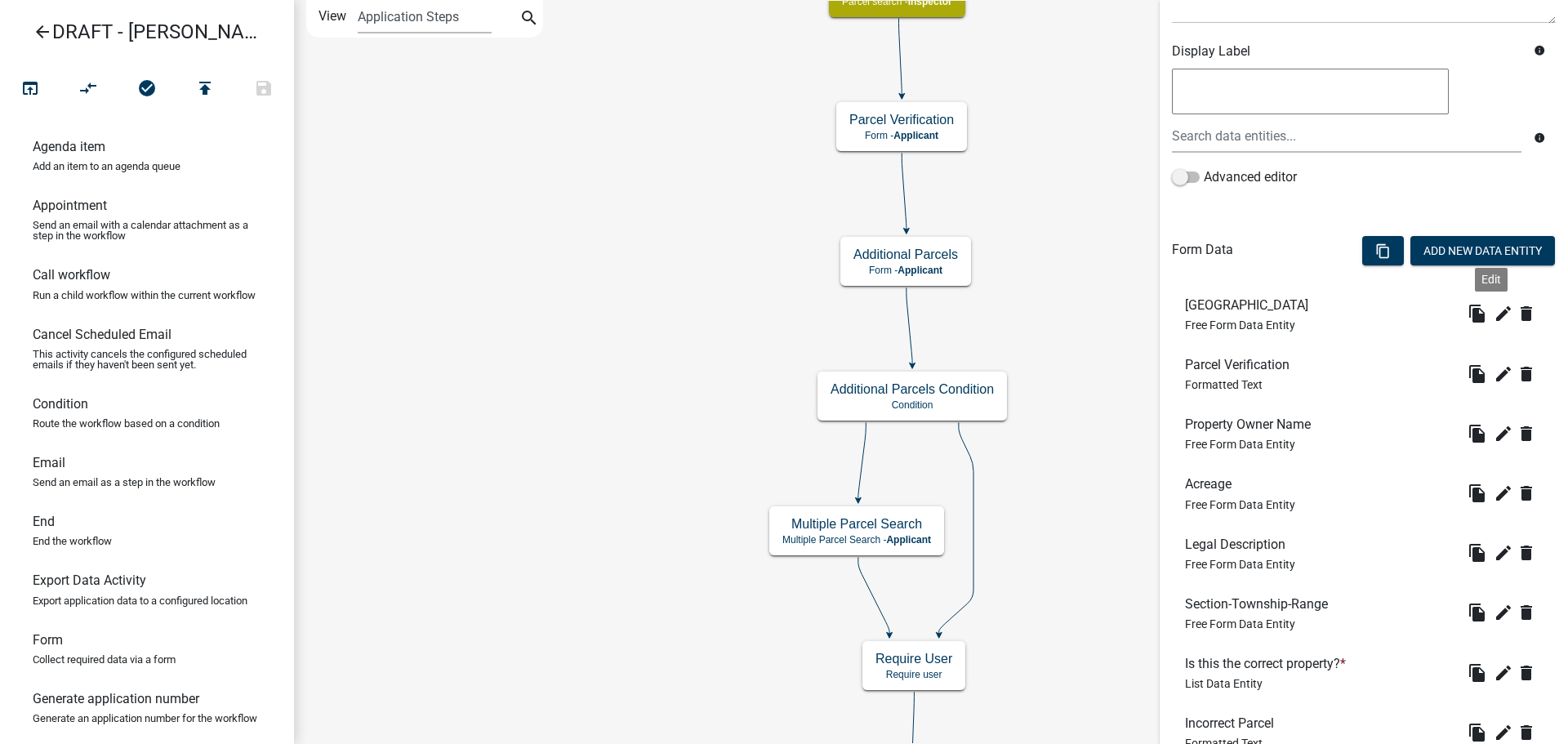
click at [1498, 315] on icon "edit" at bounding box center [1504, 314] width 20 height 20
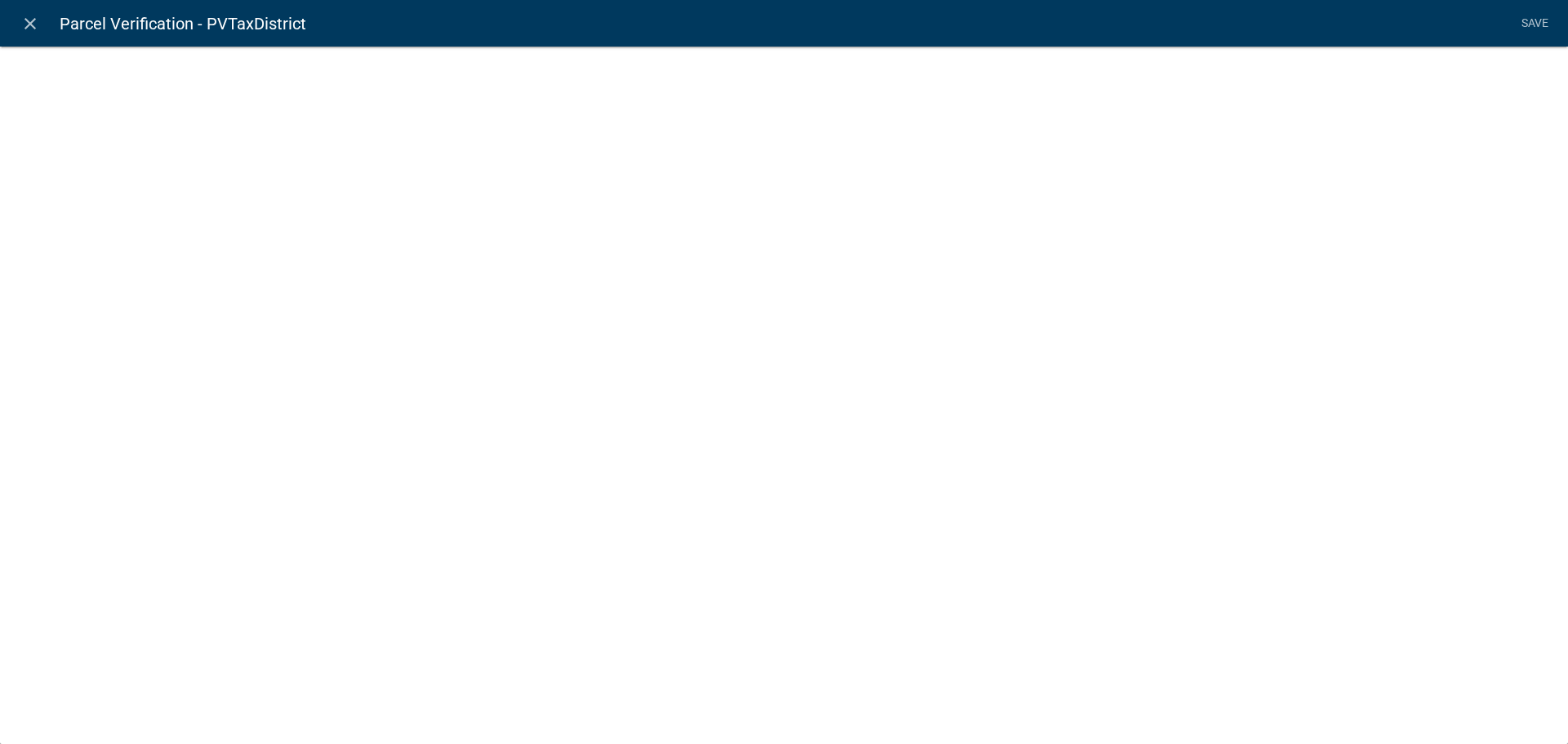
select select "1: Object"
select select "11: Object"
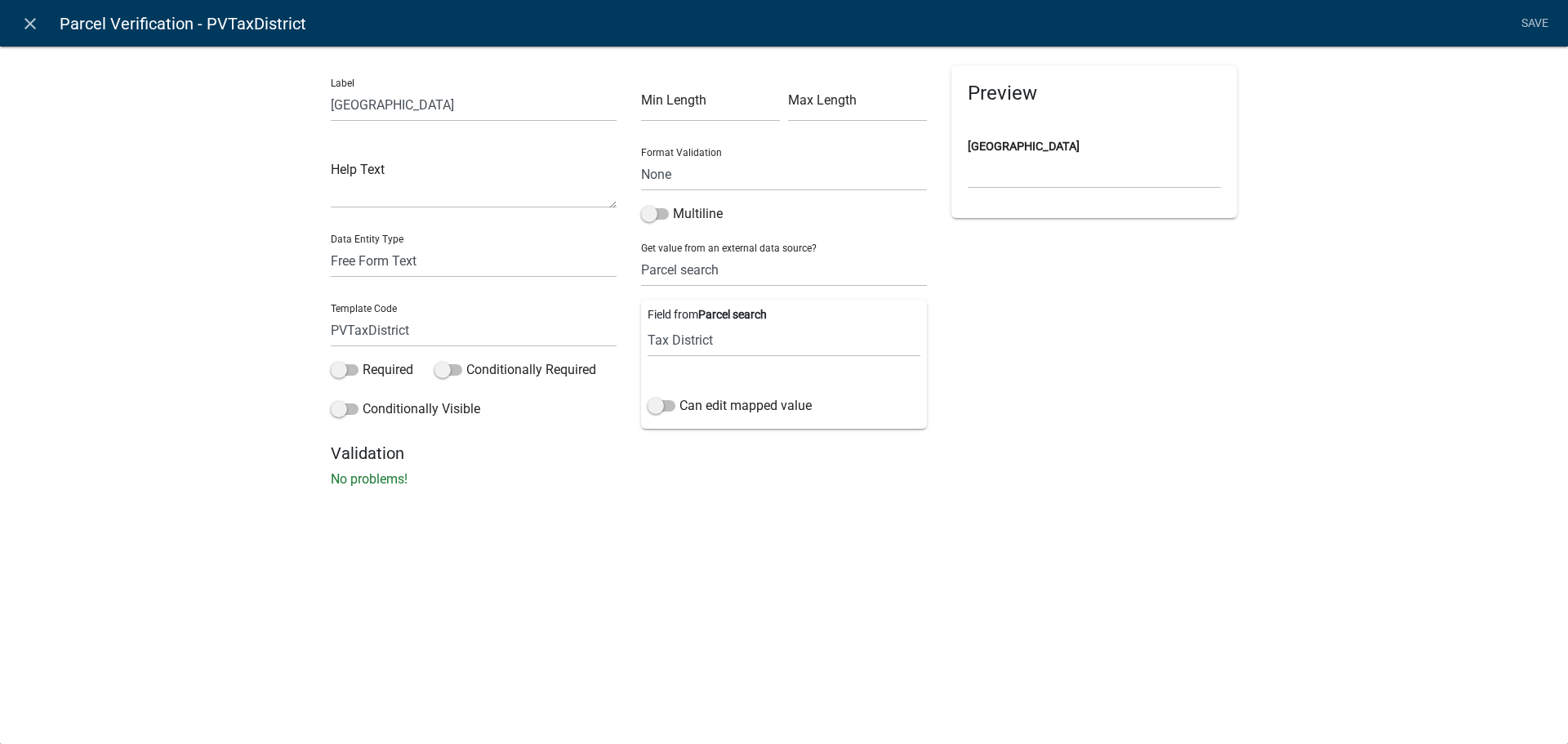
click at [1547, 20] on link "Save" at bounding box center [1535, 23] width 41 height 31
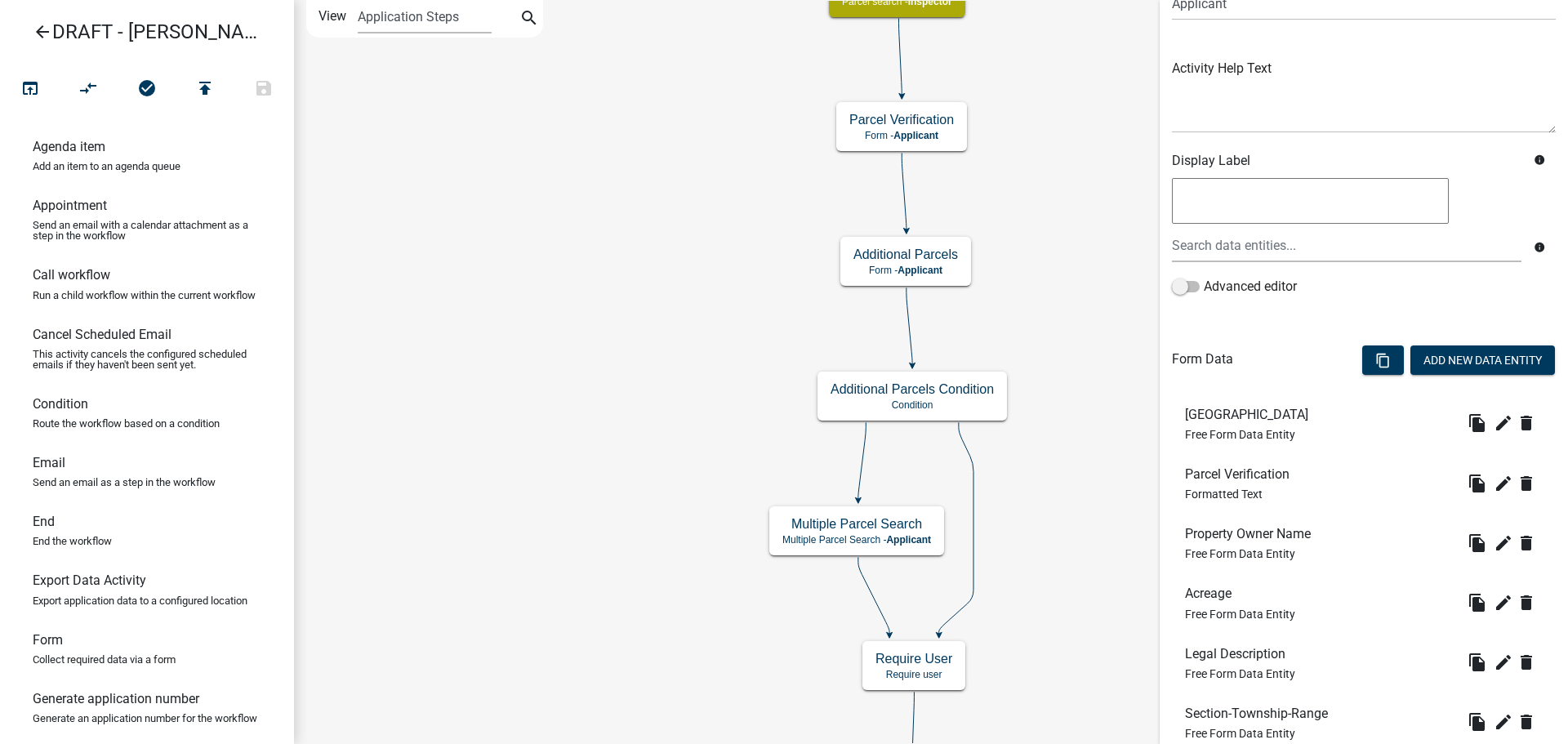
scroll to position [0, 0]
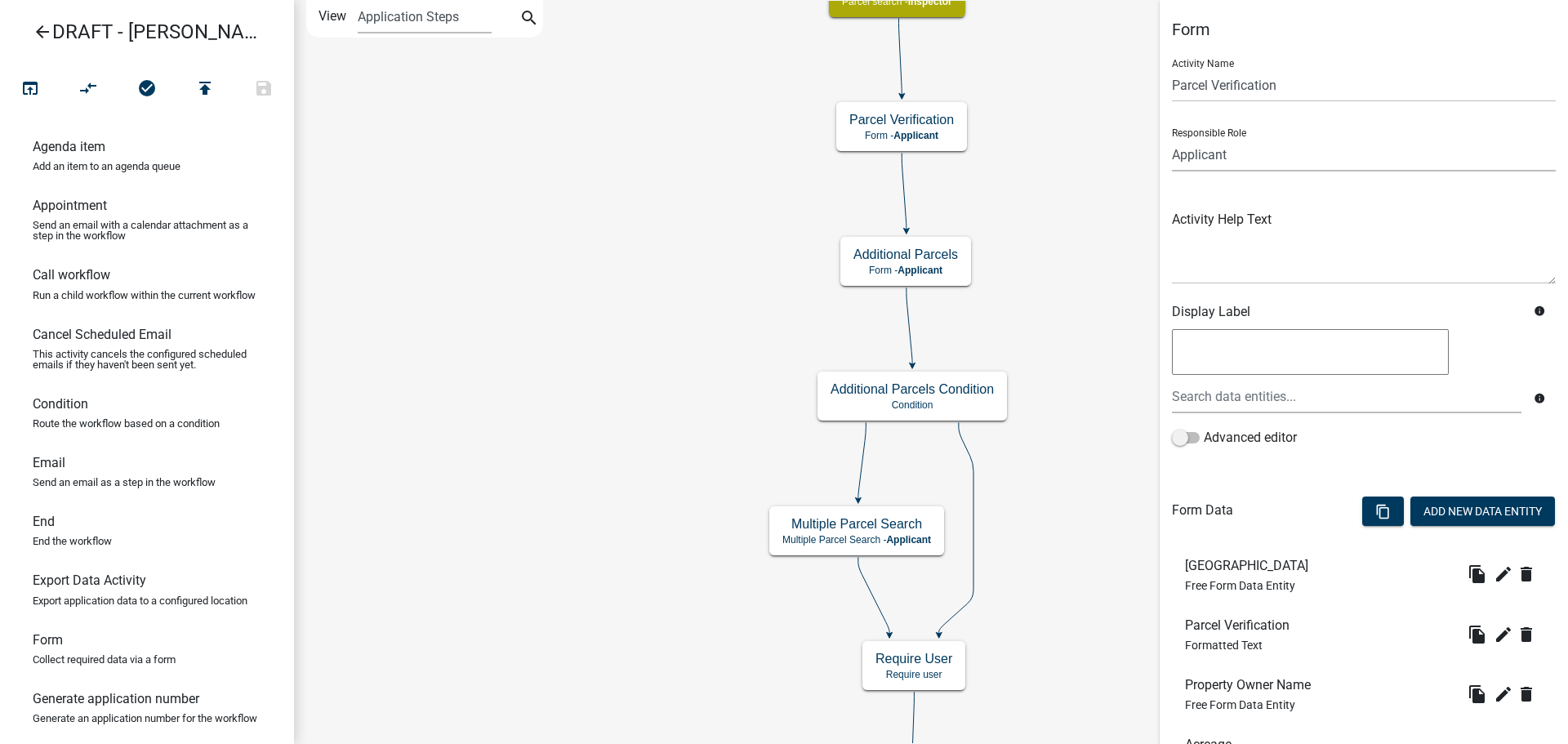
click at [1288, 150] on select "Applicant BOA Admin Land Use Reviewer Support Staff LIO - Safe At Home Custodia…" at bounding box center [1364, 155] width 384 height 34
select select "842A7722-B4D0-4A2D-BCCB-F8824BE455D2"
click at [1172, 138] on select "Applicant BOA Admin Land Use Reviewer Support Staff LIO - Safe At Home Custodia…" at bounding box center [1364, 155] width 384 height 34
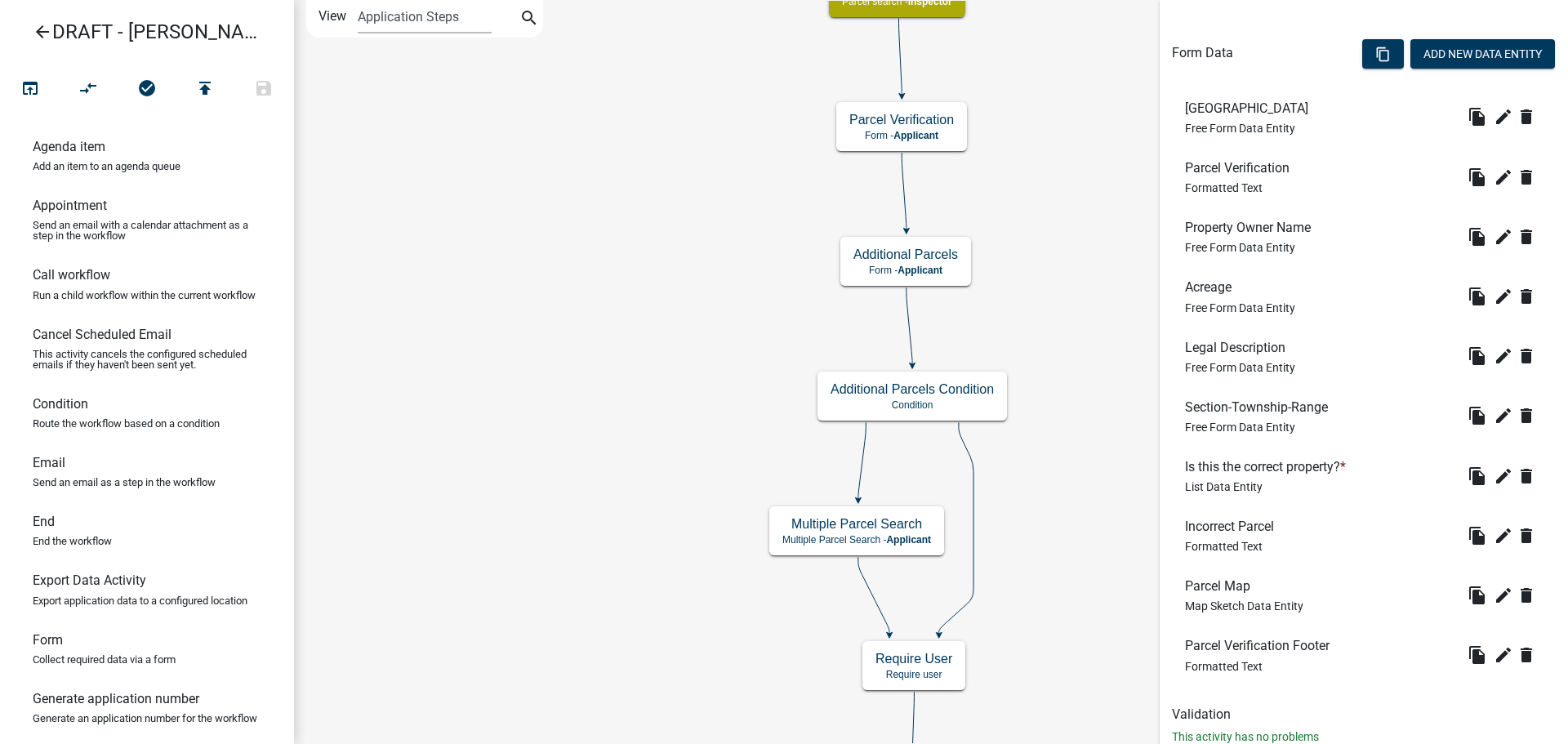
scroll to position [506, 0]
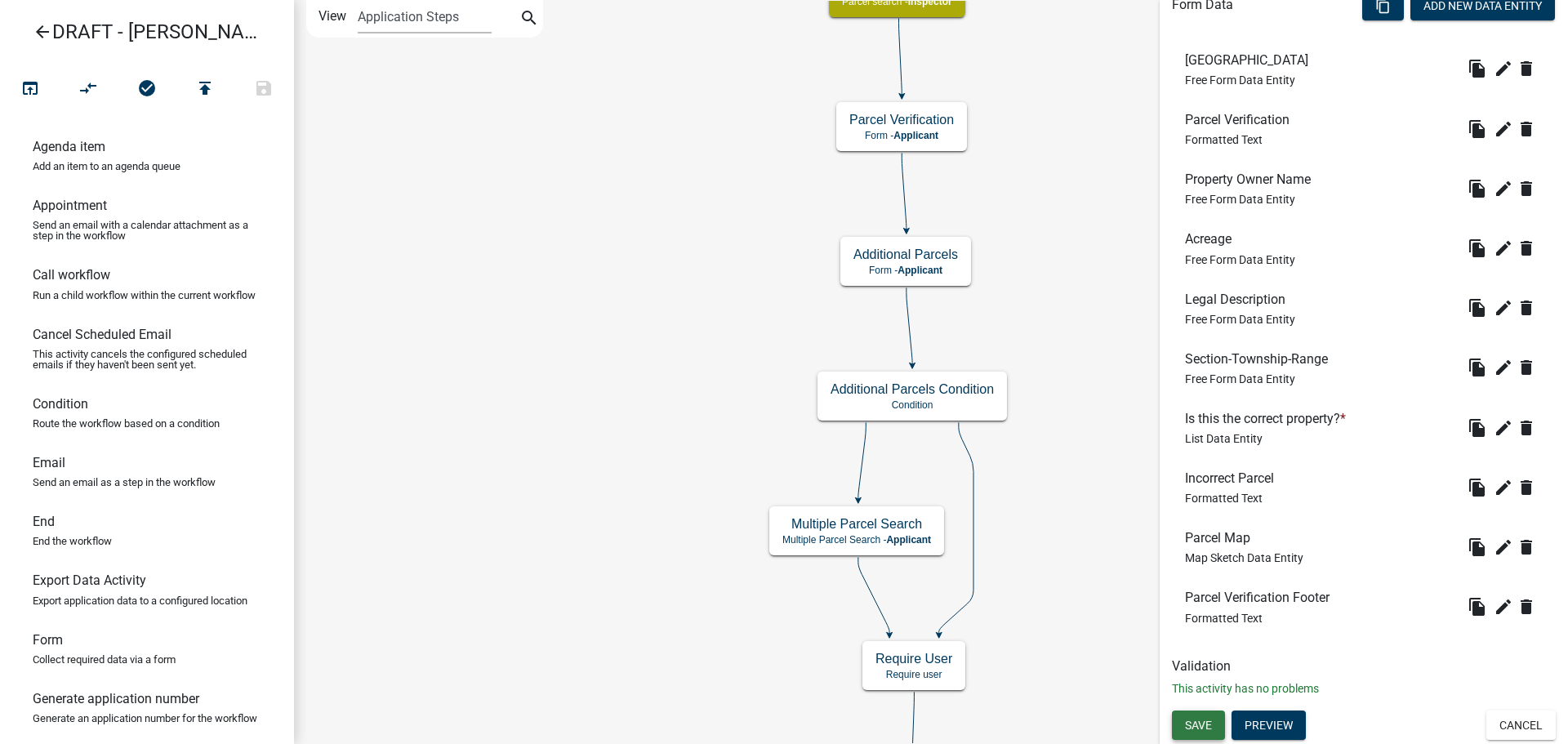
click at [1203, 732] on span "Save" at bounding box center [1198, 724] width 27 height 13
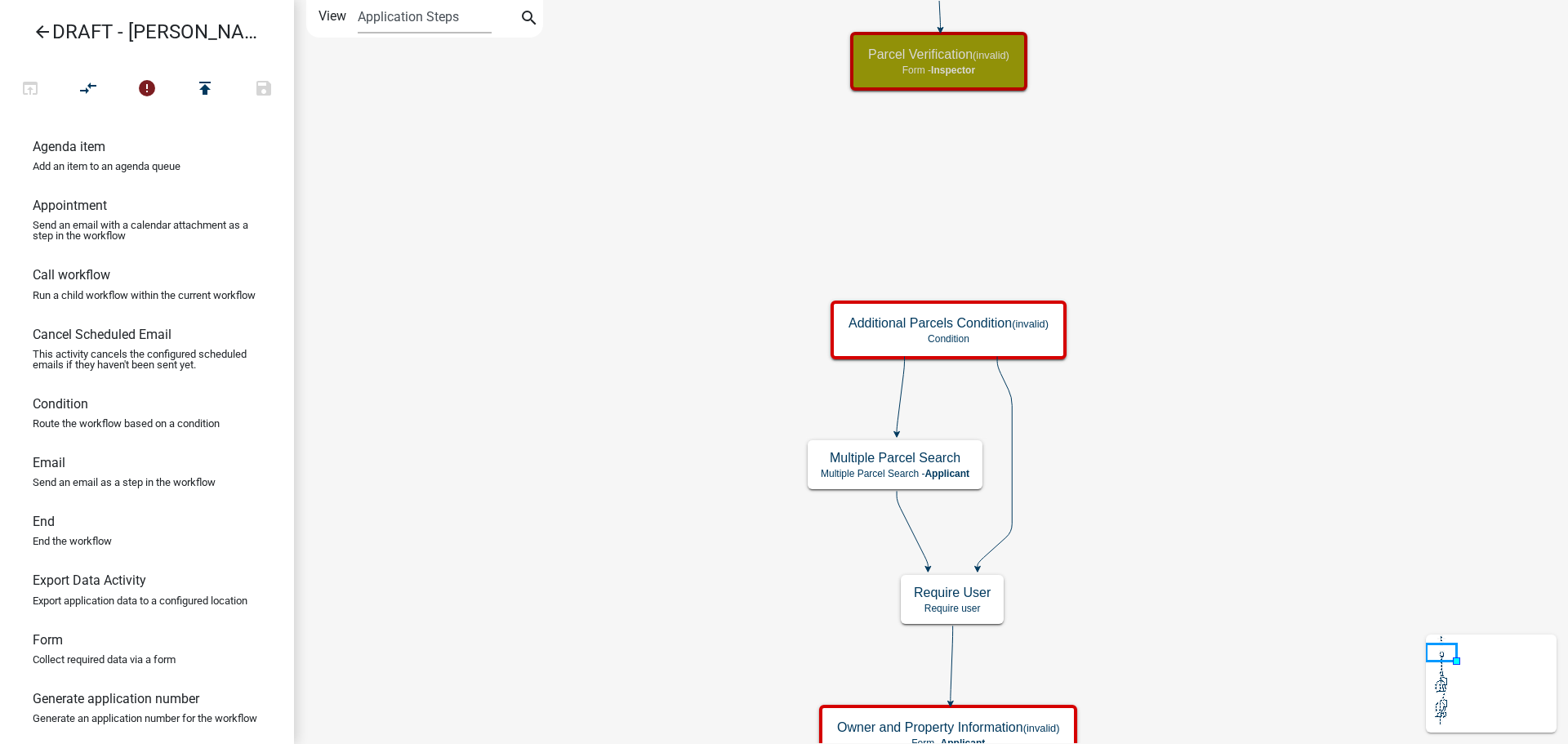
click at [899, 416] on icon at bounding box center [901, 395] width 7 height 77
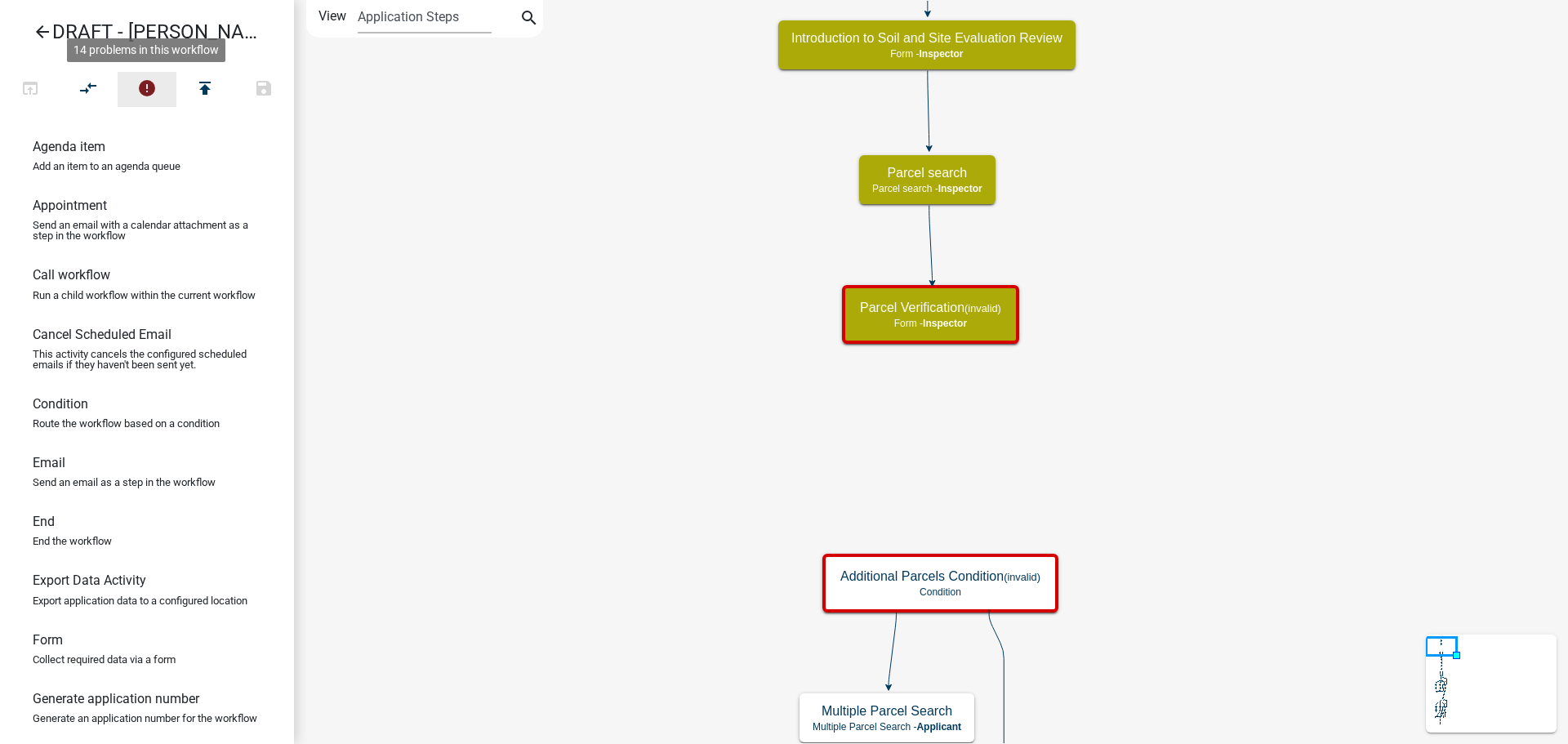
click at [141, 84] on icon "error" at bounding box center [147, 90] width 20 height 23
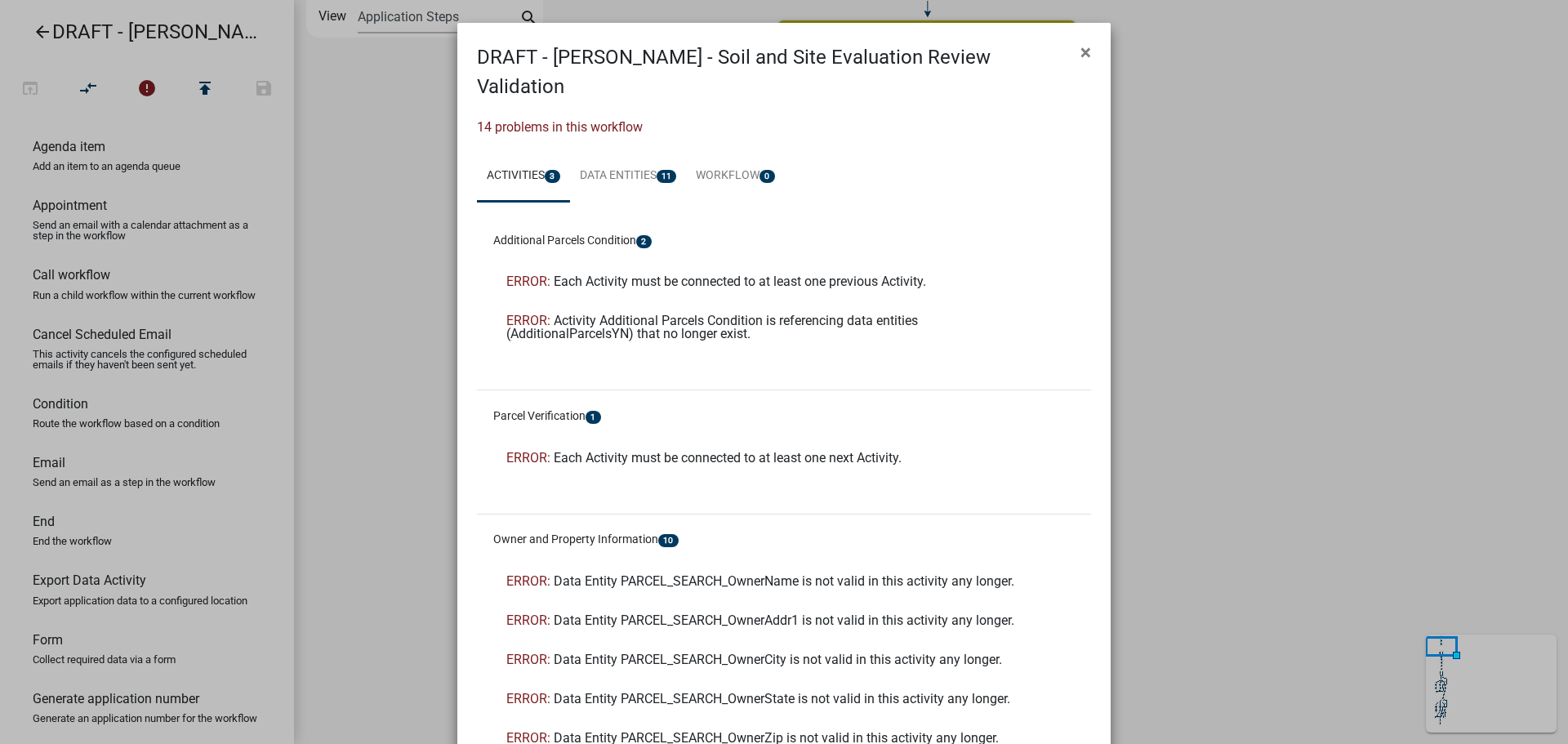
click at [1085, 54] on button "×" at bounding box center [1085, 52] width 37 height 45
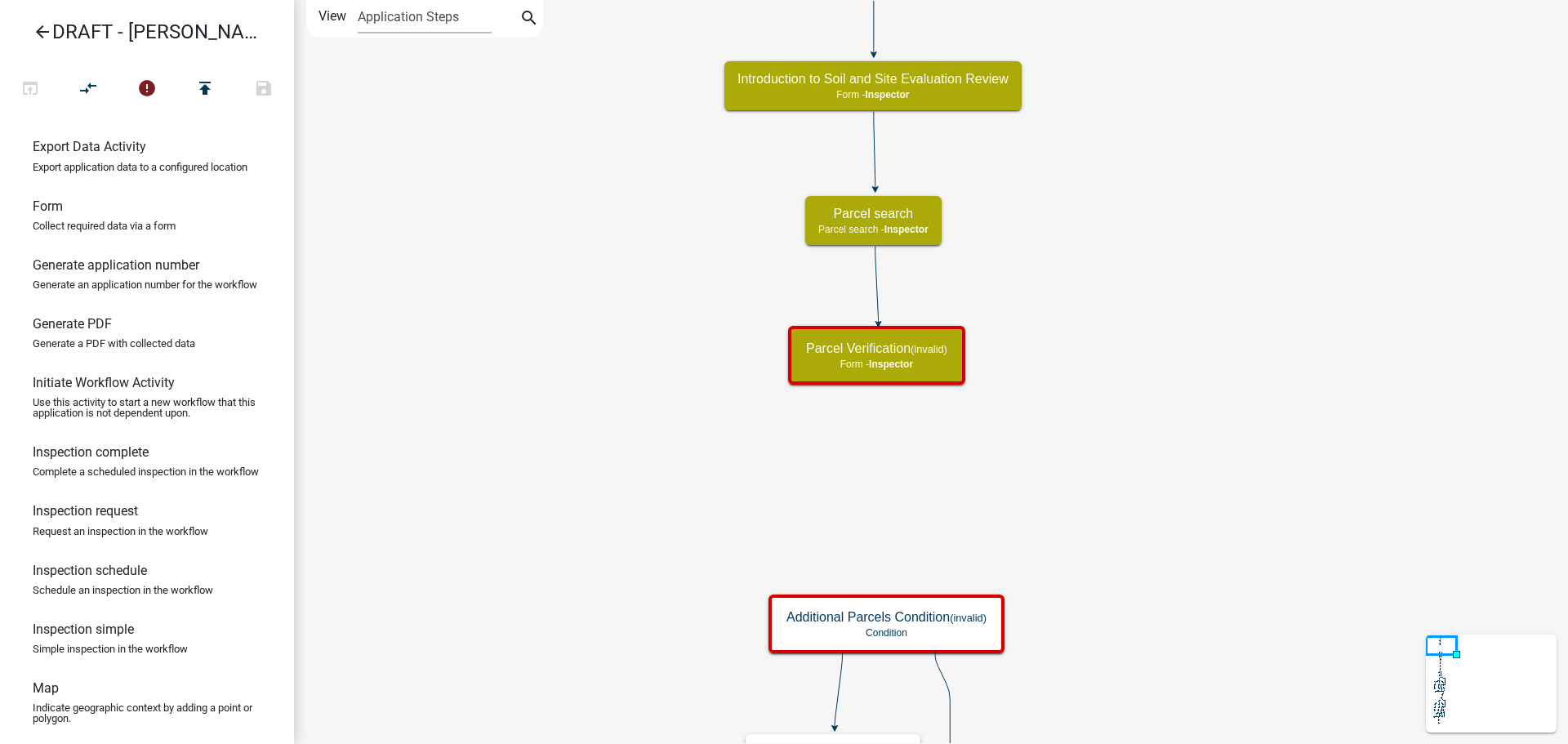
scroll to position [343, 0]
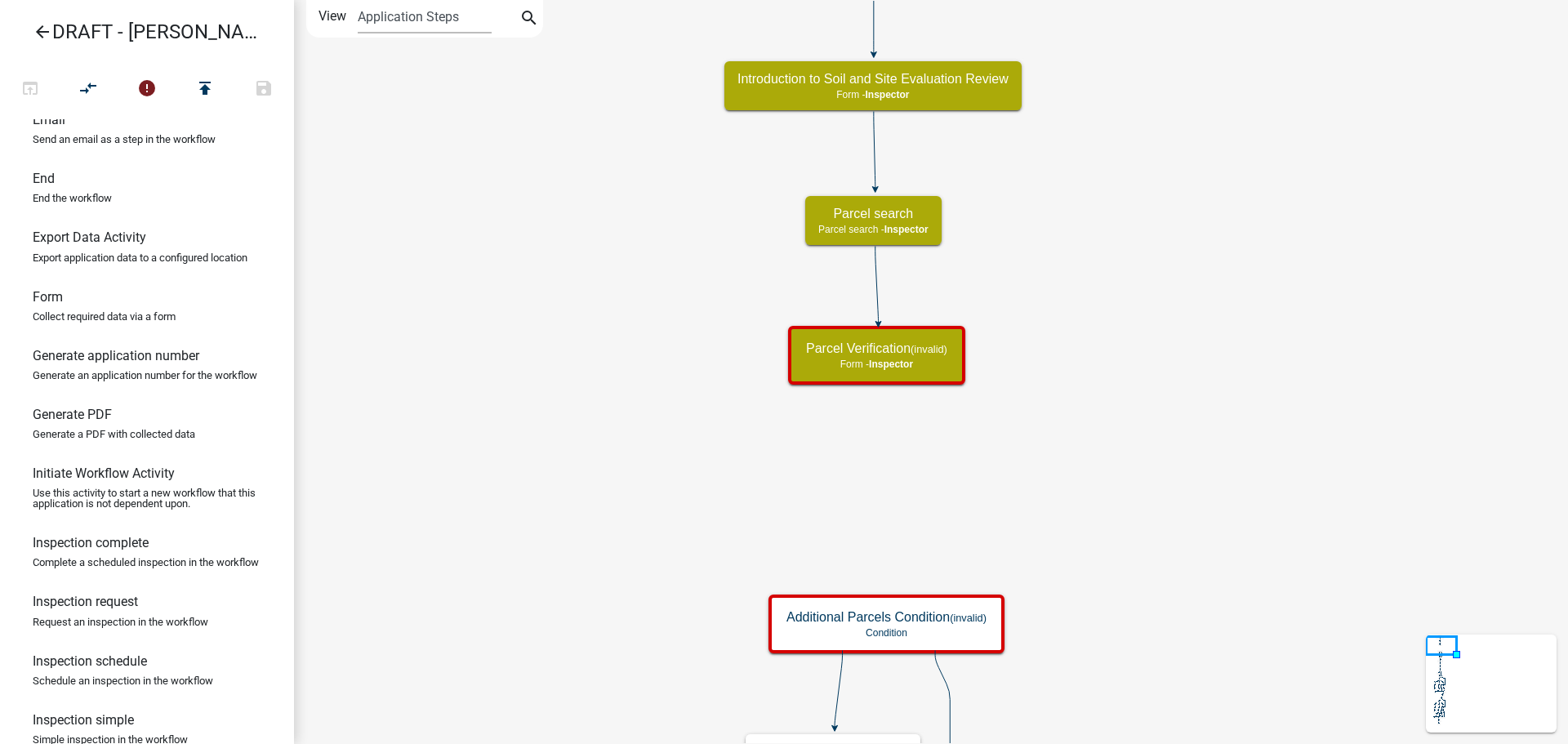
click at [181, 509] on p "Use this activity to start a new workflow that this application is not dependen…" at bounding box center [147, 498] width 229 height 21
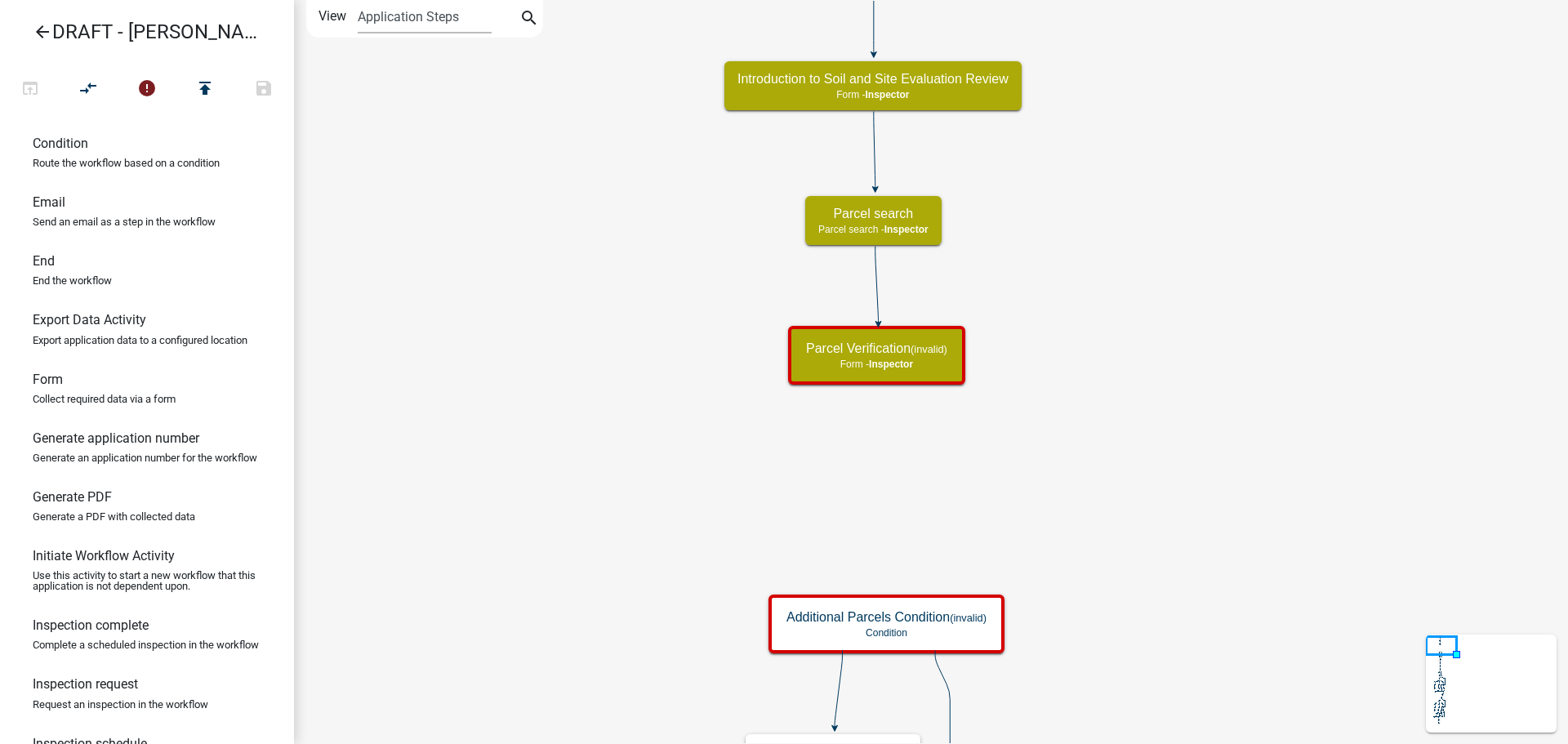
scroll to position [261, 0]
click at [74, 288] on link "End End the workflow" at bounding box center [147, 275] width 294 height 59
click at [94, 350] on link "Export Data Activity Export application data to a configured location" at bounding box center [147, 334] width 294 height 59
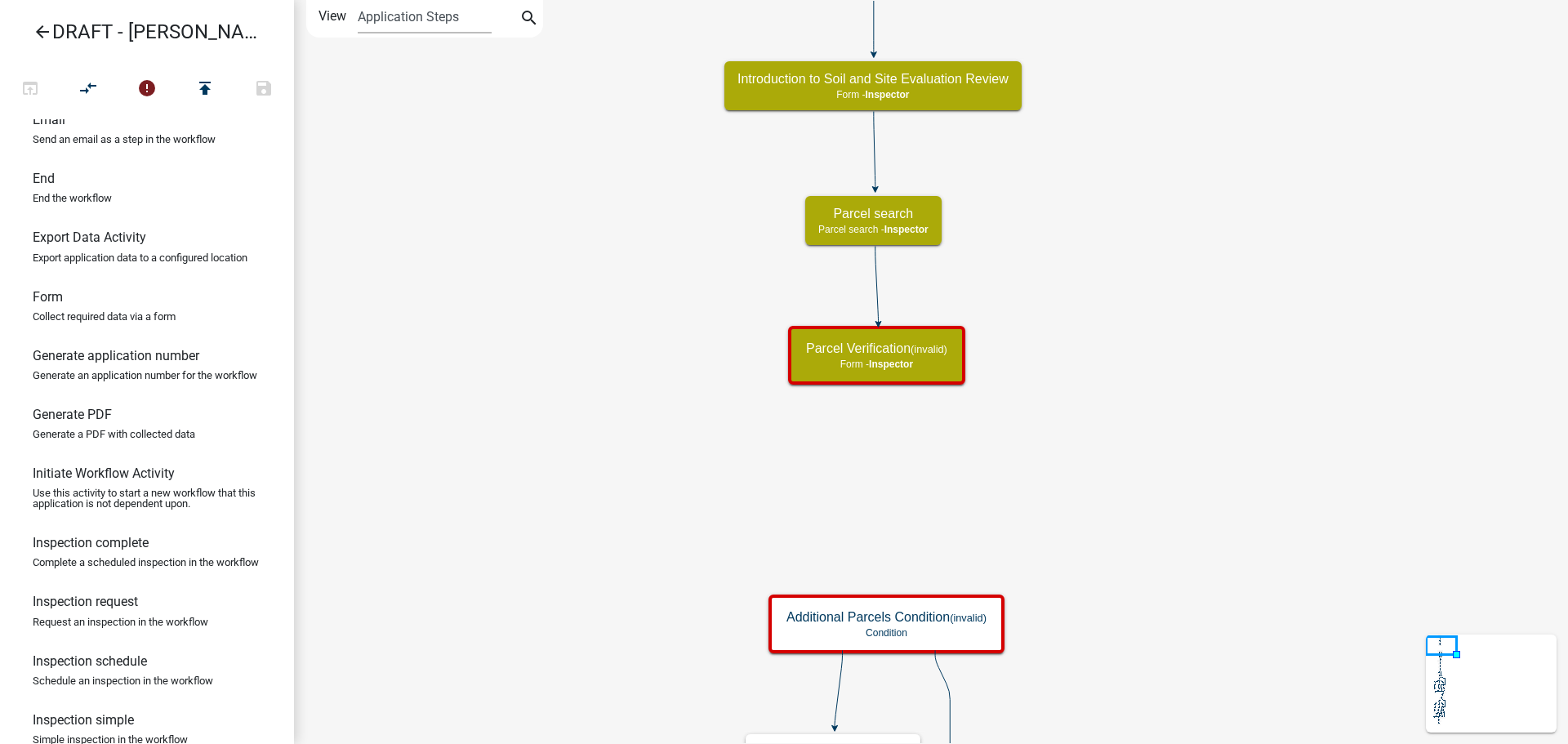
click at [120, 322] on p "Collect required data via a form" at bounding box center [104, 316] width 143 height 11
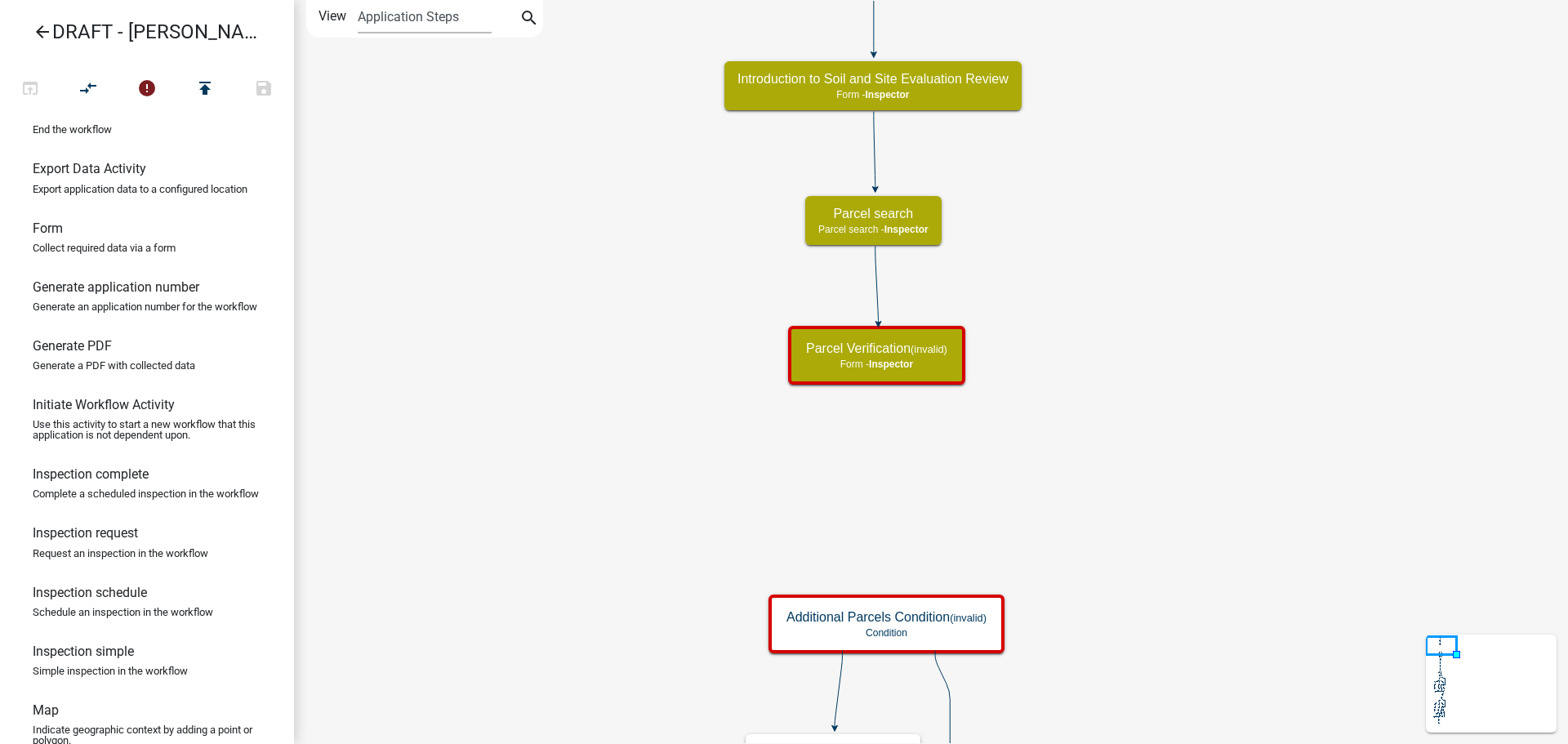
scroll to position [588, 0]
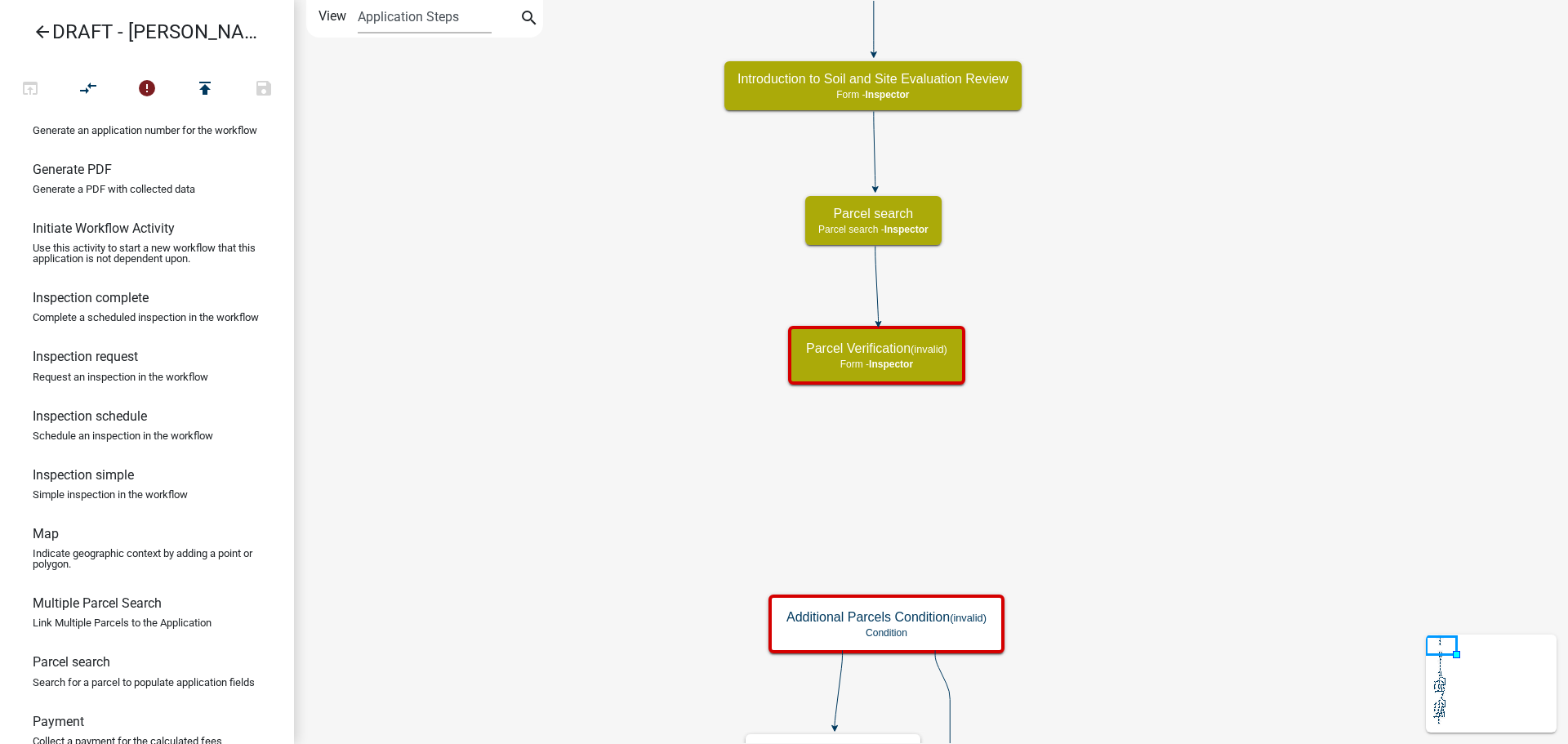
click at [136, 264] on p "Use this activity to start a new workflow that this application is not dependen…" at bounding box center [147, 253] width 229 height 21
click at [118, 306] on h6 "Inspection complete" at bounding box center [91, 297] width 116 height 15
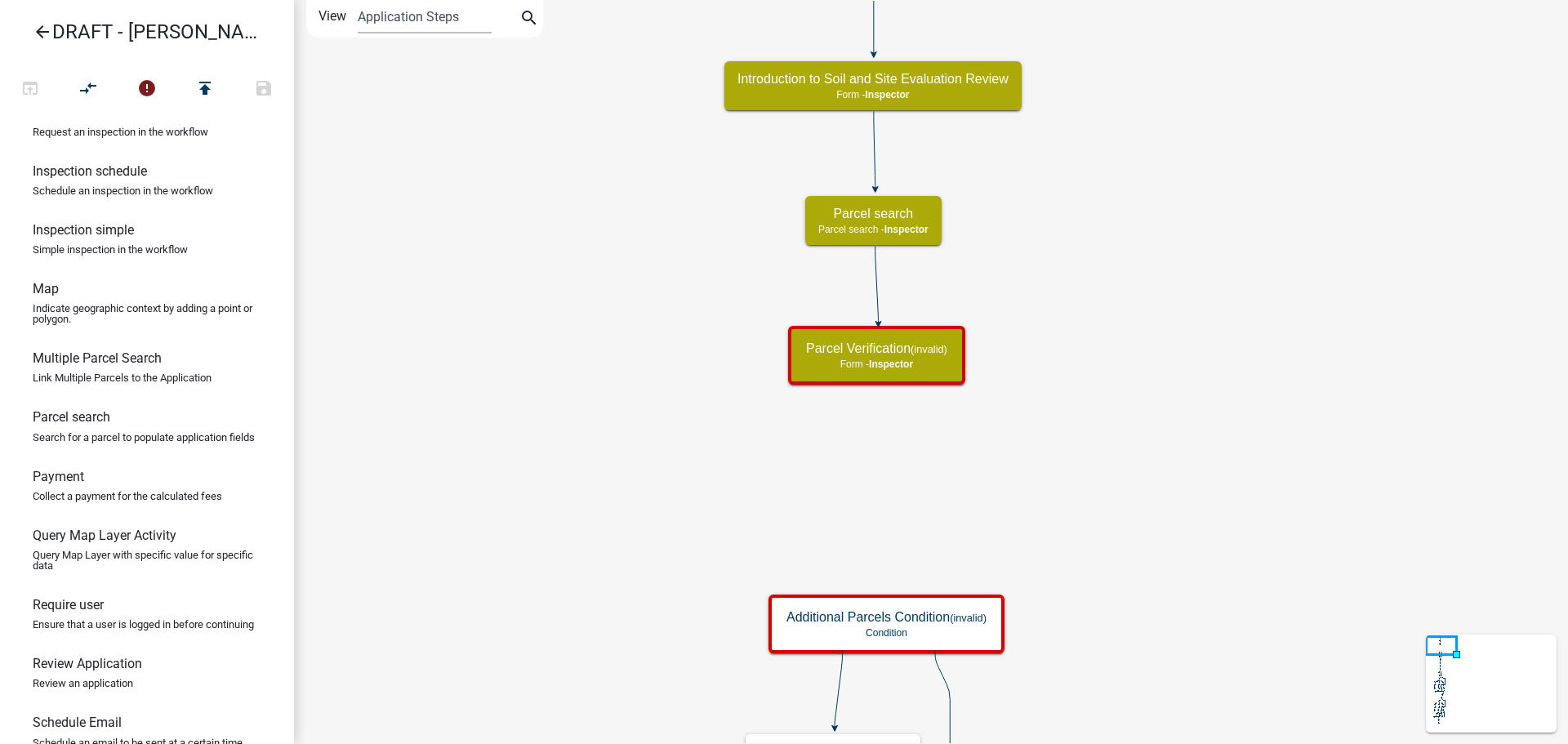
click at [100, 216] on link "Inspection schedule Schedule an inspection in the workflow" at bounding box center [147, 186] width 294 height 59
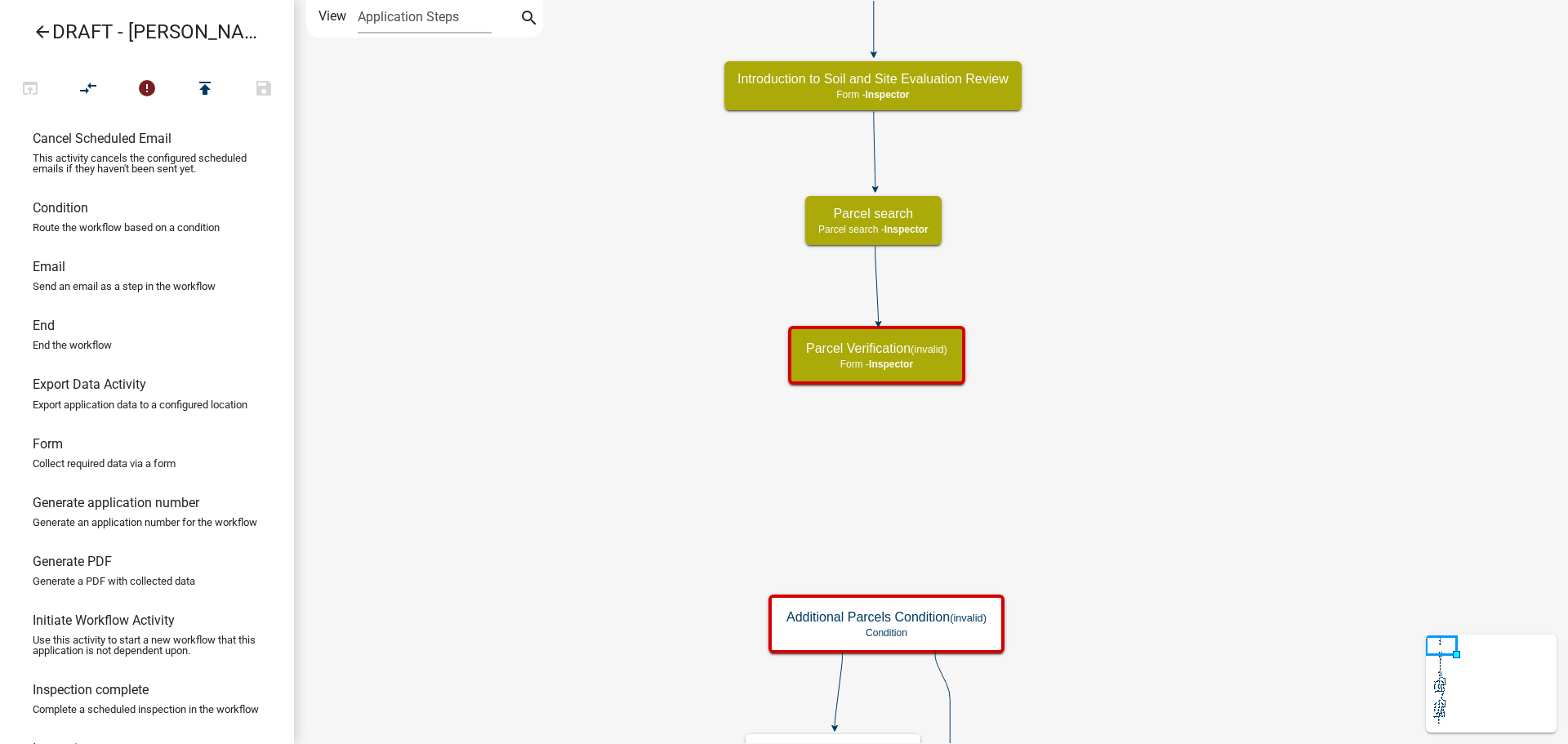
scroll to position [0, 0]
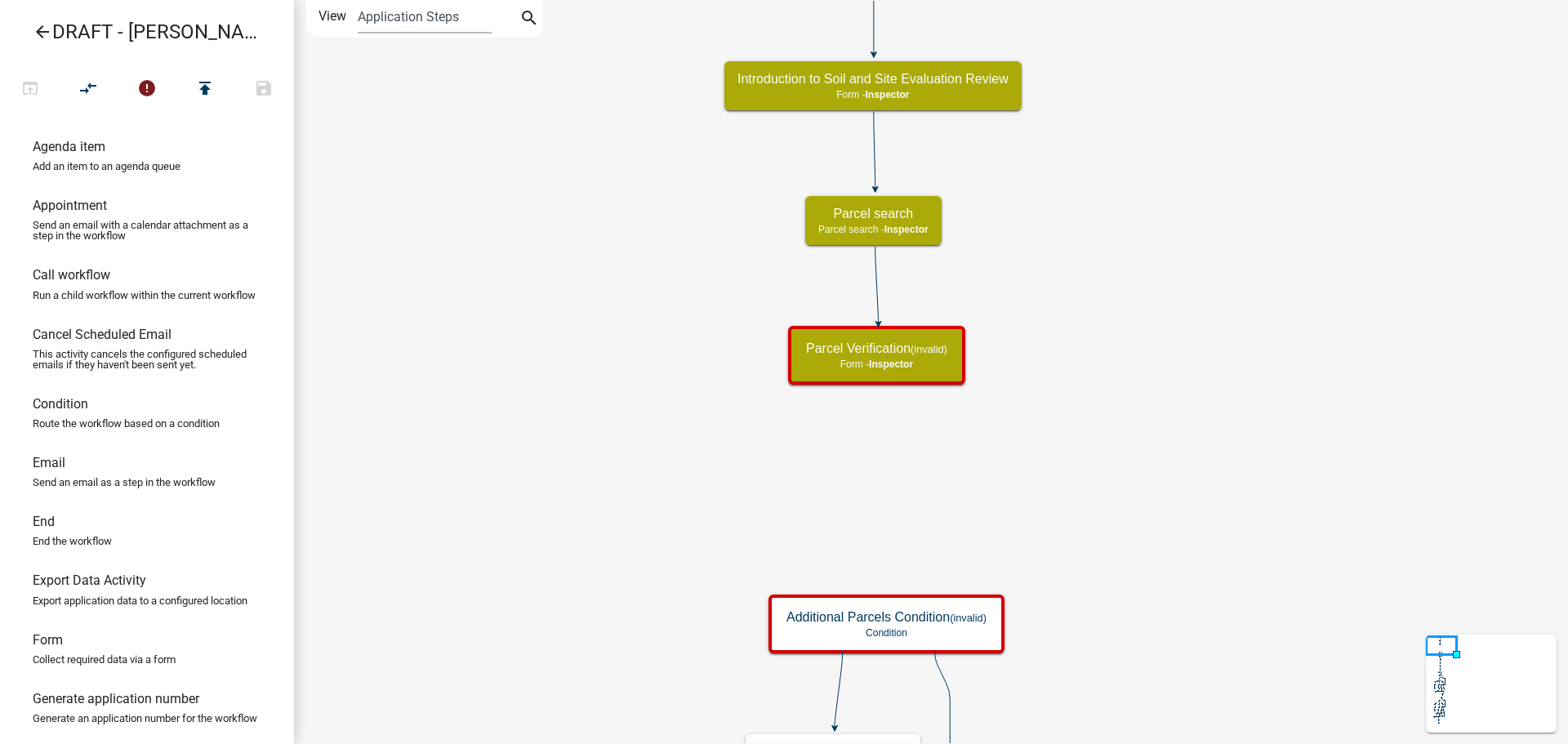
click at [109, 142] on link "Agenda item Add an item to an agenda queue" at bounding box center [147, 162] width 294 height 59
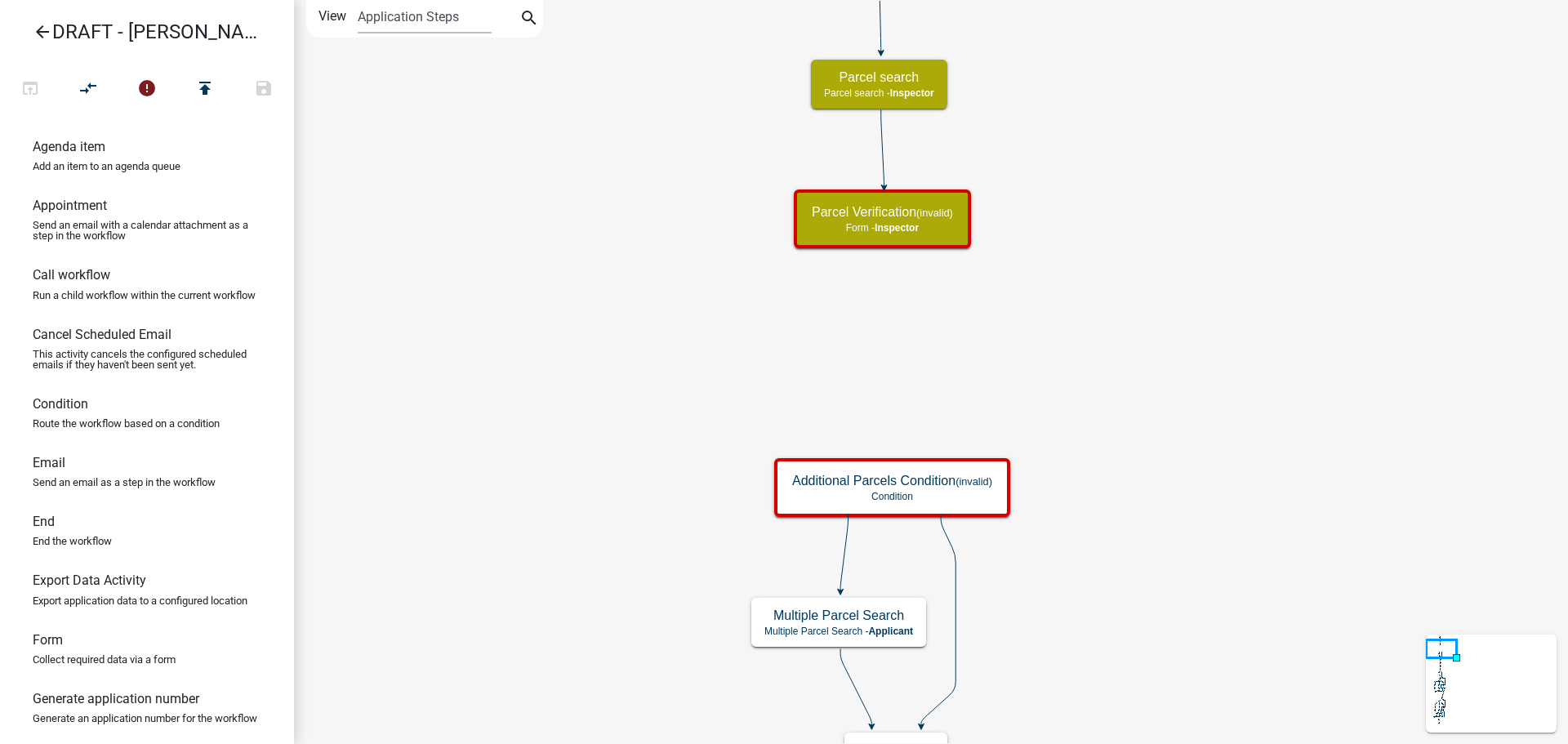
click at [103, 152] on h6 "Agenda item" at bounding box center [69, 146] width 73 height 15
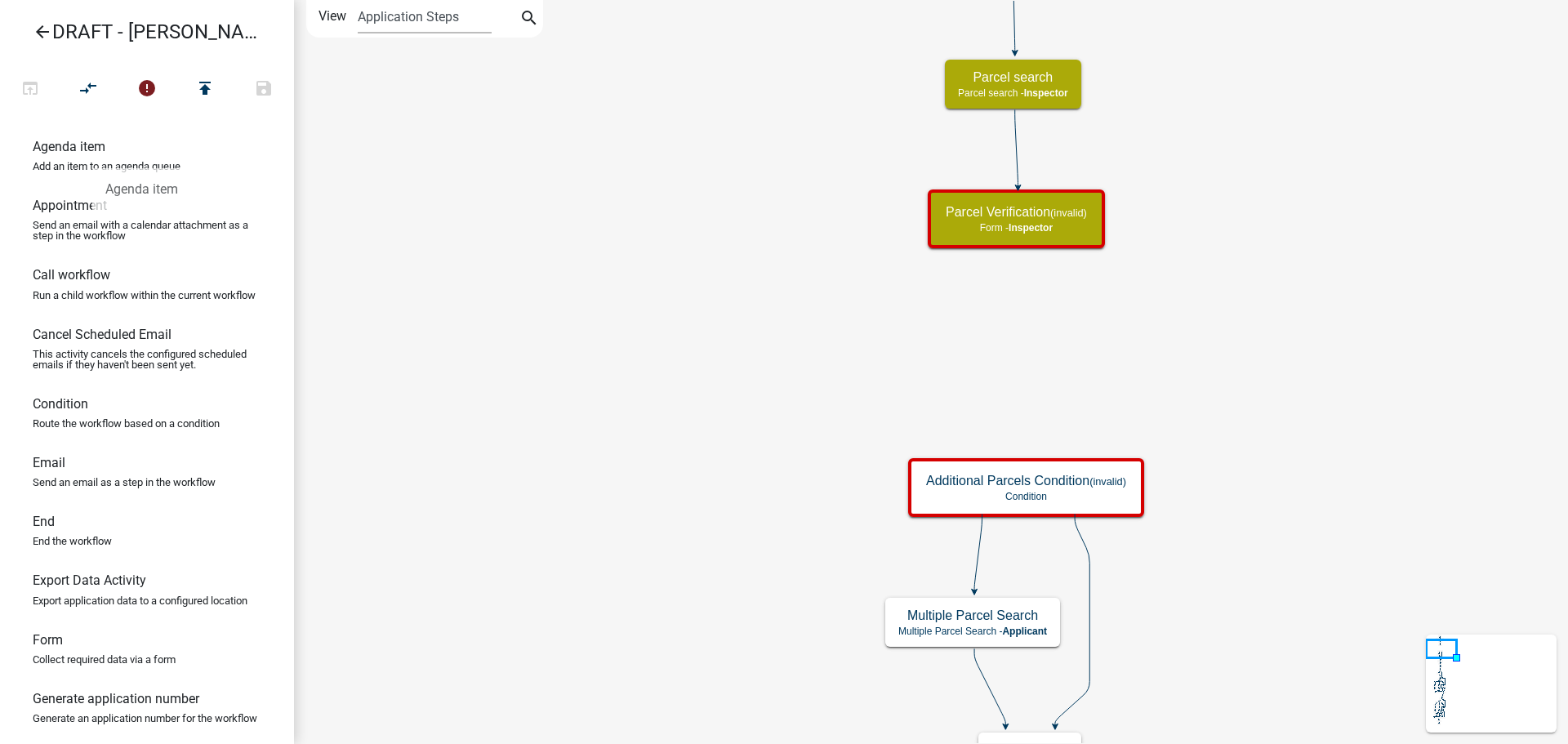
drag, startPoint x: 106, startPoint y: 154, endPoint x: 88, endPoint y: 151, distance: 18.2
click at [88, 151] on h6 "Agenda item" at bounding box center [69, 146] width 73 height 15
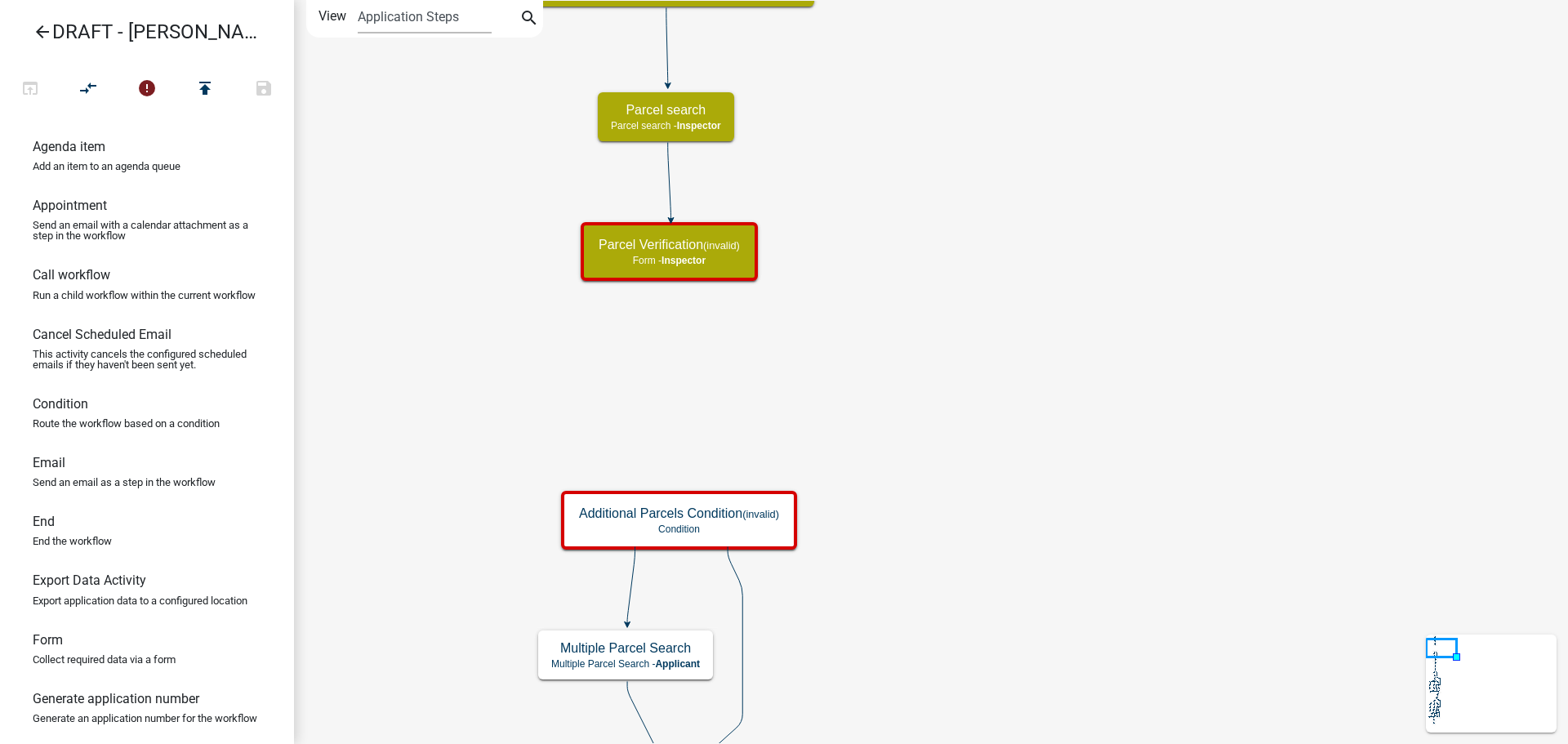
click at [669, 178] on g at bounding box center [671, 183] width 5 height 81
click at [146, 94] on icon "error" at bounding box center [147, 90] width 20 height 23
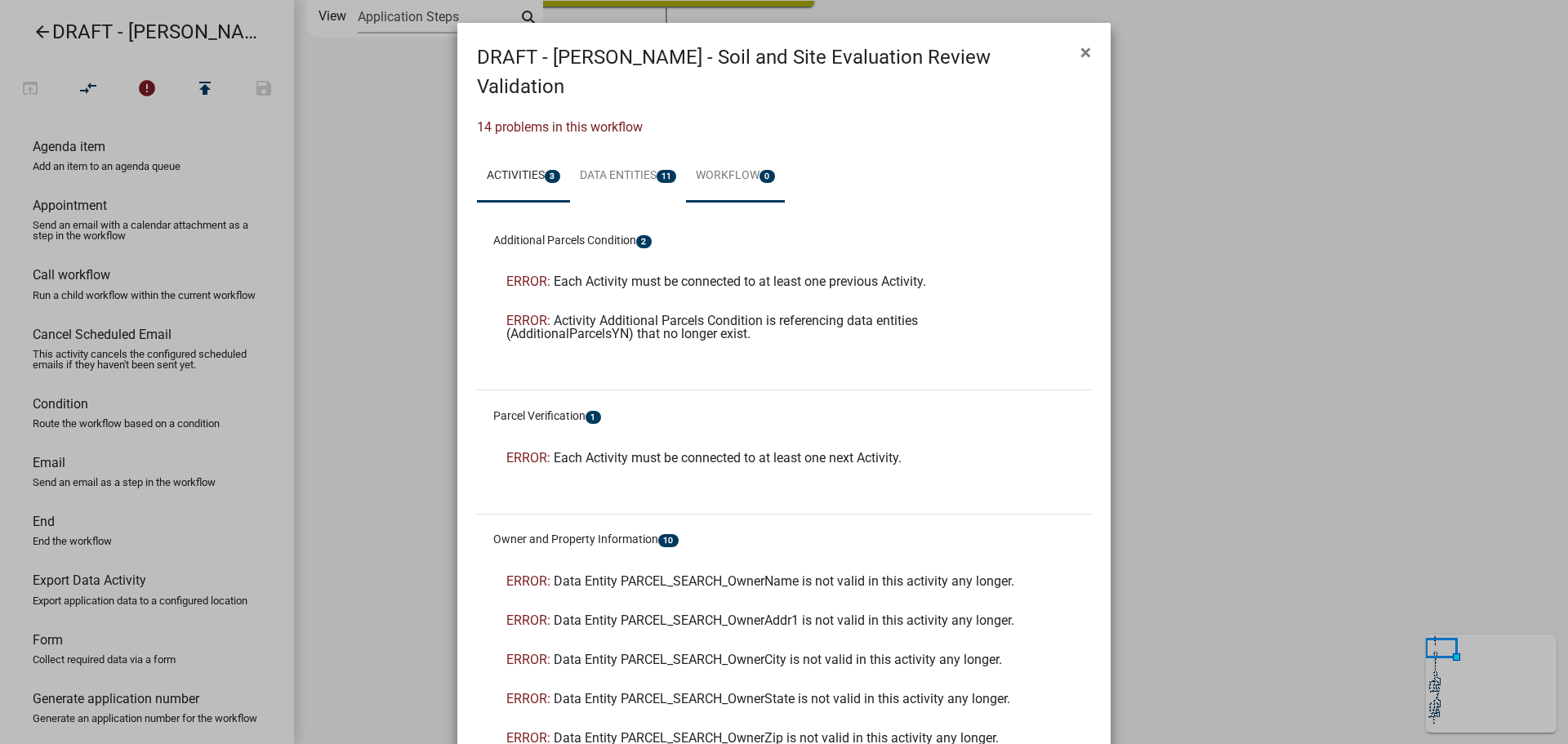
drag, startPoint x: 729, startPoint y: 154, endPoint x: 699, endPoint y: 149, distance: 30.4
click at [729, 154] on link "Workflow 0" at bounding box center [735, 176] width 99 height 53
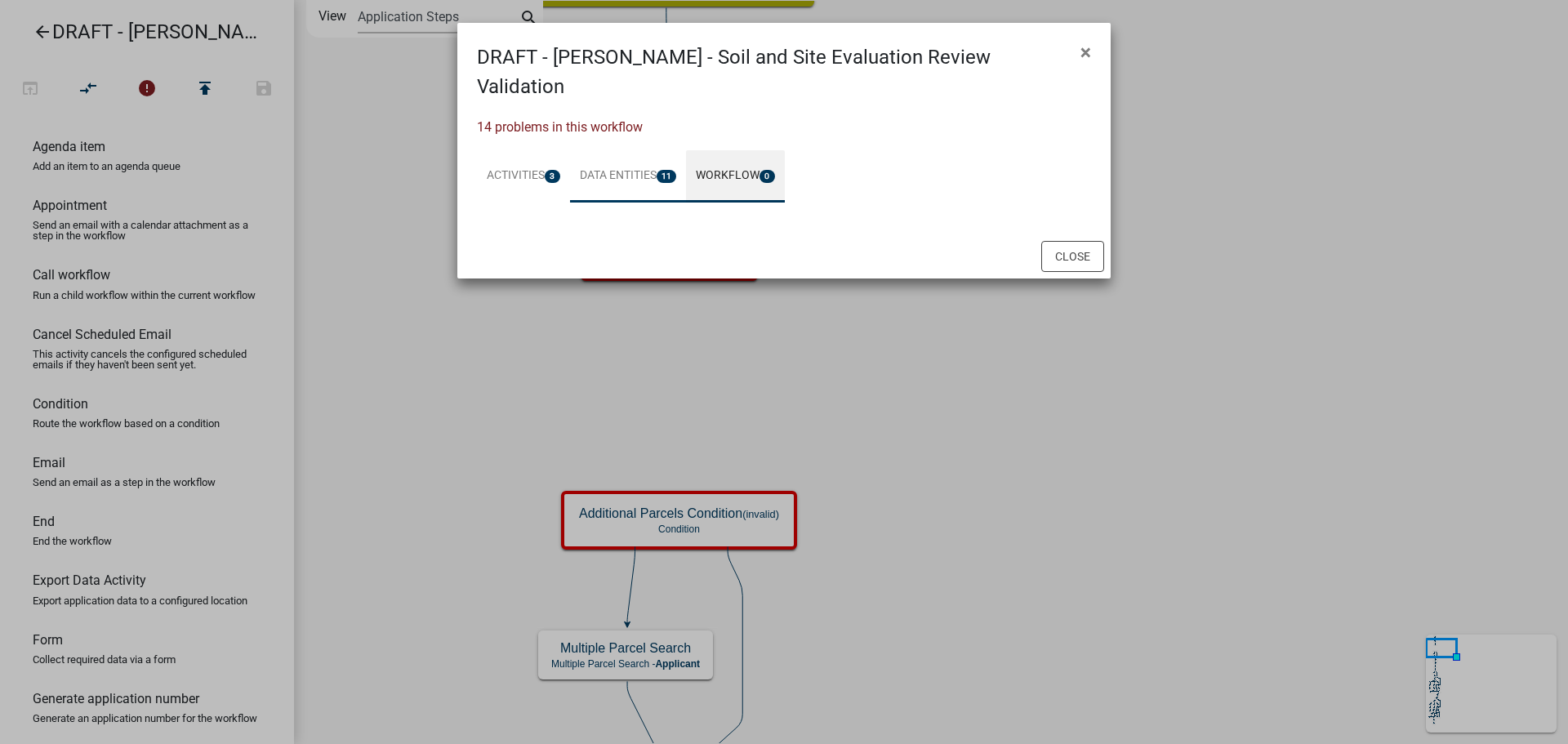
click at [650, 151] on link "Data Entities 11" at bounding box center [628, 176] width 117 height 53
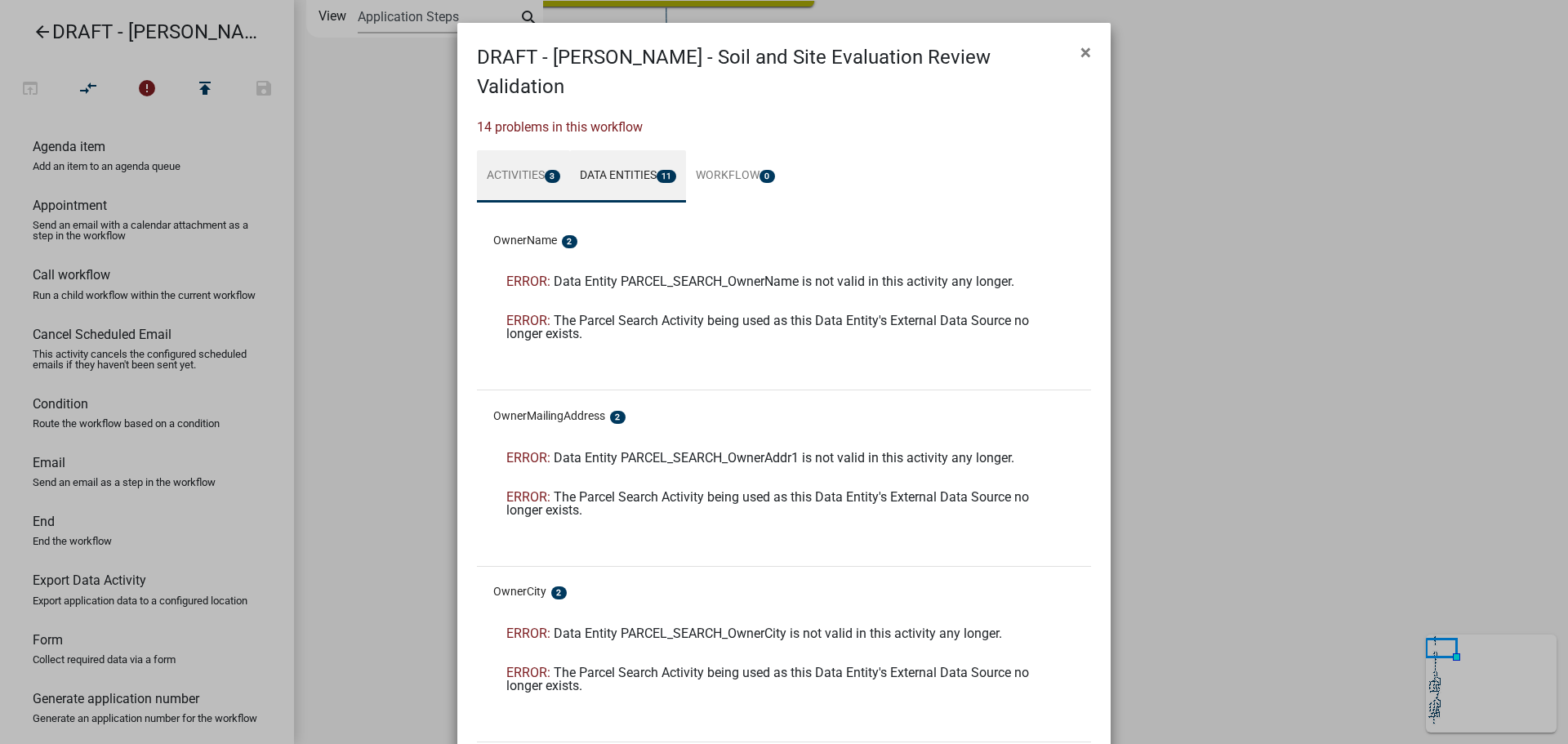
click at [553, 170] on span "3" at bounding box center [552, 176] width 15 height 13
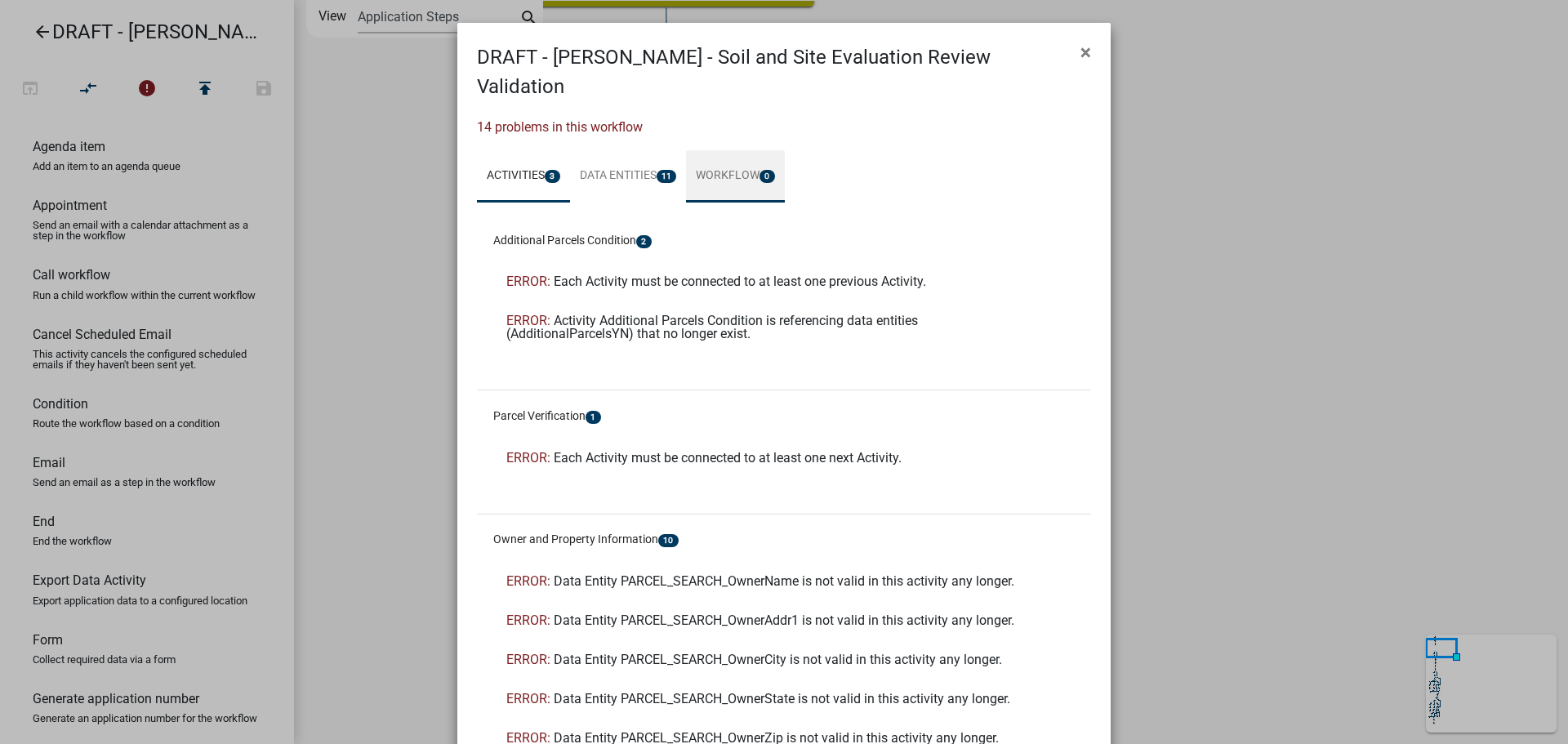
click at [687, 151] on link "Workflow 0" at bounding box center [735, 176] width 99 height 53
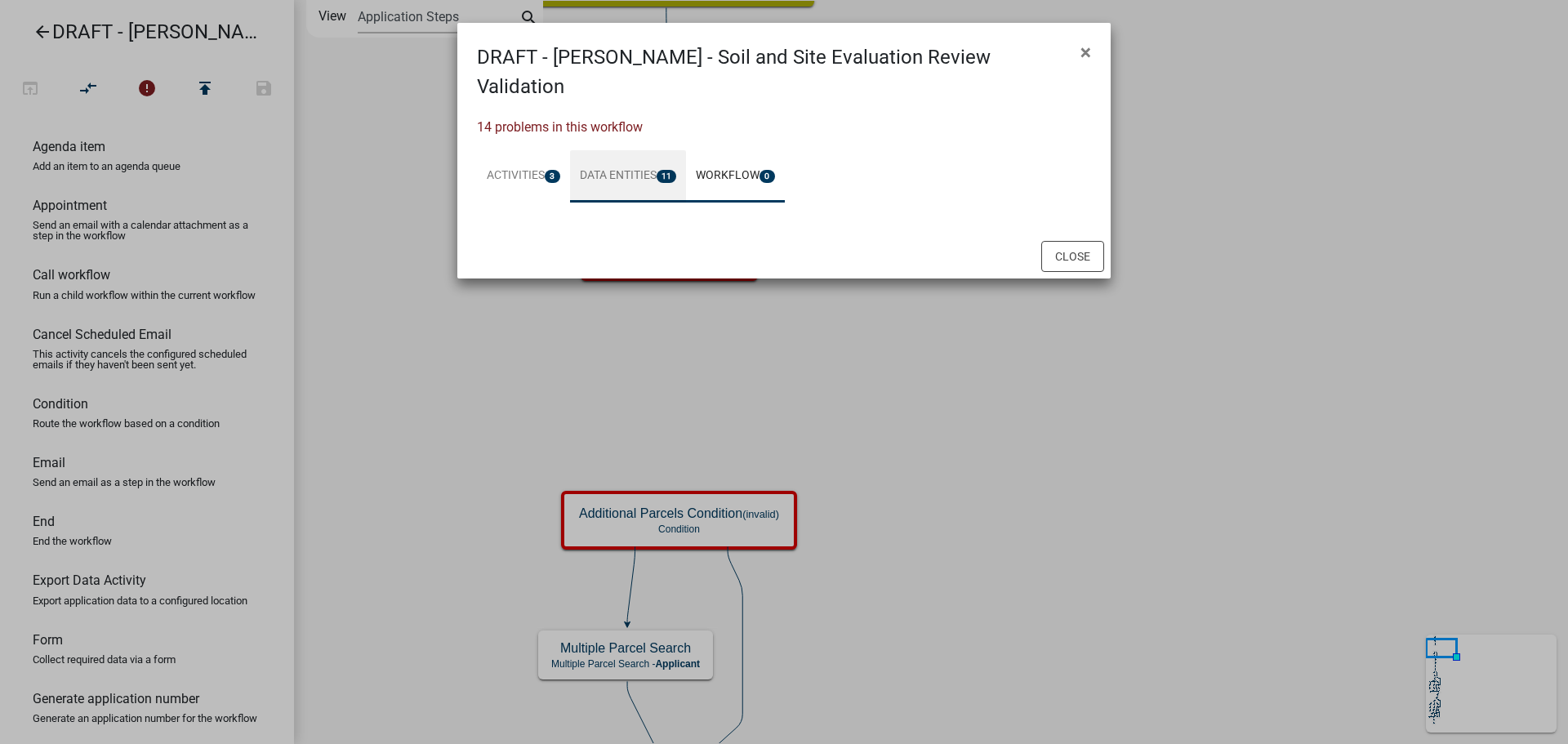
click at [626, 151] on link "Data Entities 11" at bounding box center [628, 176] width 117 height 53
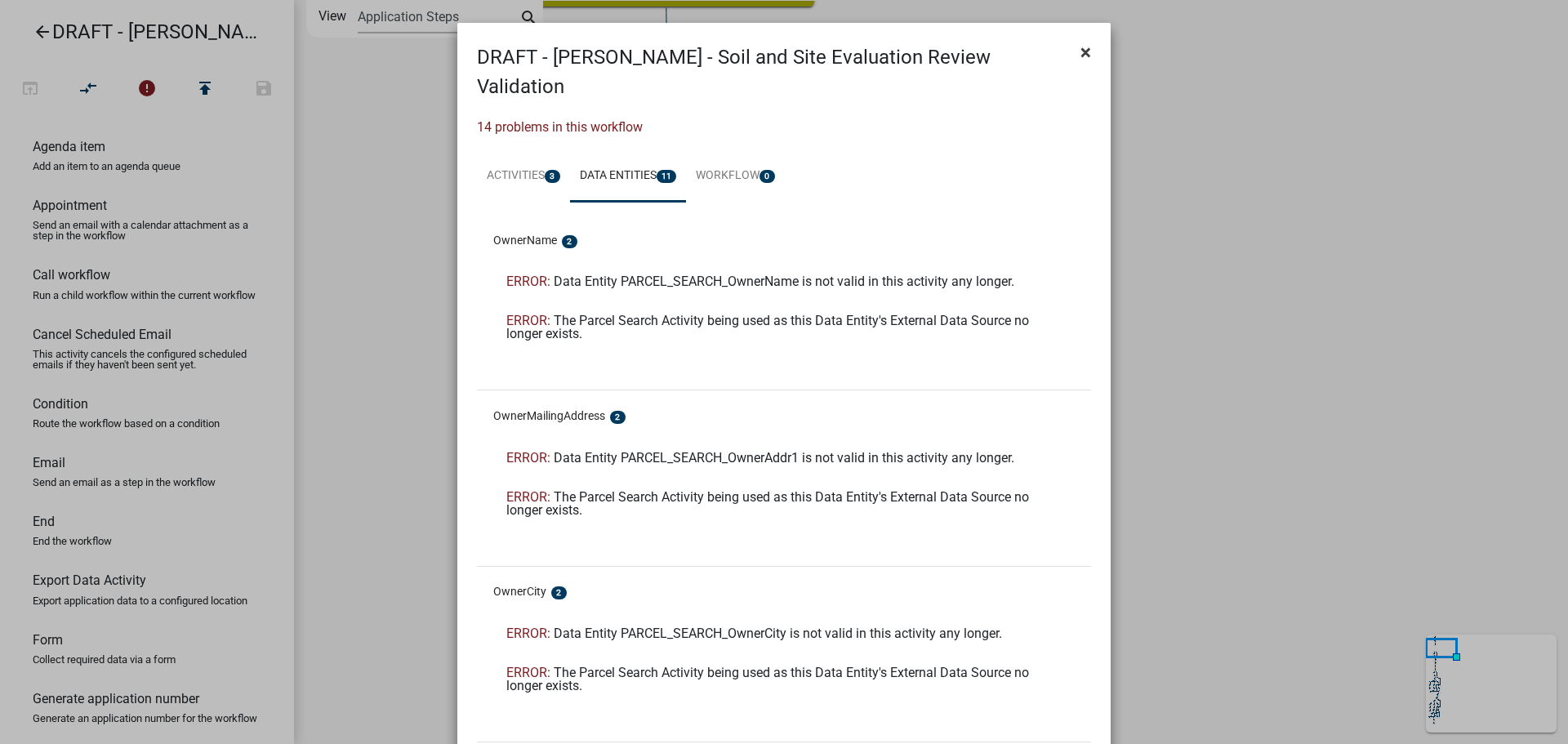
click at [1081, 55] on span "×" at bounding box center [1086, 53] width 11 height 23
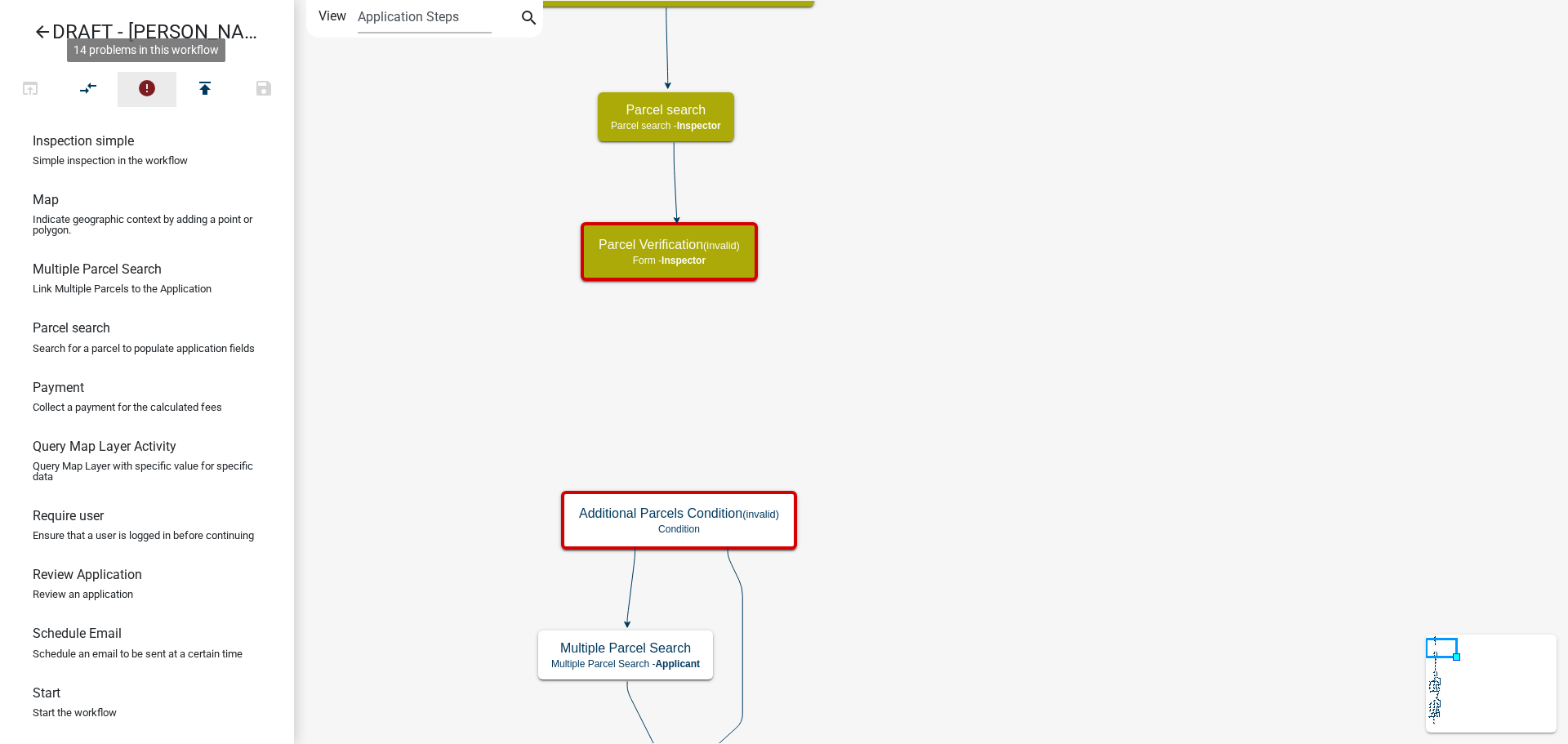
scroll to position [997, 0]
drag, startPoint x: 142, startPoint y: 268, endPoint x: 705, endPoint y: 346, distance: 568.4
click at [705, 346] on div "arrow_back DRAFT - Gregor - Soil and Site Evaluation Review open_in_browser com…" at bounding box center [784, 372] width 1568 height 744
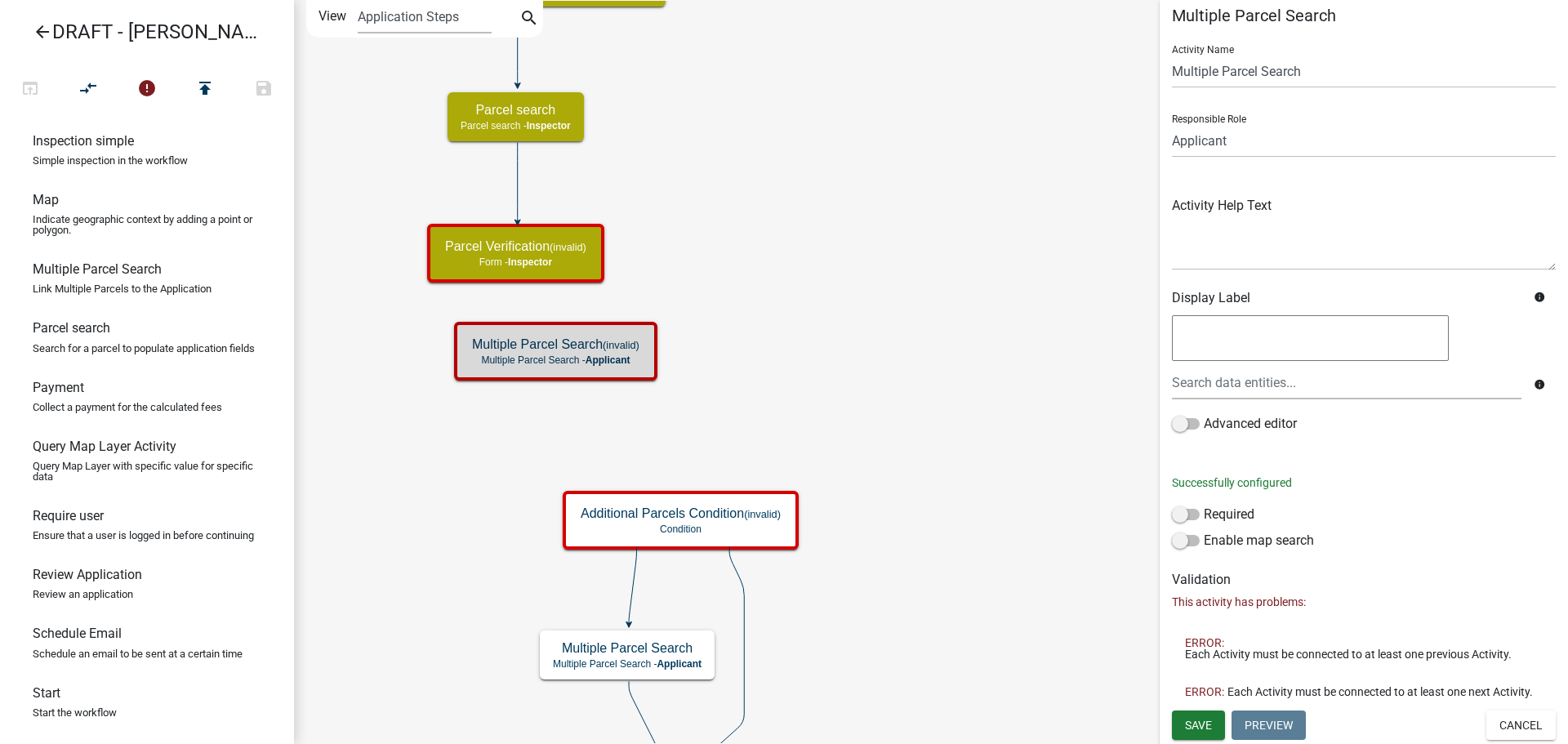
scroll to position [25, 0]
click at [1505, 720] on button "Cancel" at bounding box center [1522, 725] width 69 height 29
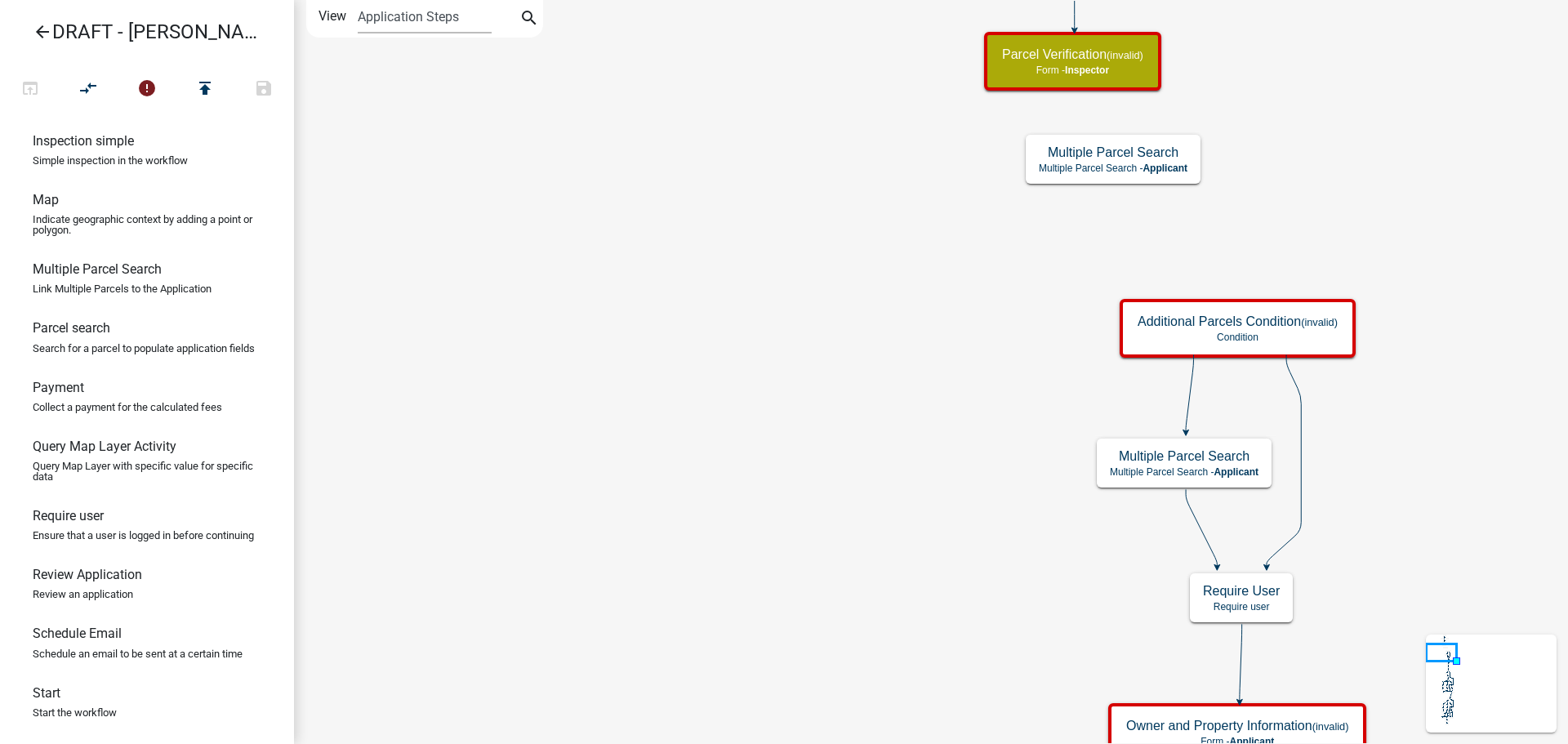
scroll to position [997, 0]
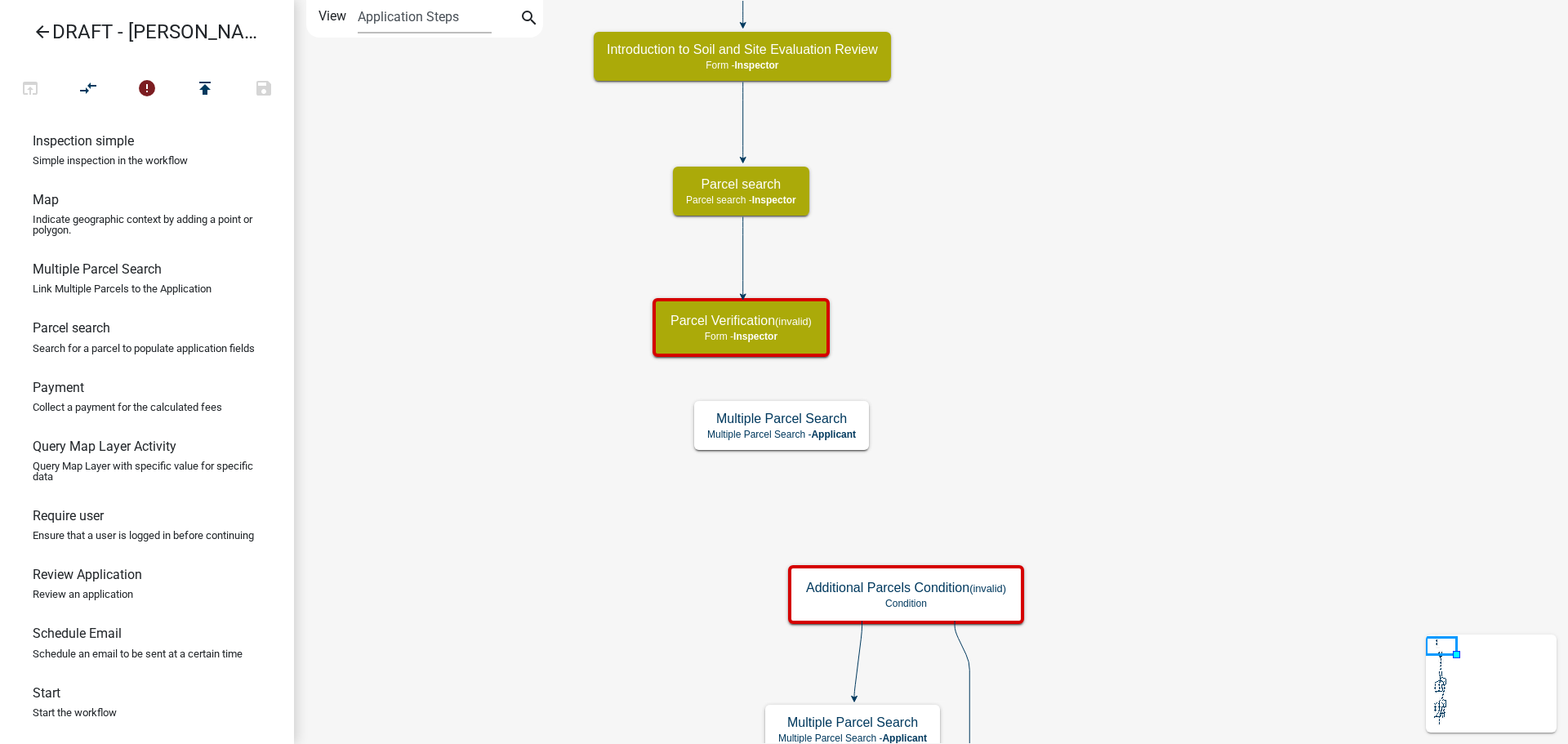
click at [743, 243] on icon at bounding box center [743, 257] width 0 height 78
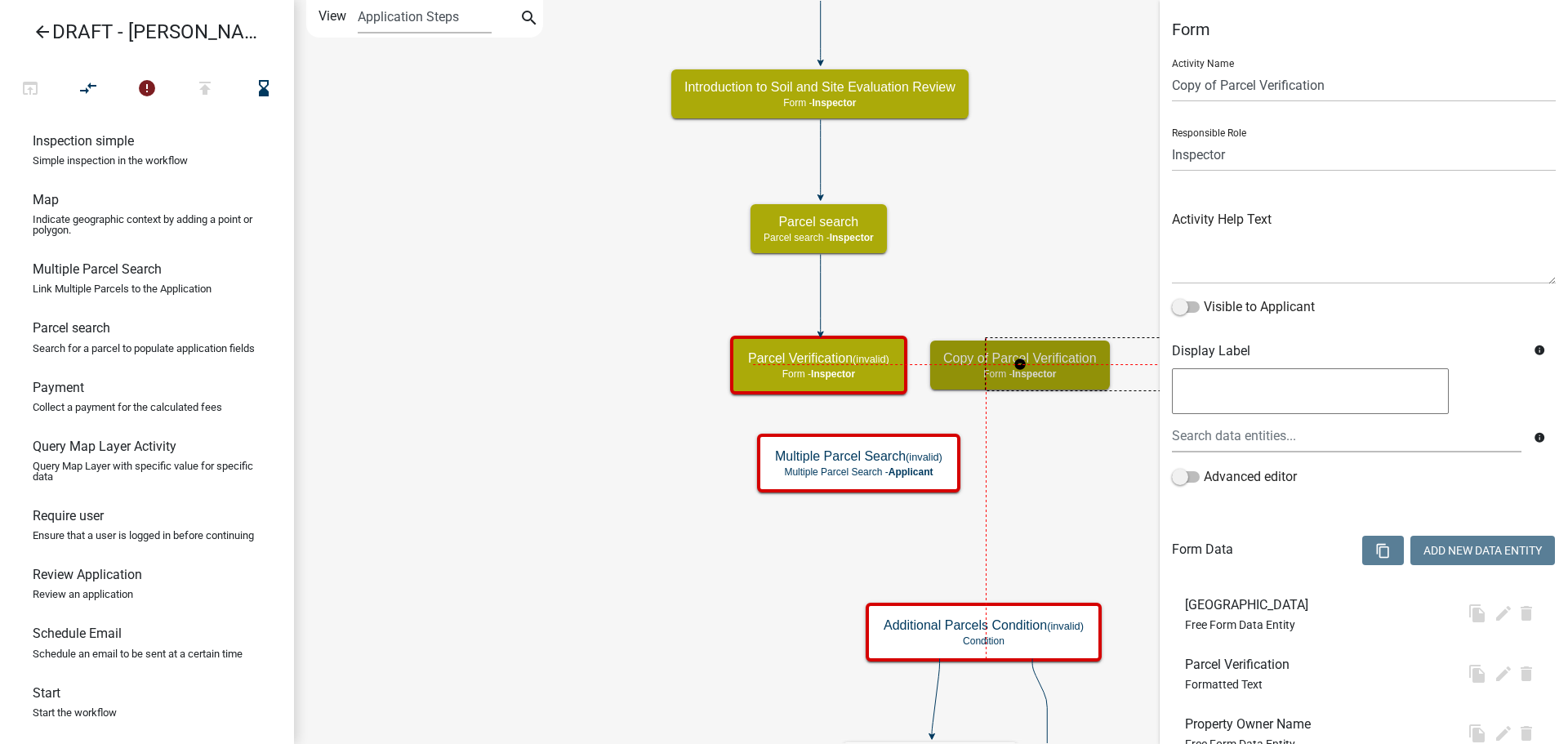
select select "842A7722-B4D0-4A2D-BCCB-F8824BE455D2"
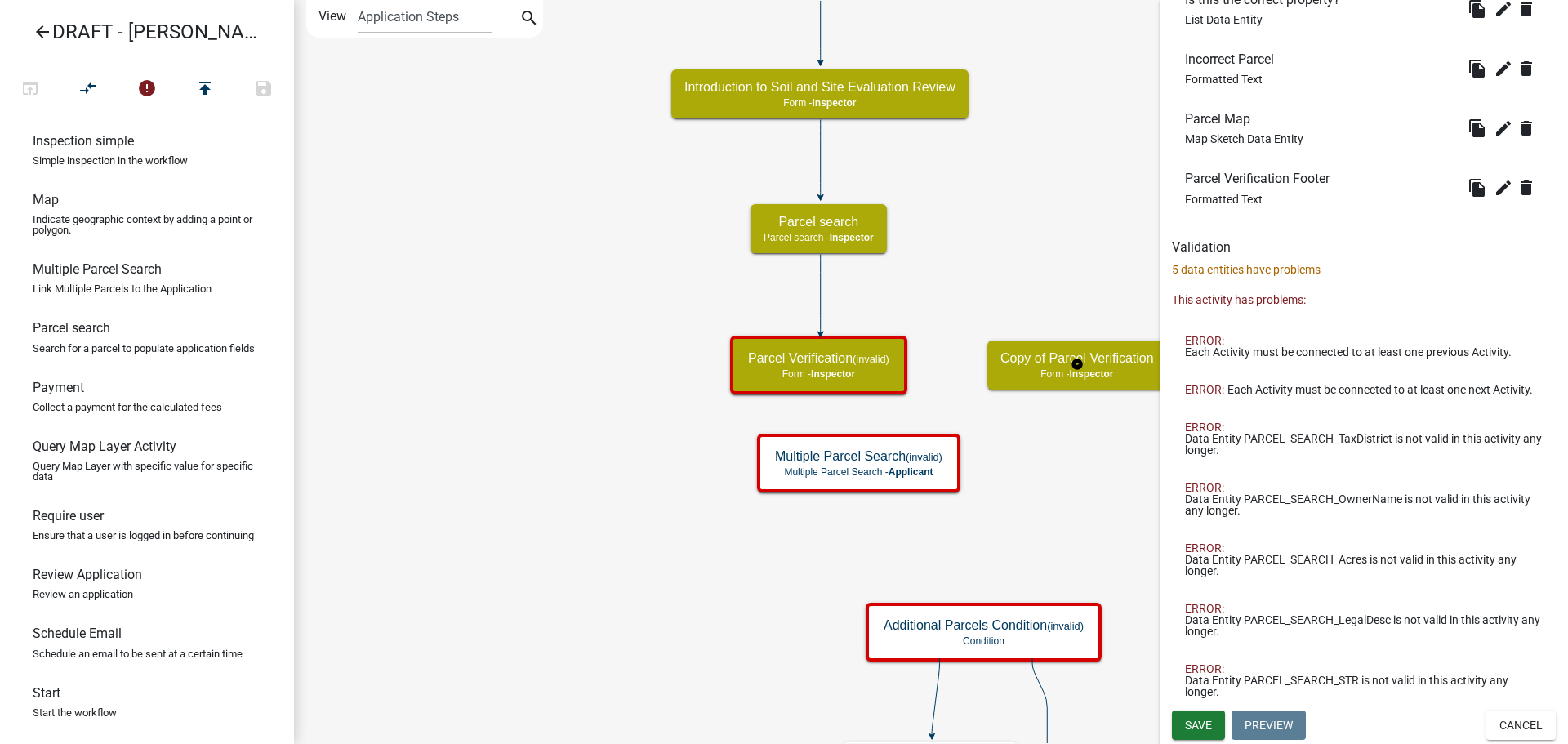
scroll to position [1002, 0]
click at [1529, 731] on button "Cancel" at bounding box center [1522, 725] width 69 height 29
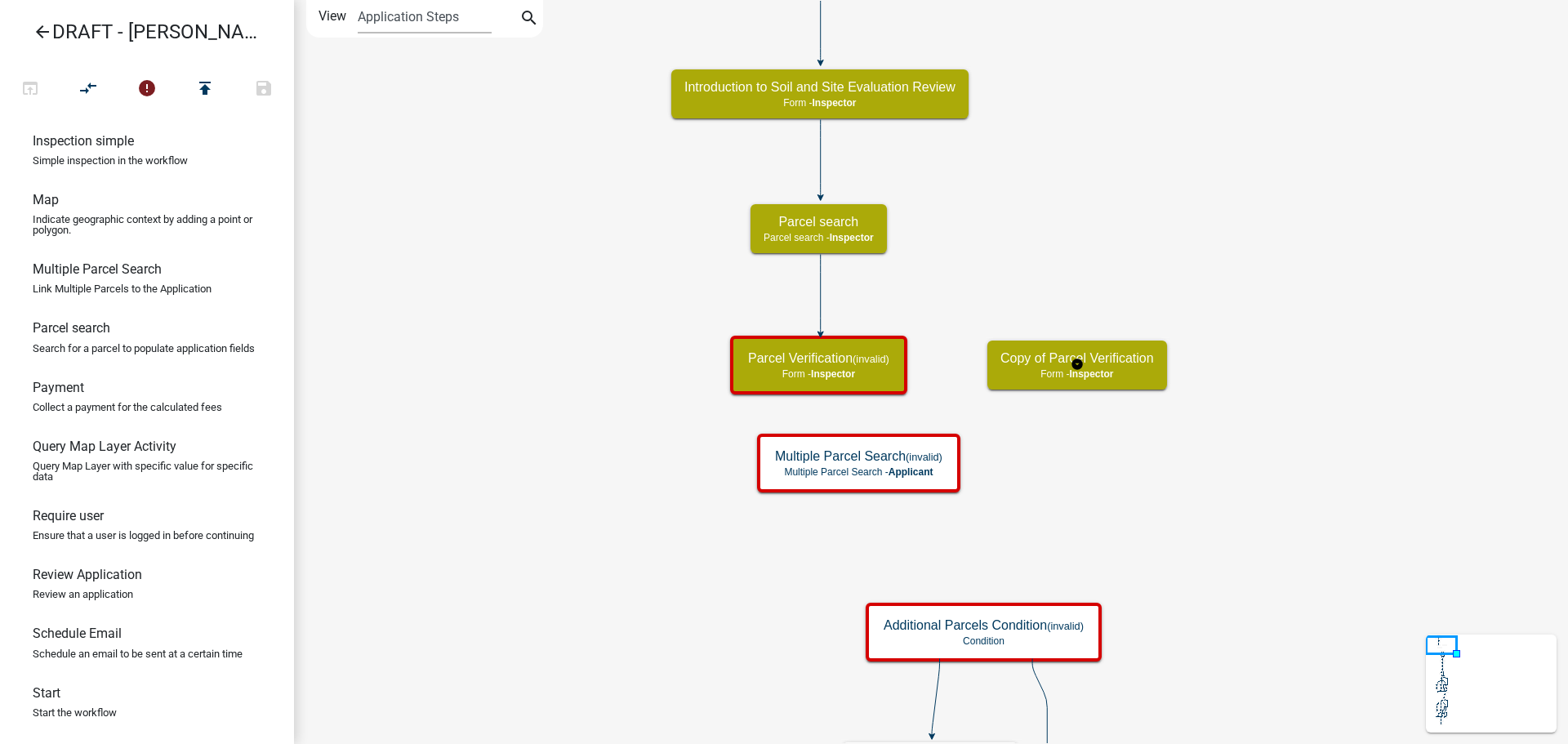
scroll to position [0, 0]
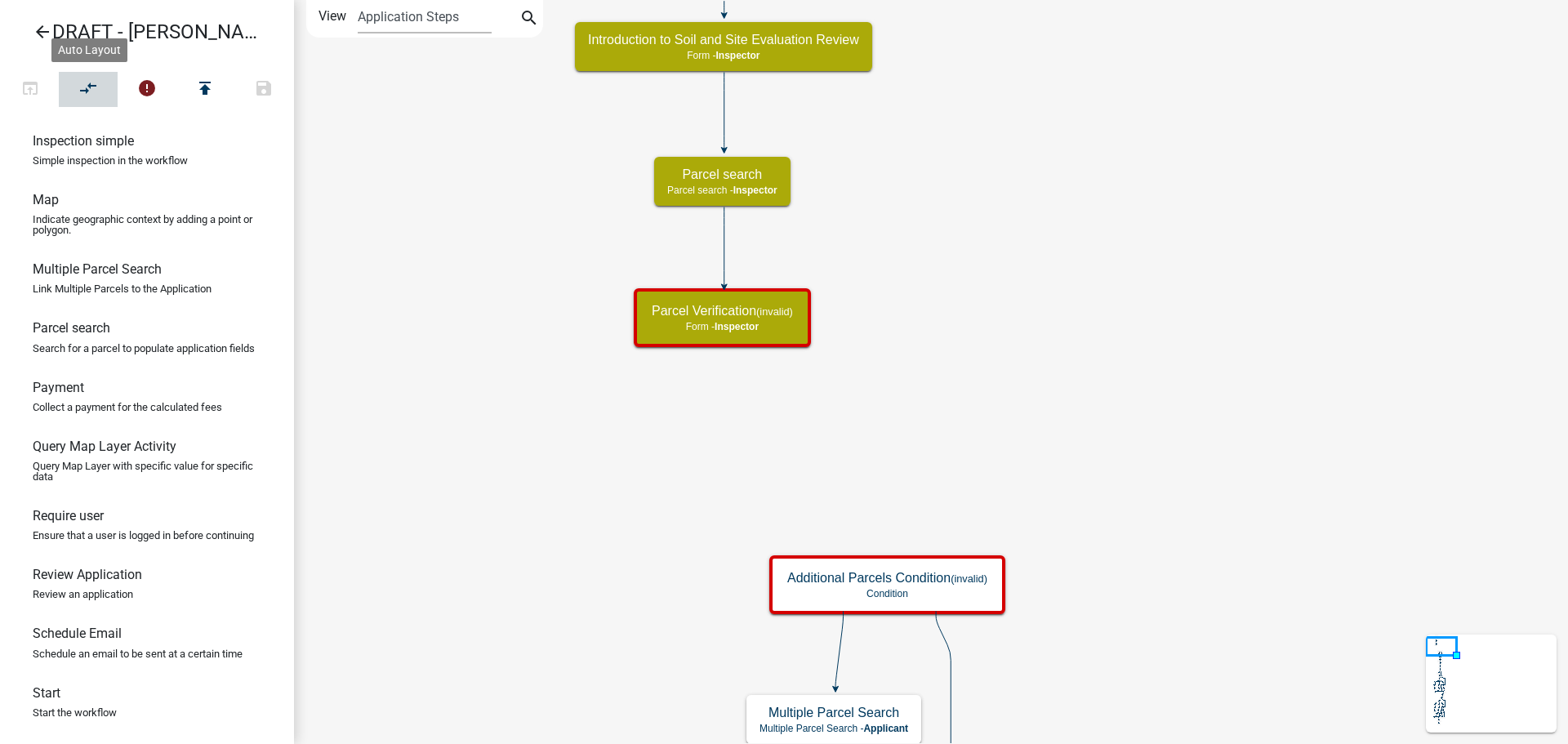
click at [96, 89] on icon "compare_arrows" at bounding box center [89, 90] width 20 height 23
